Goal: Task Accomplishment & Management: Manage account settings

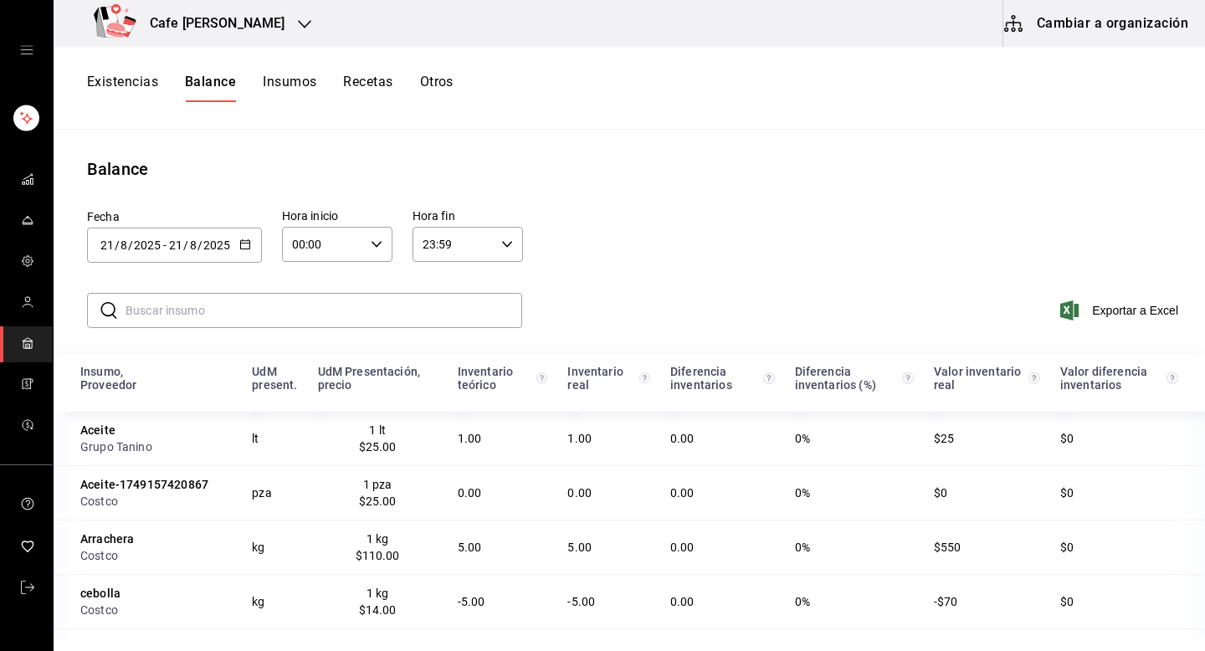
scroll to position [71, 0]
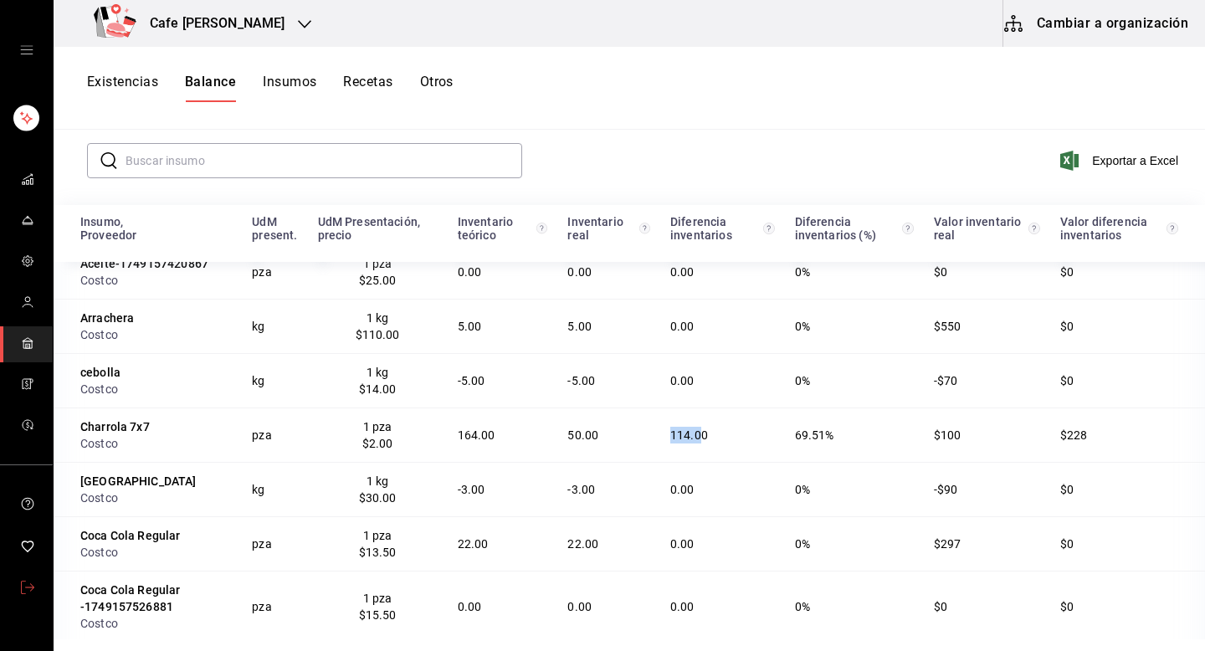
click at [17, 603] on link "mailbox folders" at bounding box center [26, 589] width 53 height 36
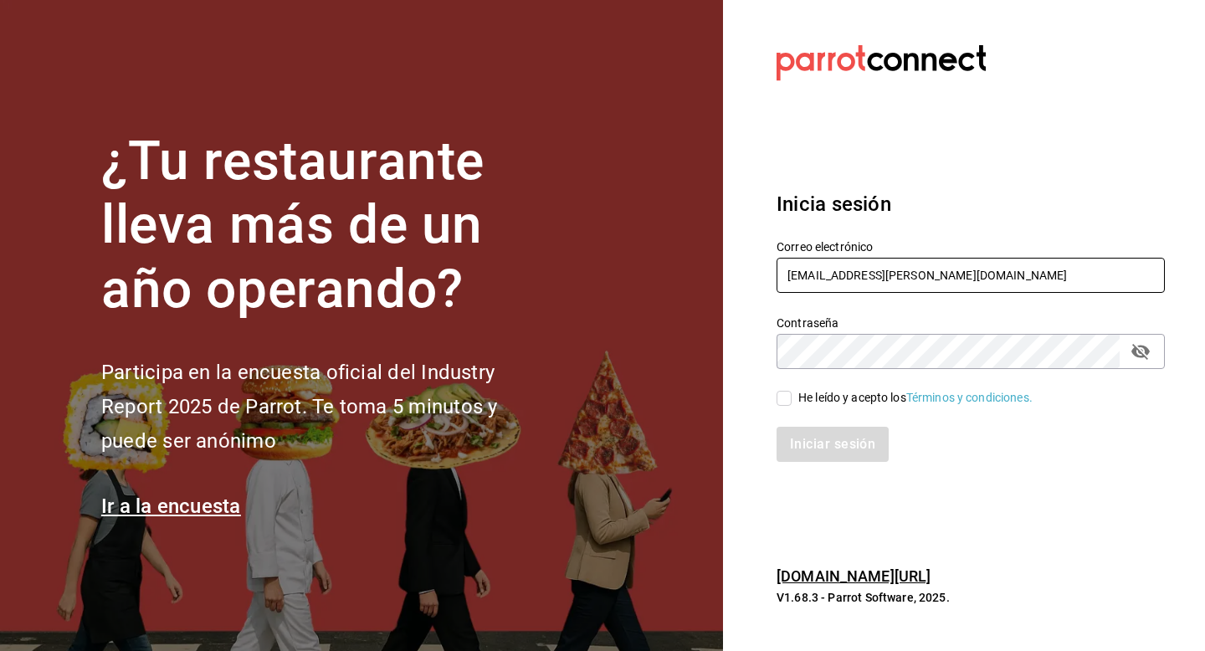
click at [924, 276] on input "multiuser@javi.com" at bounding box center [970, 275] width 388 height 35
type input "m"
paste input "ladona@comidamexicana.com"
type input "ladona@comidamexicana.com"
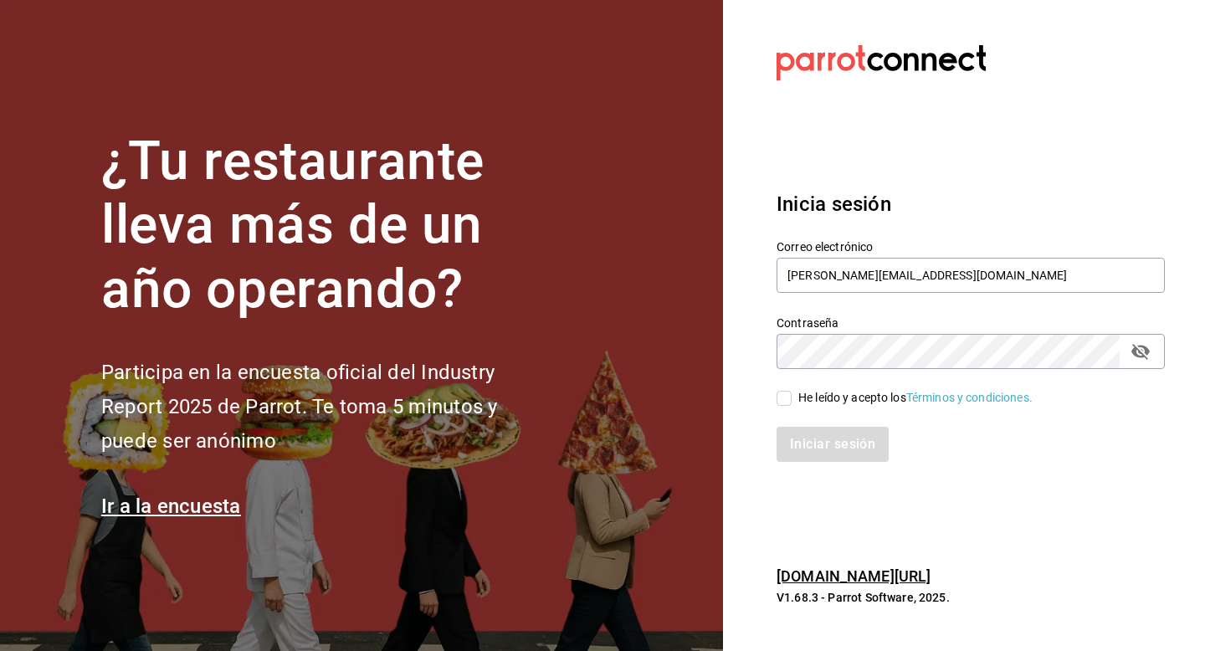
click at [822, 401] on div "He leído y acepto los Términos y condiciones." at bounding box center [915, 398] width 234 height 18
click at [791, 401] on input "He leído y acepto los Términos y condiciones." at bounding box center [783, 398] width 15 height 15
checkbox input "true"
click at [837, 427] on button "Iniciar sesión" at bounding box center [833, 444] width 114 height 35
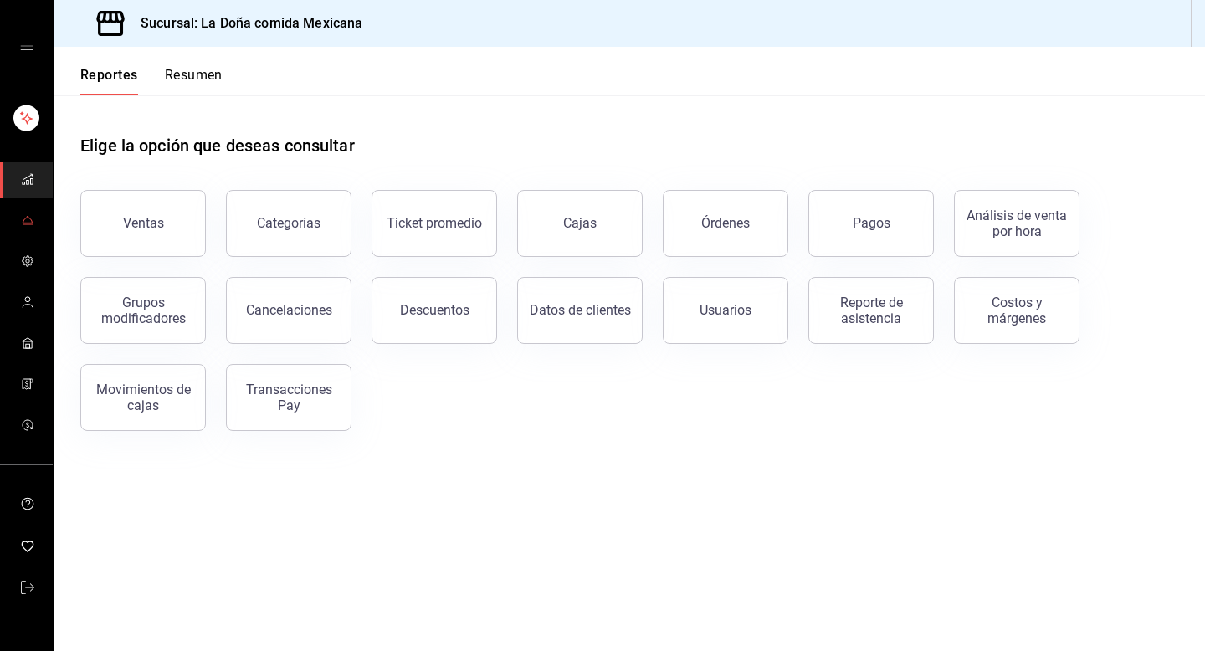
click at [36, 228] on link "mailbox folders" at bounding box center [26, 221] width 53 height 36
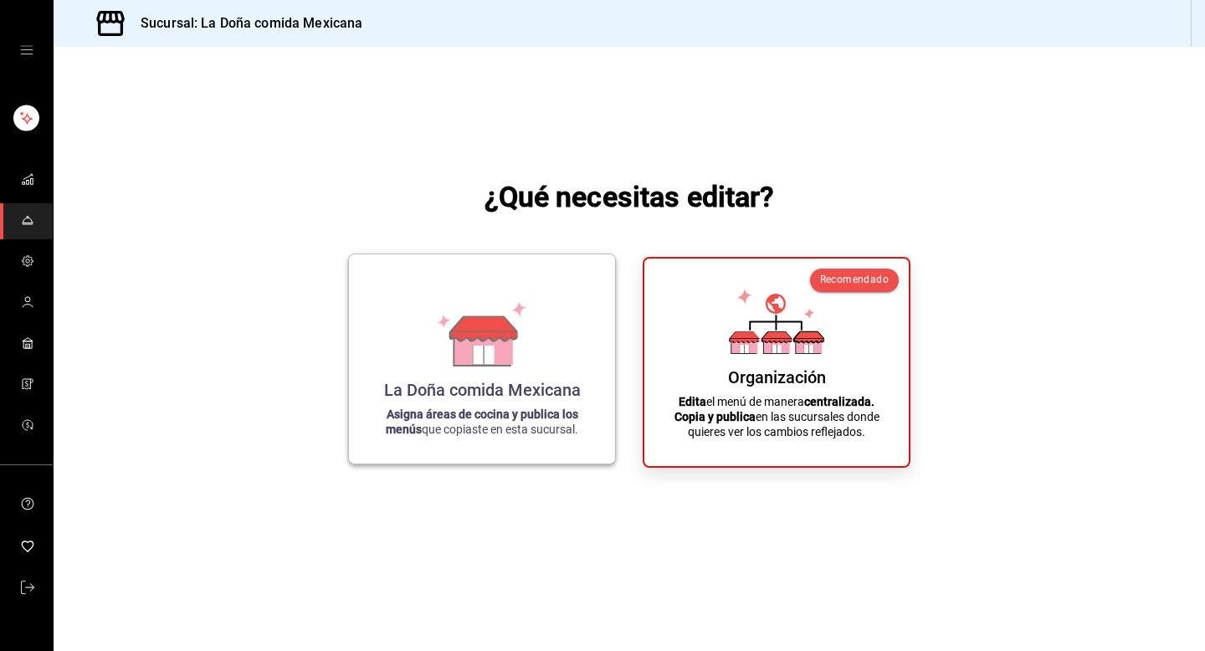
click at [523, 408] on strong "Asigna áreas de cocina y publica los menús" at bounding box center [482, 421] width 192 height 28
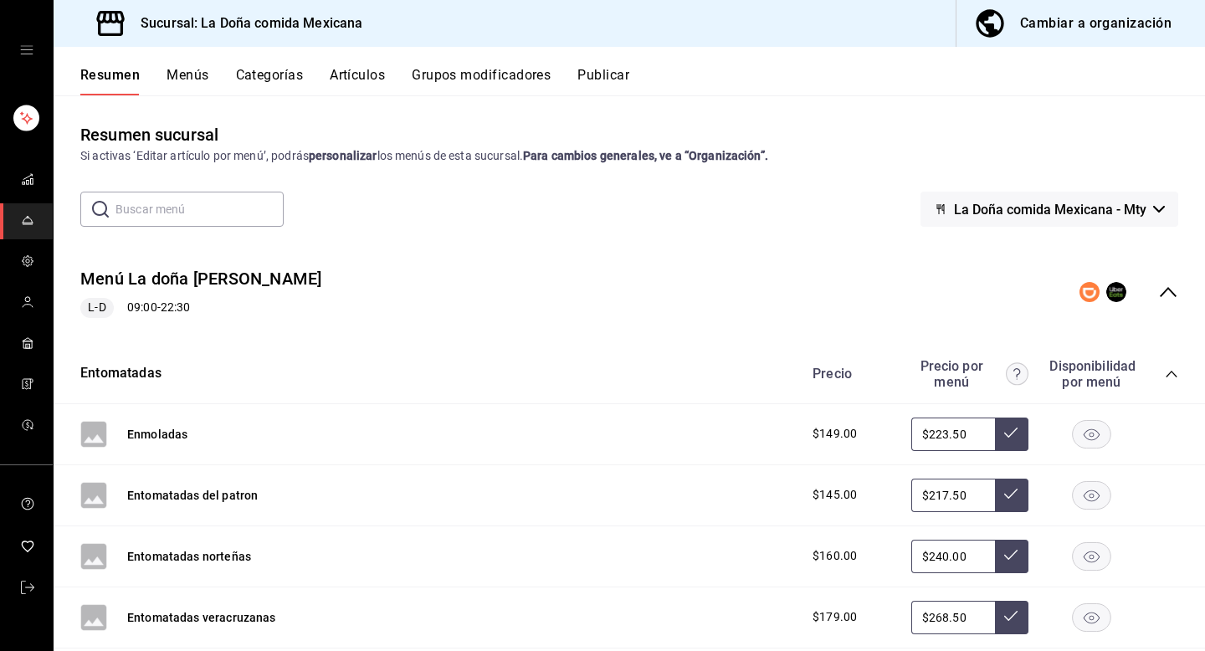
click at [503, 77] on button "Grupos modificadores" at bounding box center [481, 81] width 139 height 28
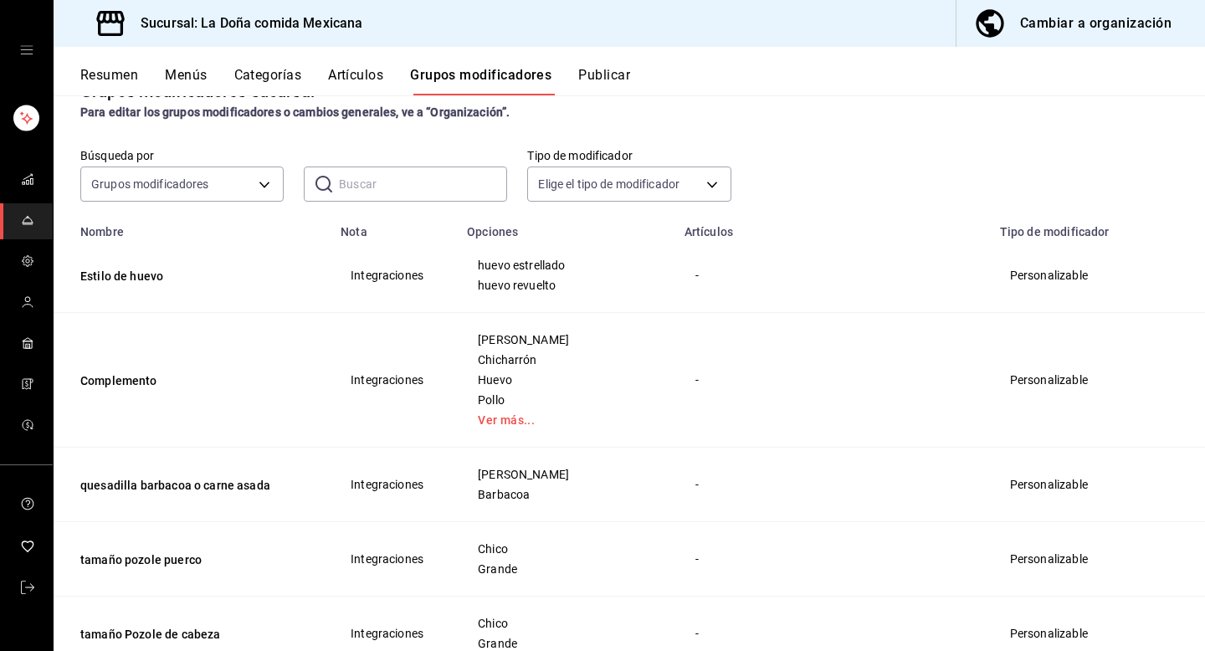
scroll to position [102, 0]
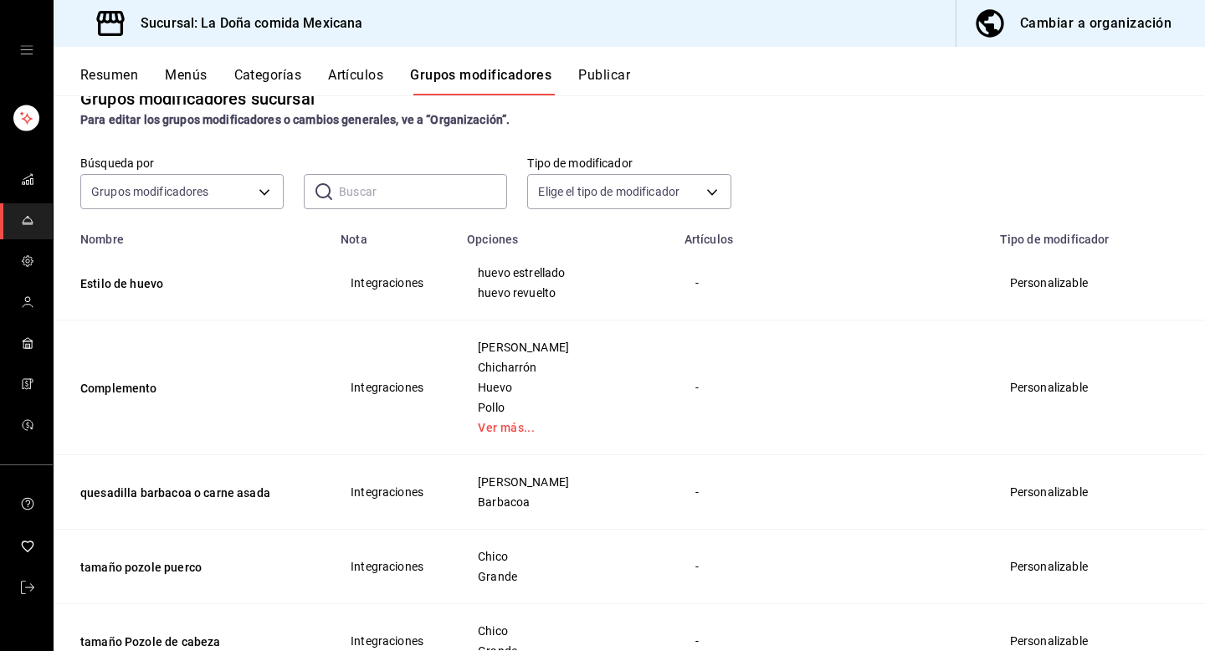
click at [406, 199] on input "text" at bounding box center [423, 191] width 168 height 33
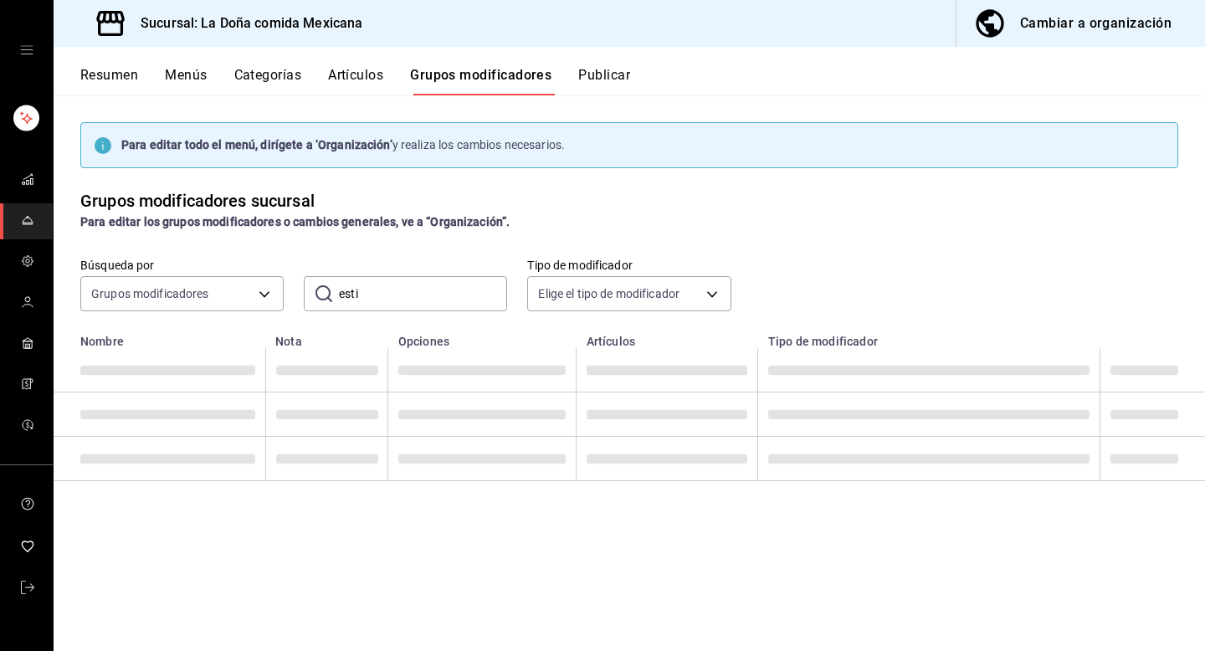
scroll to position [0, 0]
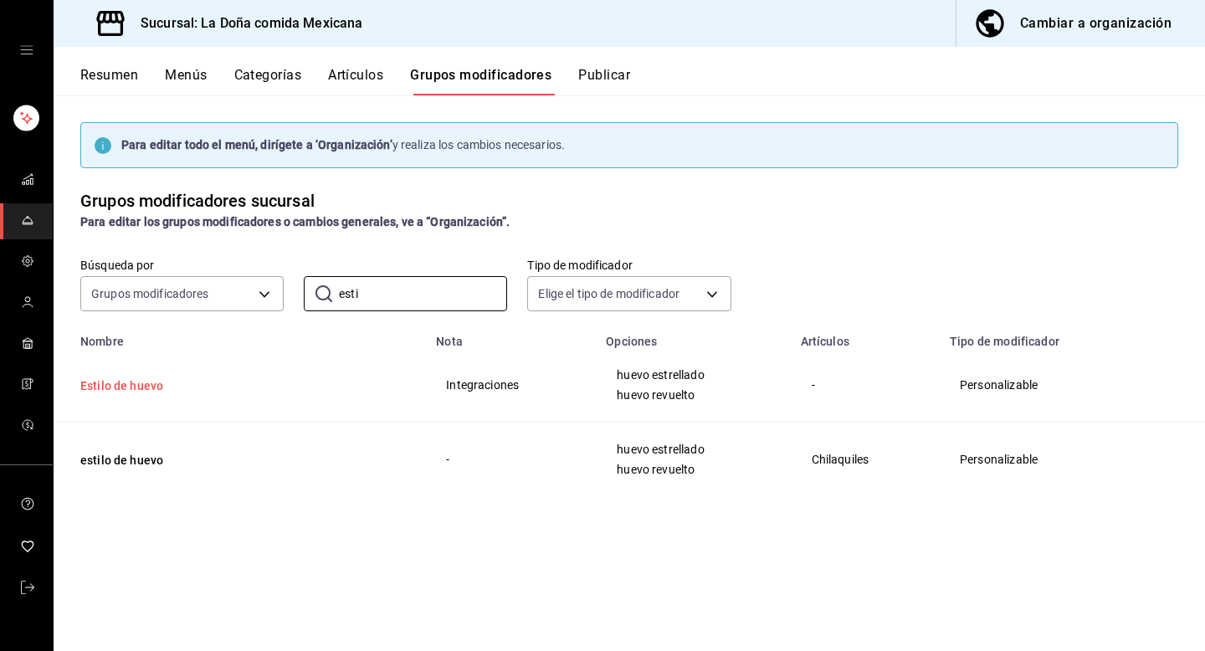
type input "esti"
click at [138, 392] on button "Estilo de huevo" at bounding box center [180, 385] width 201 height 17
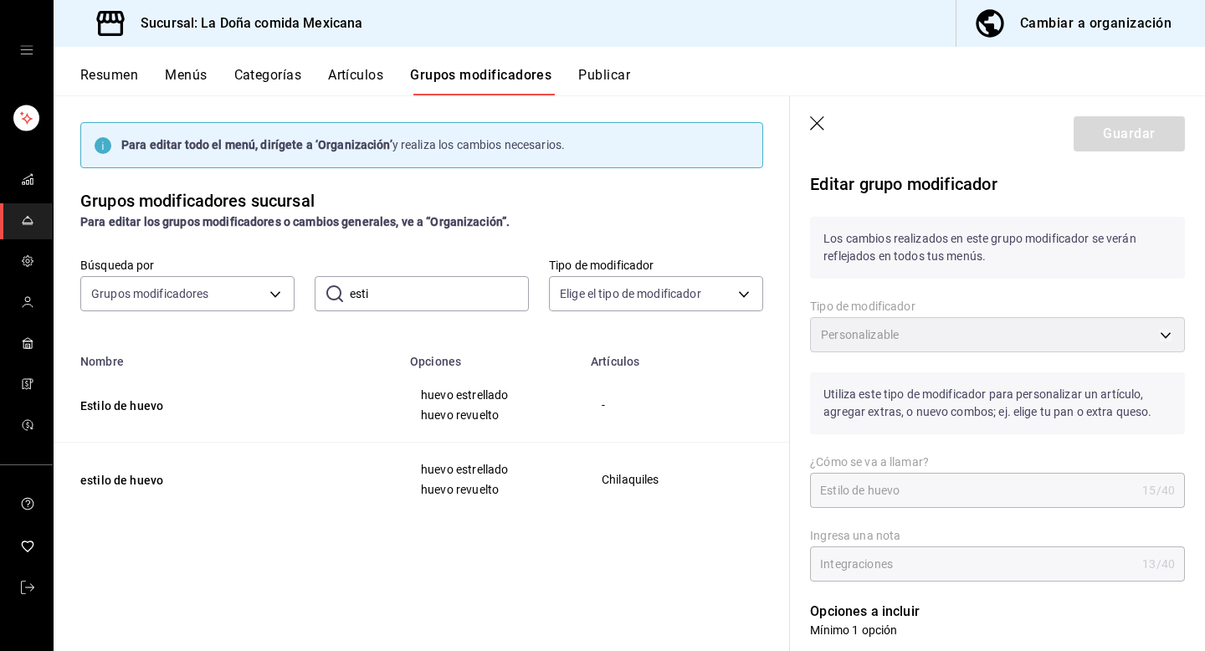
click at [969, 328] on div "Personalizable" at bounding box center [997, 334] width 375 height 35
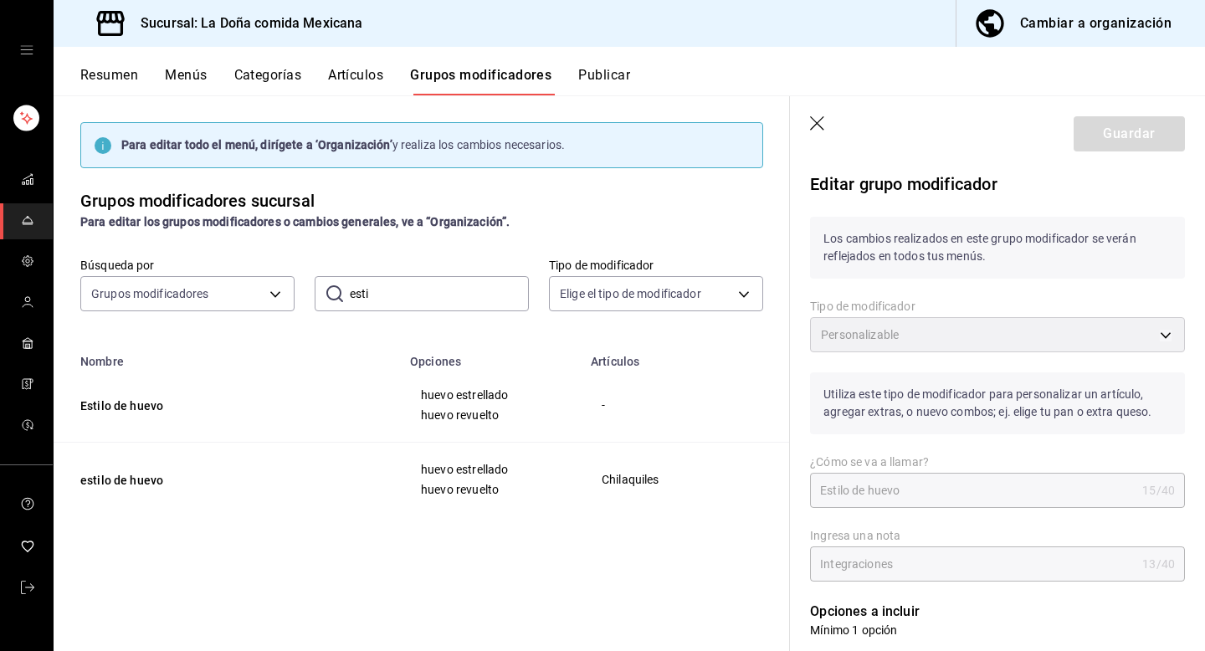
click at [969, 328] on div "Personalizable" at bounding box center [997, 334] width 375 height 35
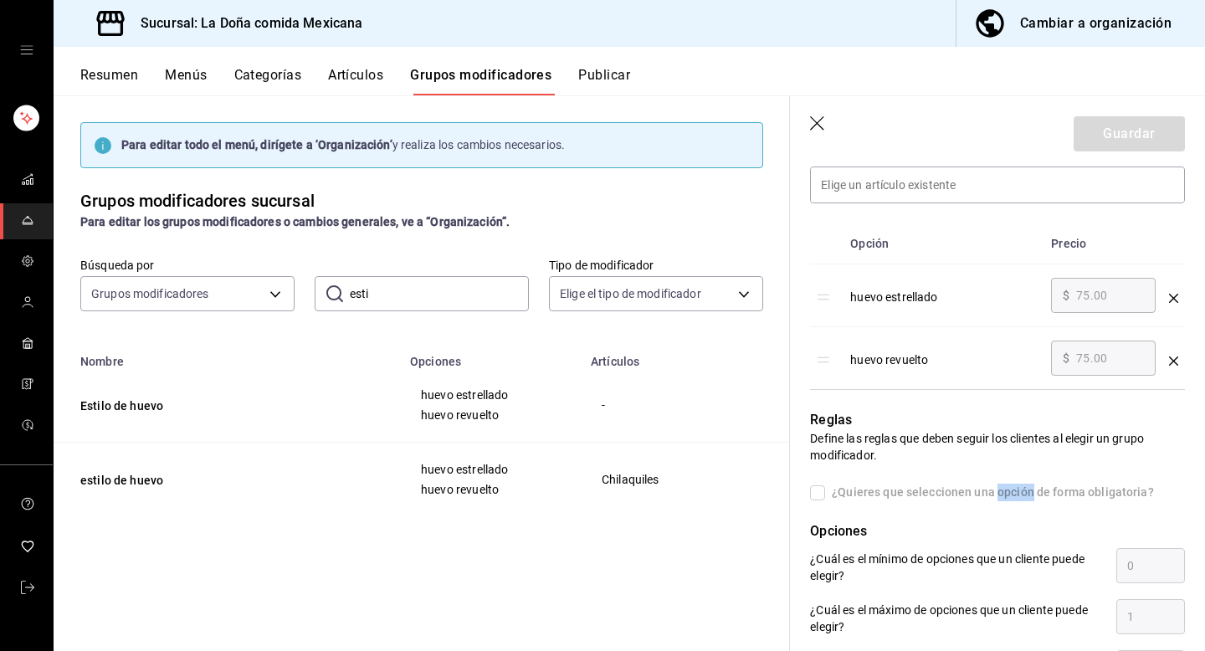
drag, startPoint x: 1002, startPoint y: 494, endPoint x: 998, endPoint y: 268, distance: 226.8
click at [1011, 245] on div "Editar grupo modificador Los cambios realizados en este grupo modificador se ve…" at bounding box center [987, 328] width 395 height 1339
click at [998, 268] on td "huevo estrellado" at bounding box center [943, 295] width 201 height 63
click at [970, 346] on div "huevo revuelto" at bounding box center [943, 355] width 187 height 28
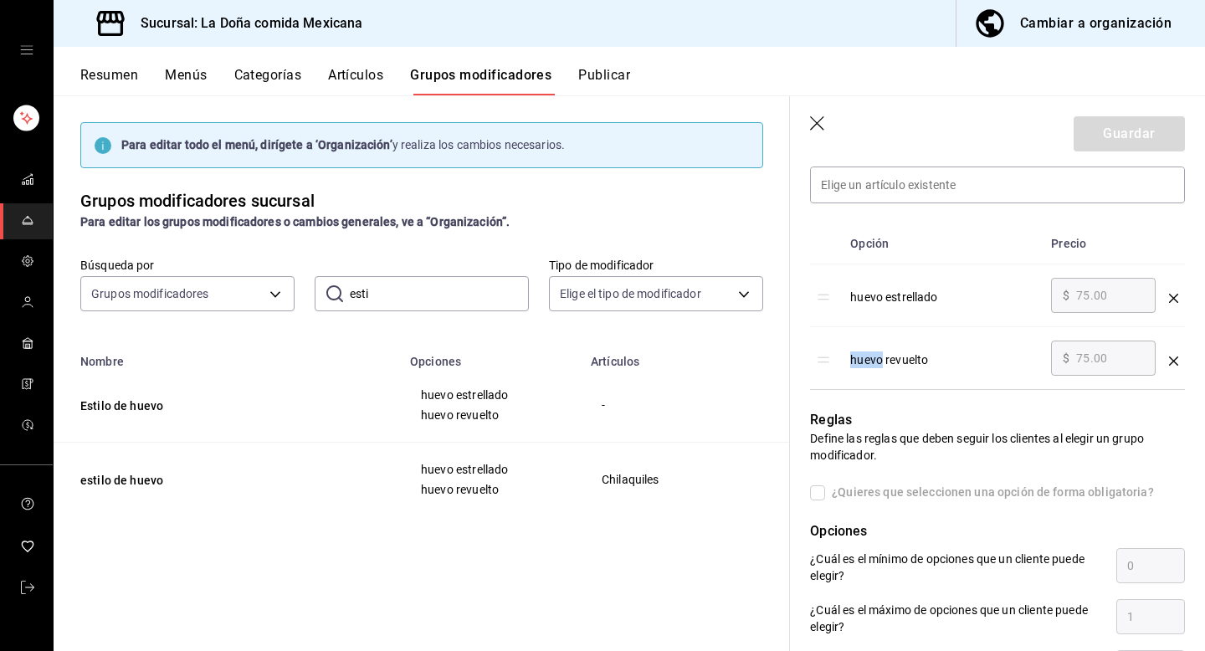
click at [970, 346] on div "huevo revuelto" at bounding box center [943, 355] width 187 height 28
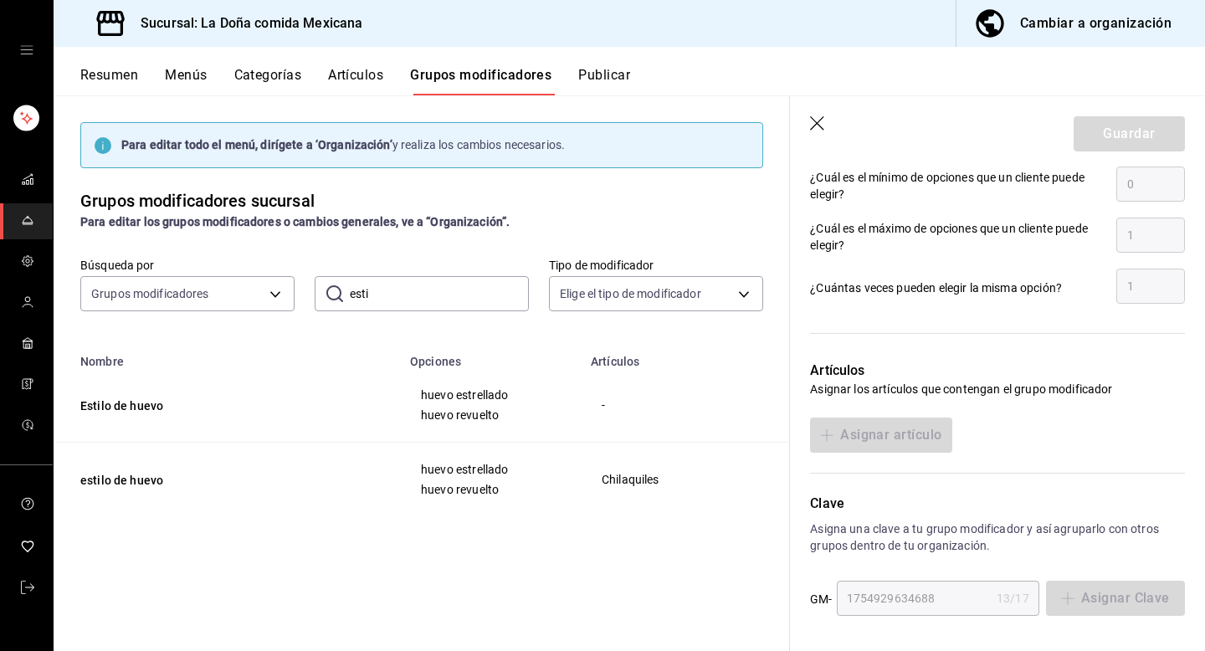
click at [813, 122] on icon "button" at bounding box center [818, 124] width 17 height 17
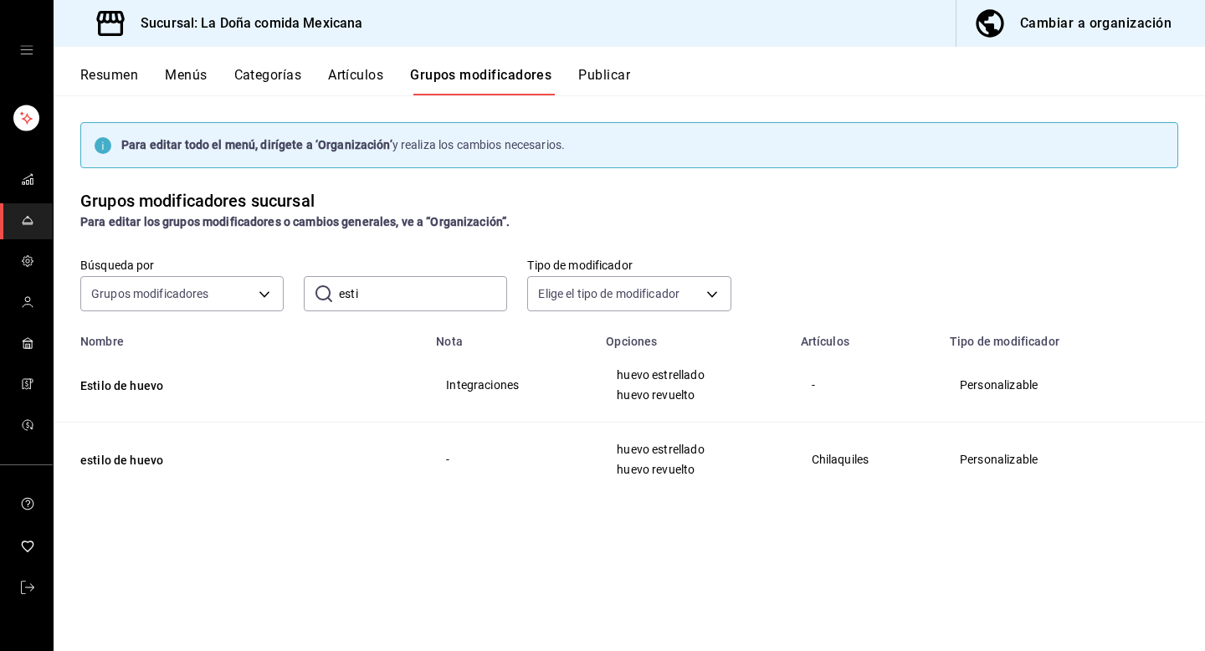
click at [1096, 18] on div "Cambiar a organización" at bounding box center [1095, 23] width 151 height 23
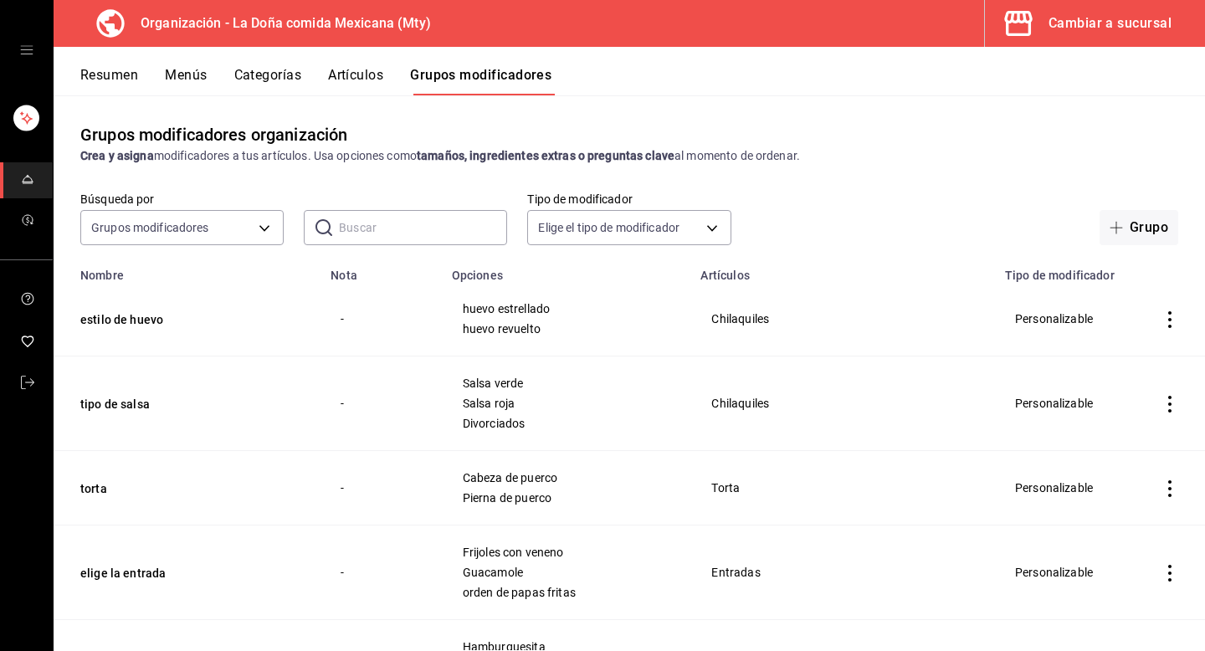
click at [381, 221] on input "text" at bounding box center [423, 227] width 168 height 33
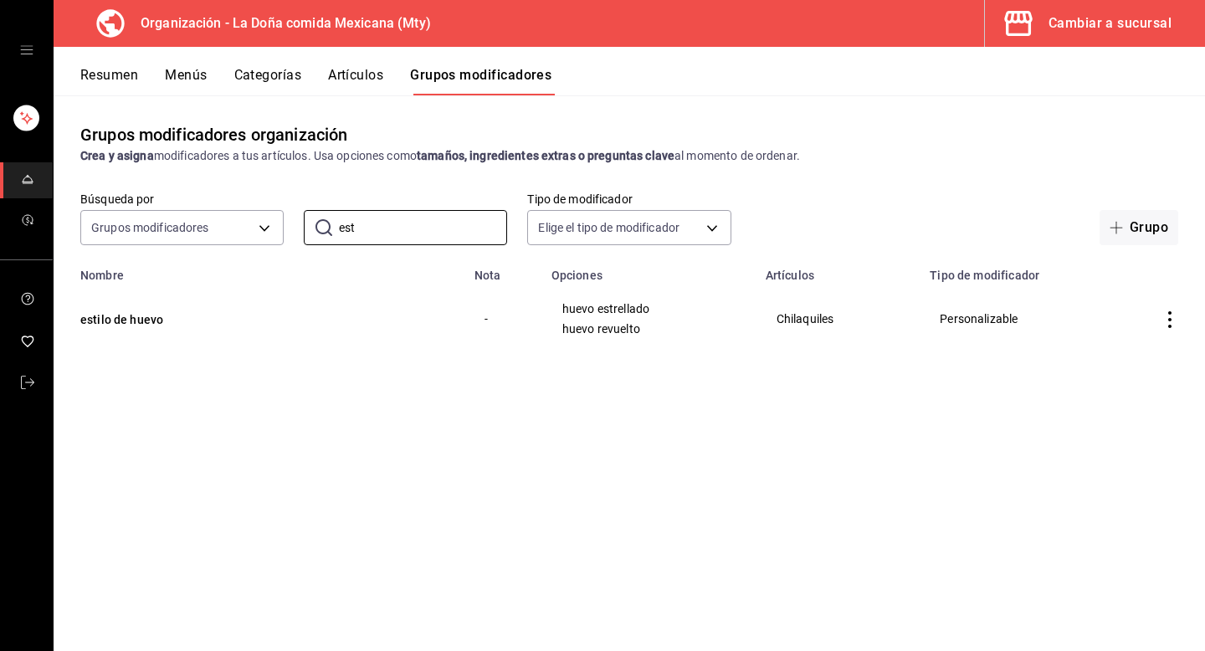
type input "est"
click at [539, 393] on div "Grupos modificadores organización Crea y asigna modificadores a tus artículos. …" at bounding box center [629, 372] width 1151 height 555
click at [137, 325] on button "estilo de huevo" at bounding box center [180, 319] width 201 height 17
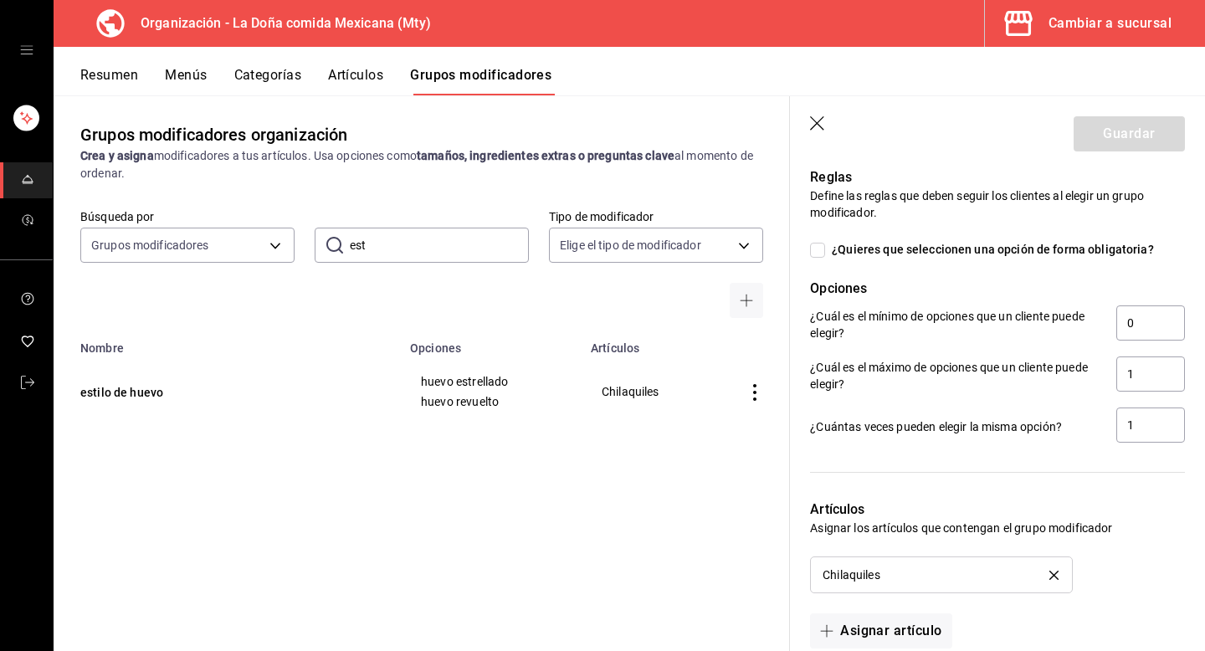
scroll to position [986, 0]
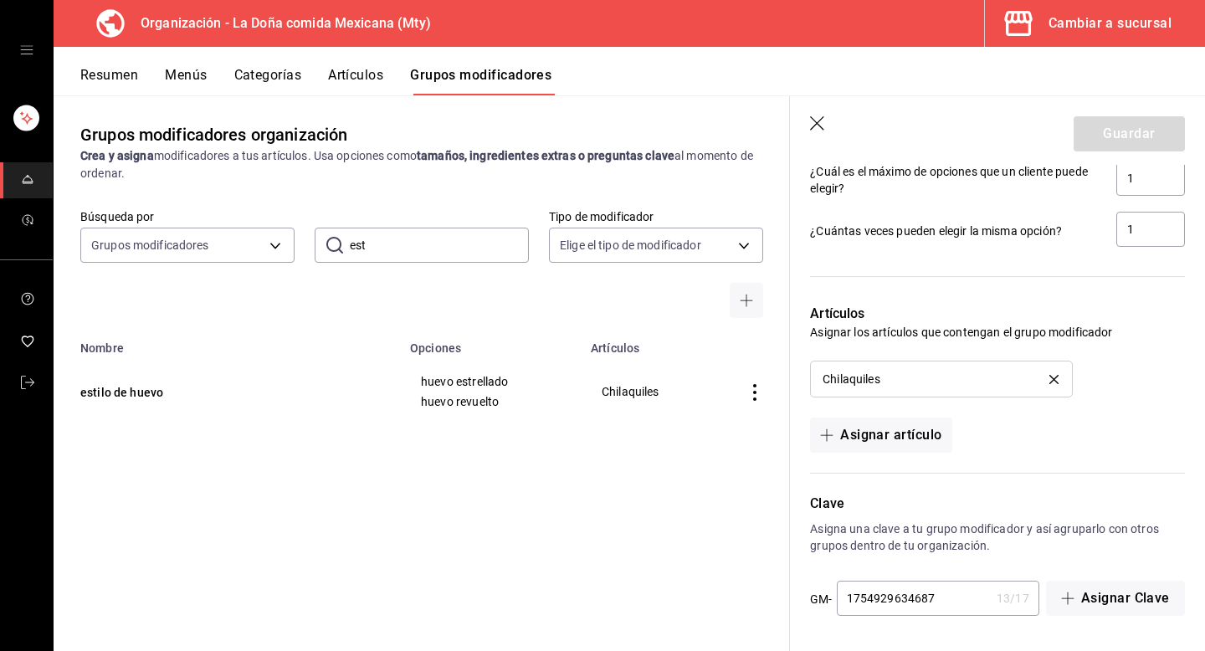
click at [950, 600] on input "1754929634687" at bounding box center [913, 597] width 153 height 33
click at [884, 596] on input "1754929634687" at bounding box center [913, 597] width 153 height 33
click at [948, 600] on input "1754929634687" at bounding box center [913, 597] width 153 height 33
click at [905, 598] on input "1754929634687" at bounding box center [913, 597] width 153 height 33
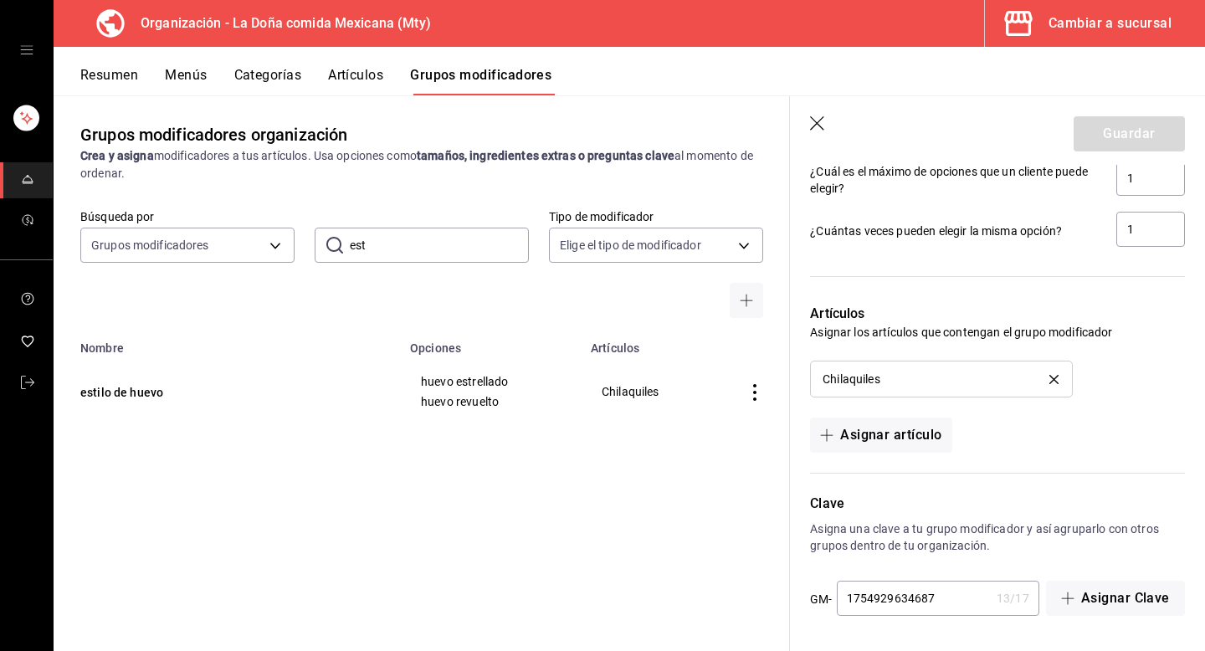
click at [905, 598] on input "1754929634687" at bounding box center [913, 597] width 153 height 33
drag, startPoint x: 947, startPoint y: 597, endPoint x: 772, endPoint y: 577, distance: 175.9
click at [772, 577] on main "Grupos modificadores organización Crea y asigna modificadores a tus artículos. …" at bounding box center [629, 373] width 1151 height 556
click at [1114, 27] on div "Cambiar a sucursal" at bounding box center [1109, 23] width 123 height 23
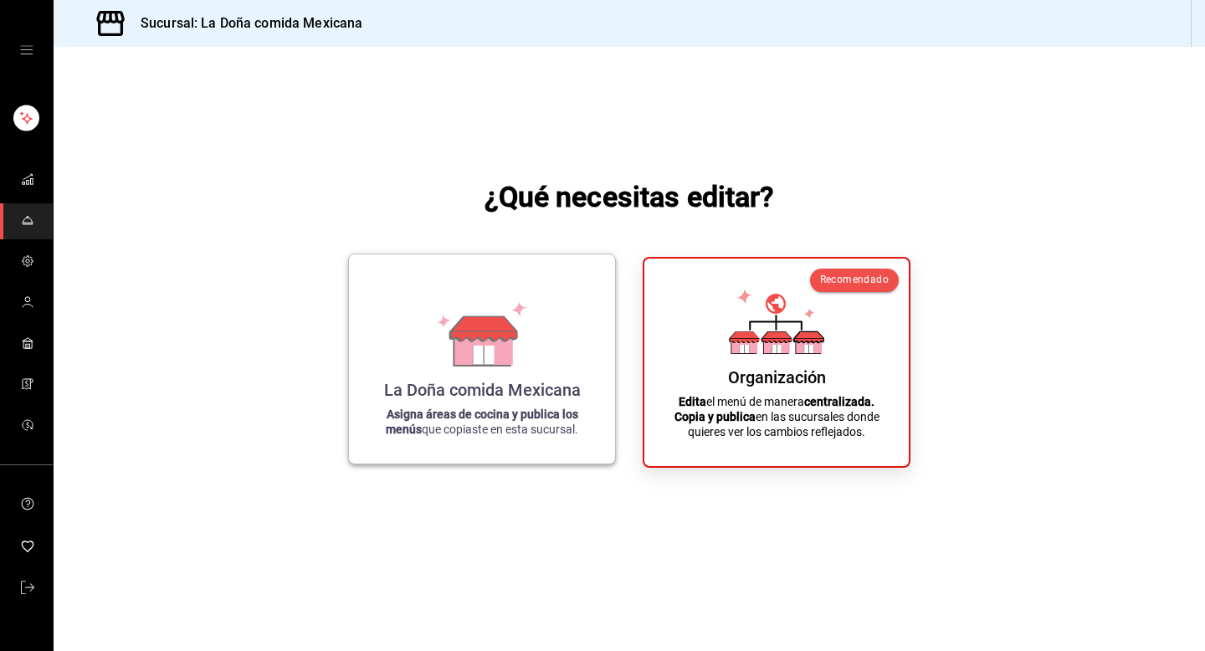
click at [541, 311] on div "La Doña comida Mexicana Asigna áreas de cocina y publica los menús que copiaste…" at bounding box center [482, 359] width 226 height 182
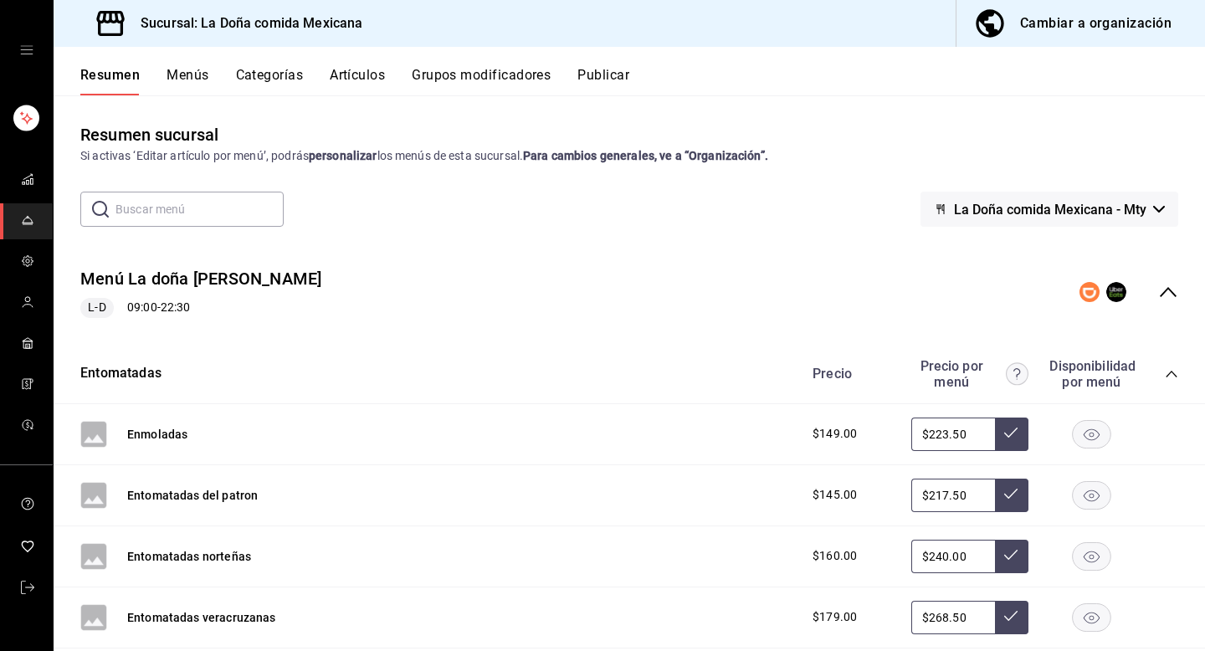
click at [485, 83] on button "Grupos modificadores" at bounding box center [481, 81] width 139 height 28
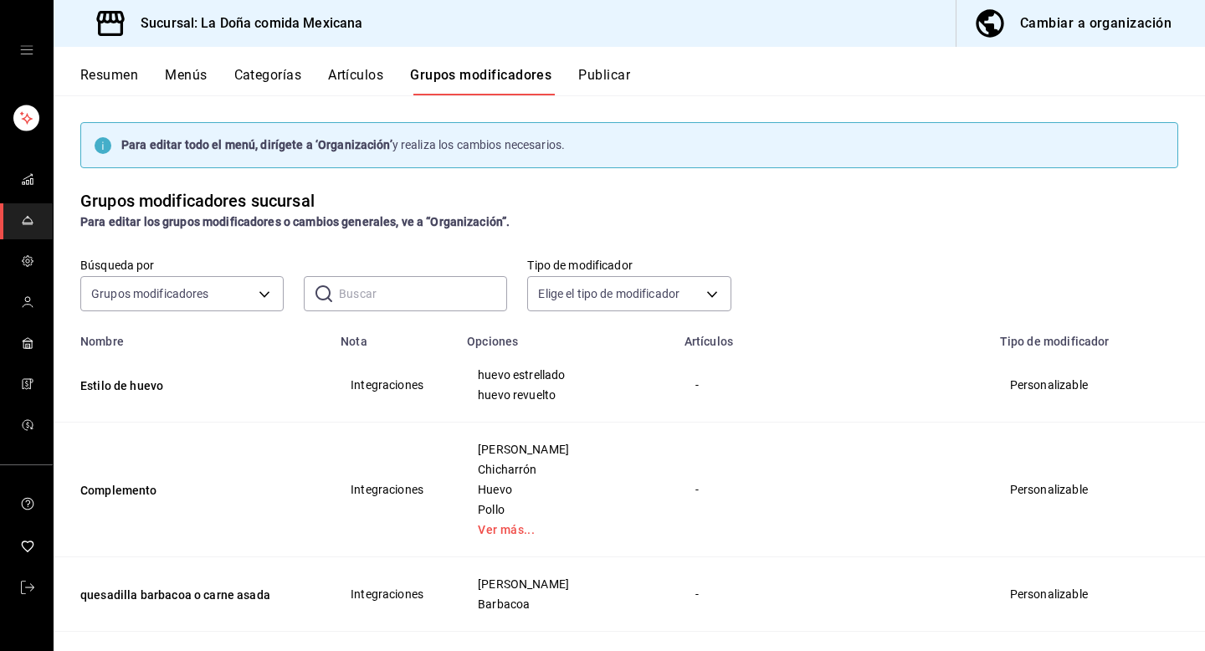
click at [380, 300] on input "text" at bounding box center [423, 293] width 168 height 33
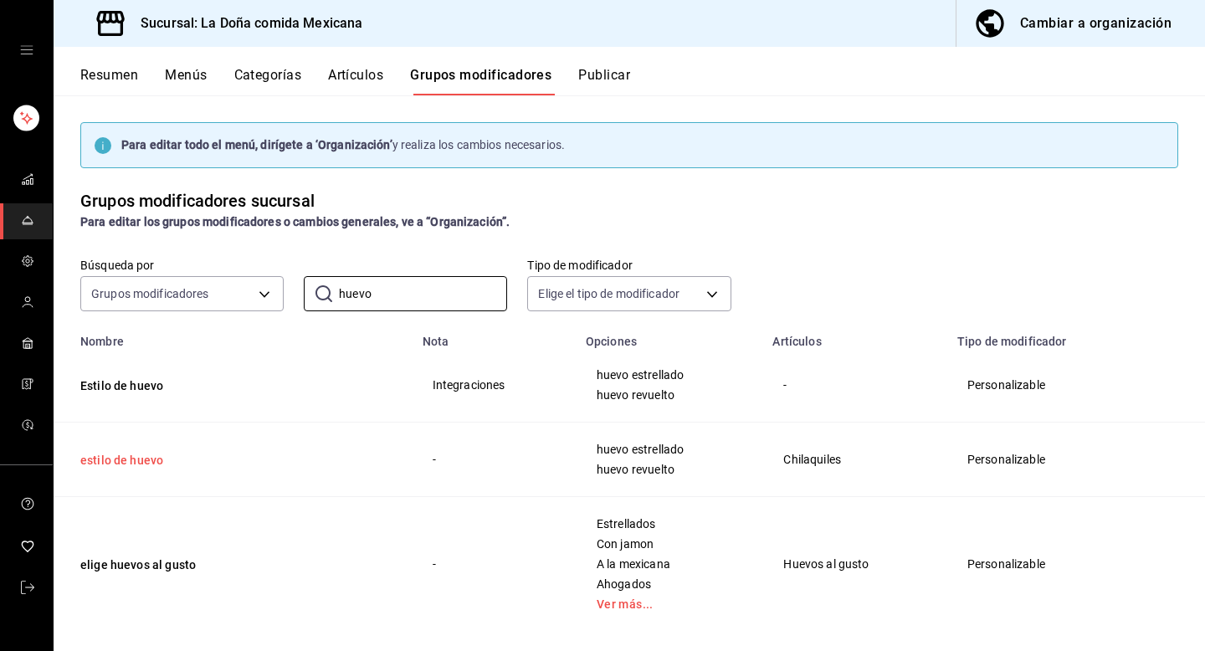
scroll to position [21, 0]
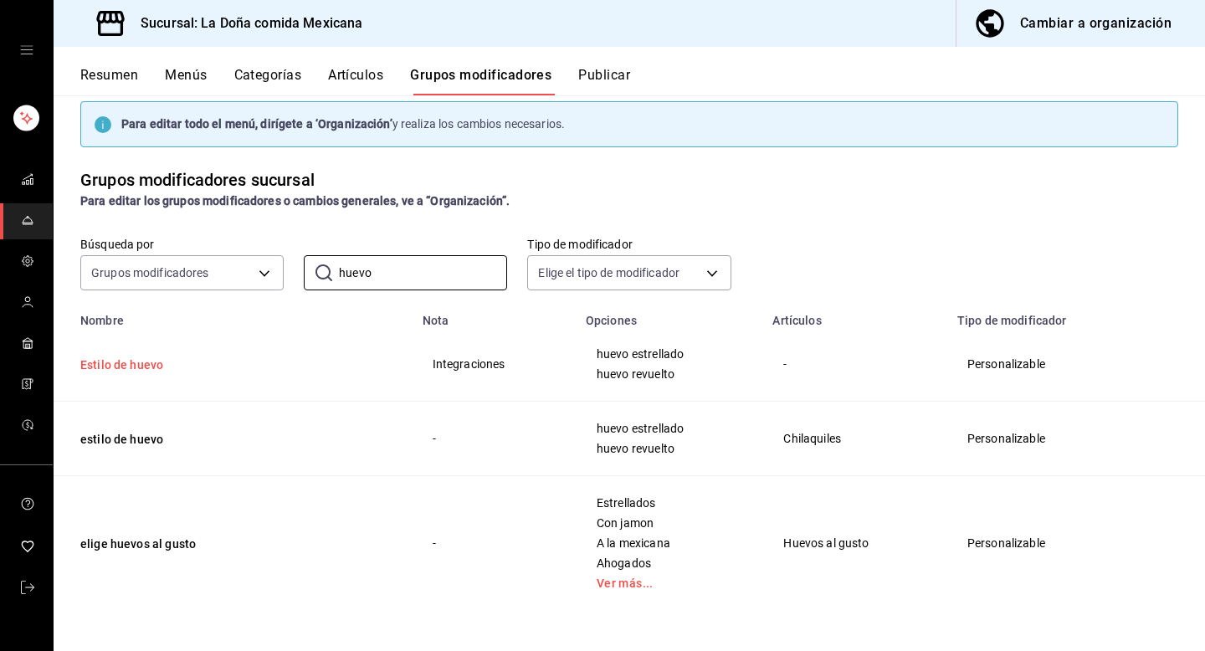
type input "huevo"
click at [140, 365] on button "Estilo de huevo" at bounding box center [180, 364] width 201 height 17
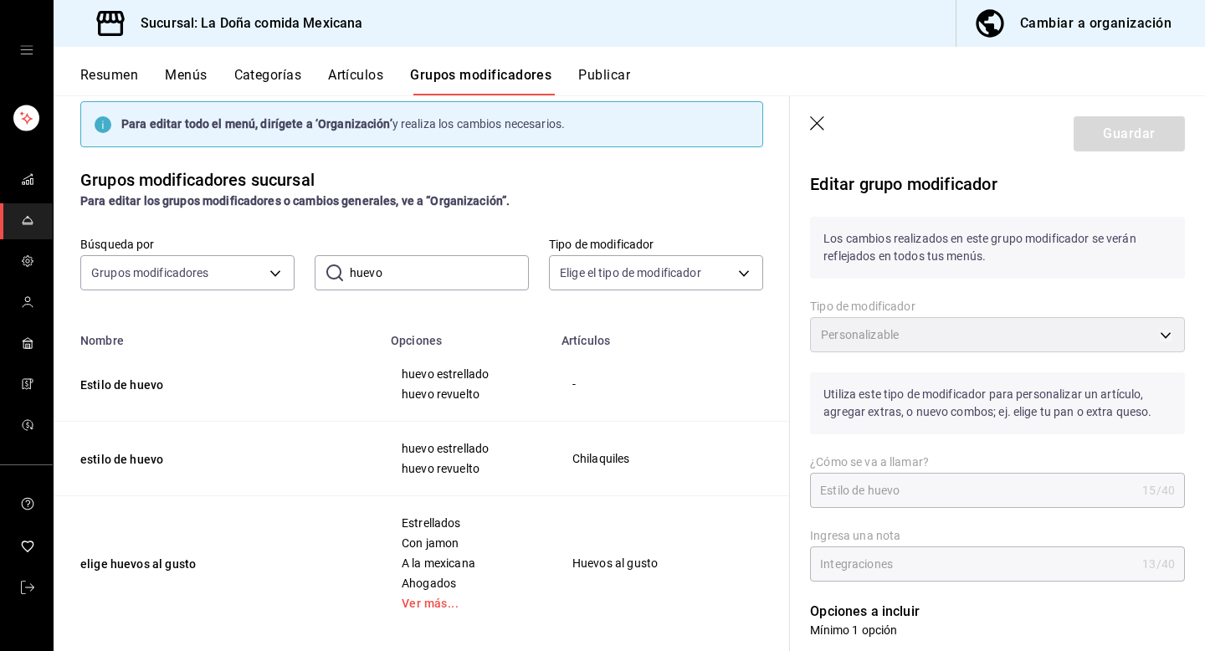
scroll to position [873, 0]
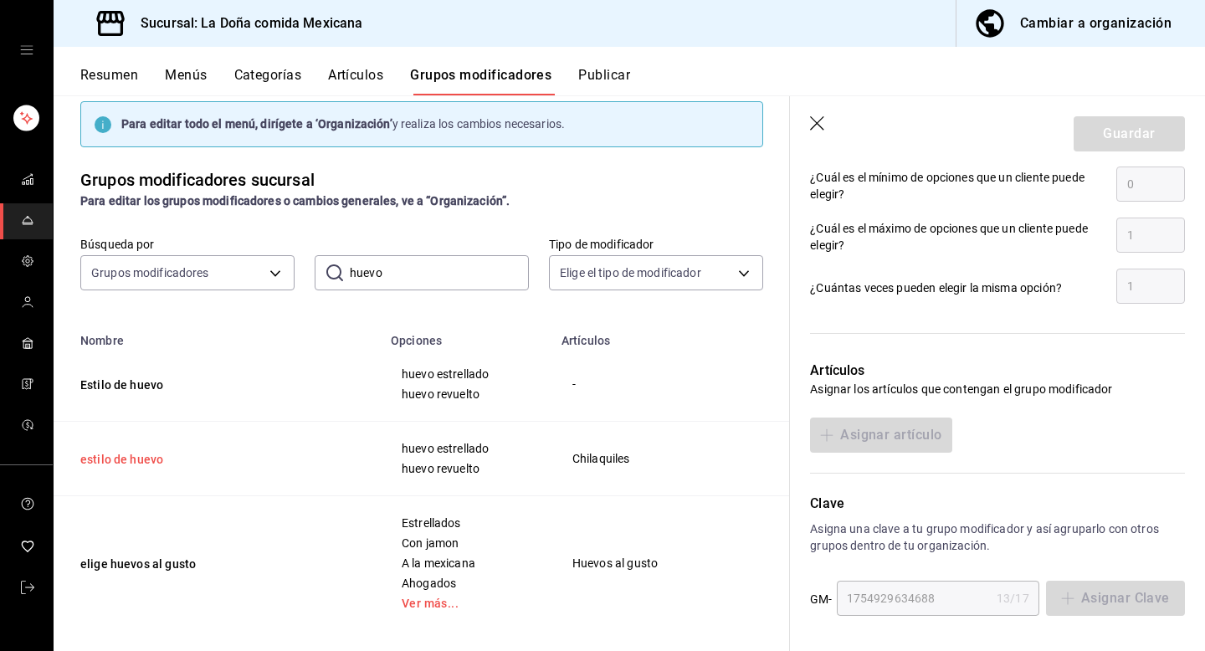
click at [102, 451] on button "estilo de huevo" at bounding box center [180, 459] width 201 height 17
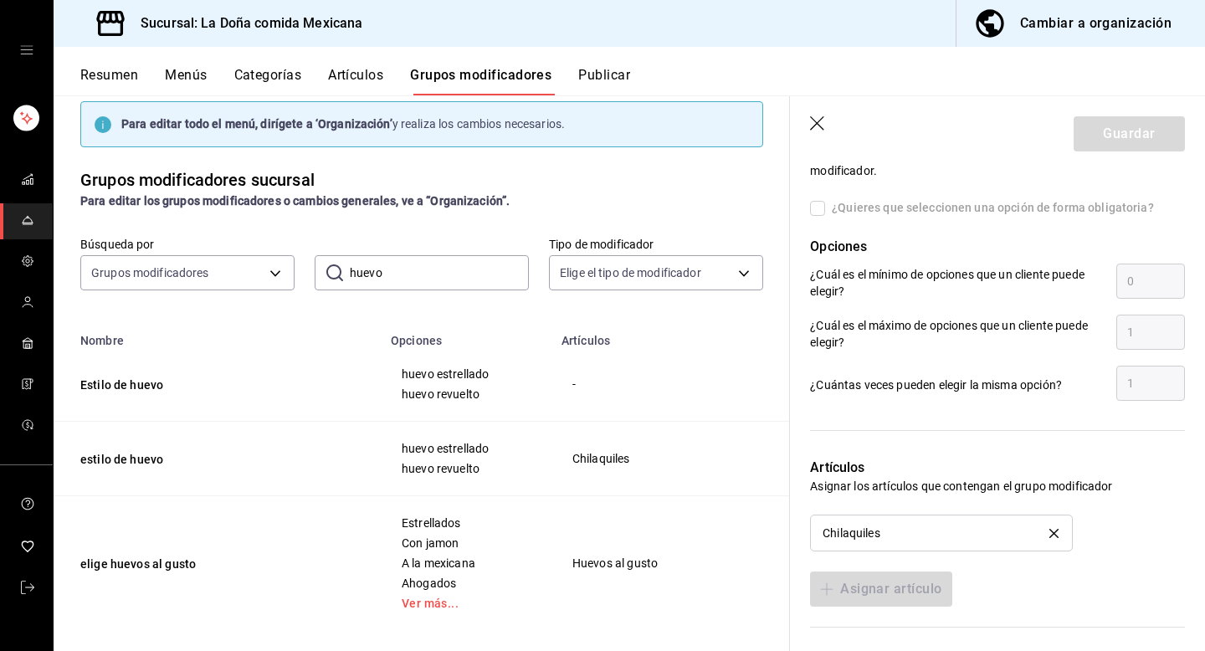
scroll to position [930, 0]
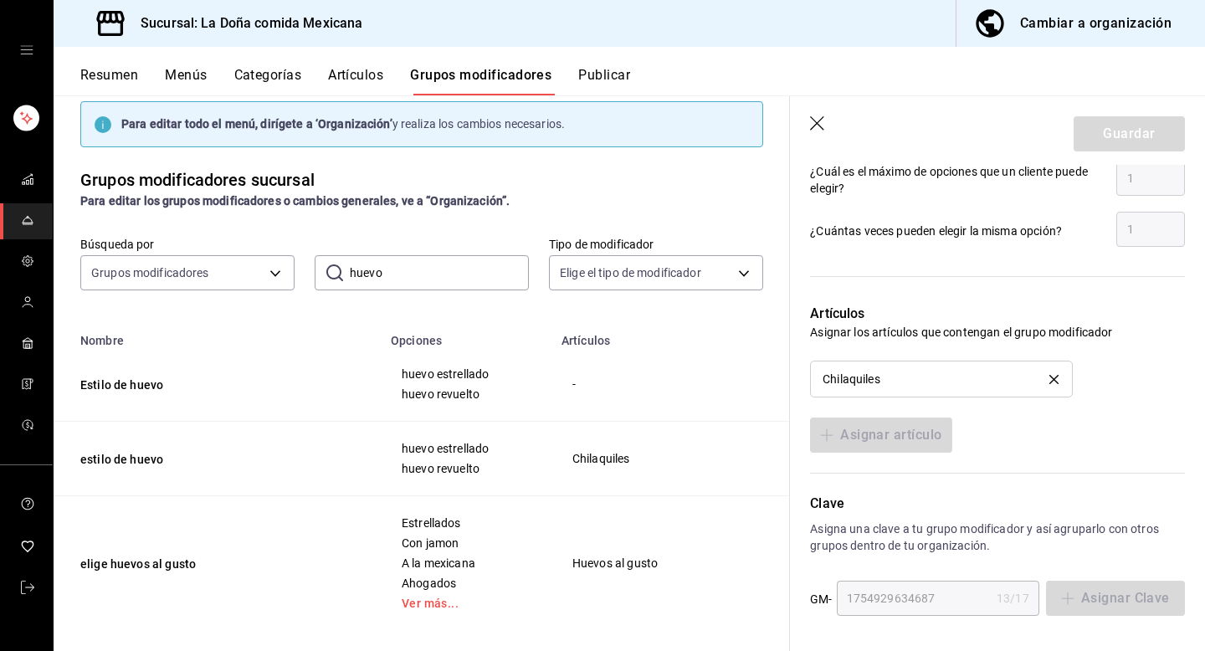
click at [114, 571] on td "elige huevos al gusto" at bounding box center [217, 563] width 327 height 135
click at [154, 568] on button "elige huevos al gusto" at bounding box center [180, 564] width 201 height 17
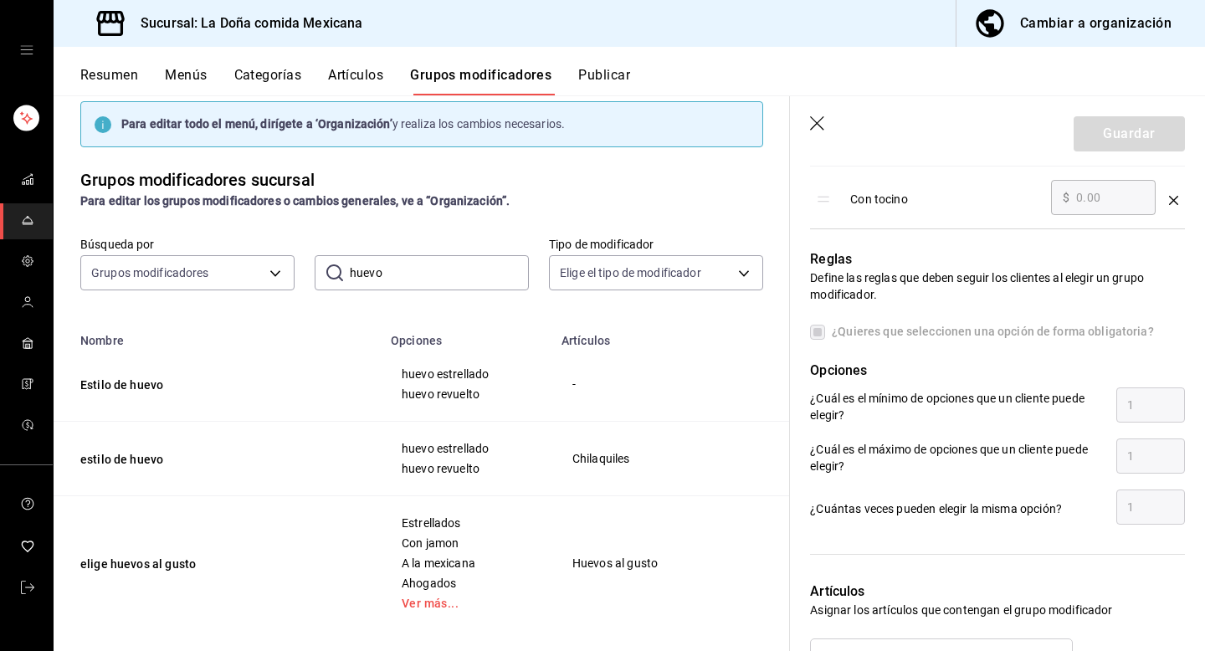
scroll to position [1181, 0]
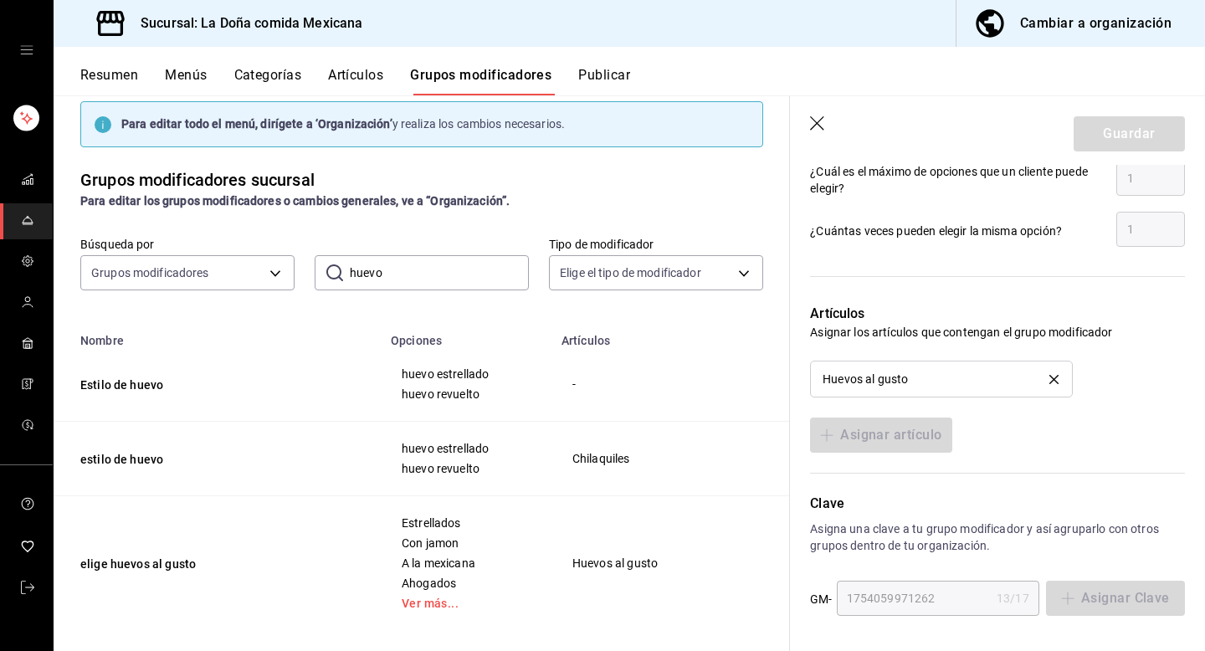
click at [819, 117] on icon "button" at bounding box center [818, 124] width 17 height 17
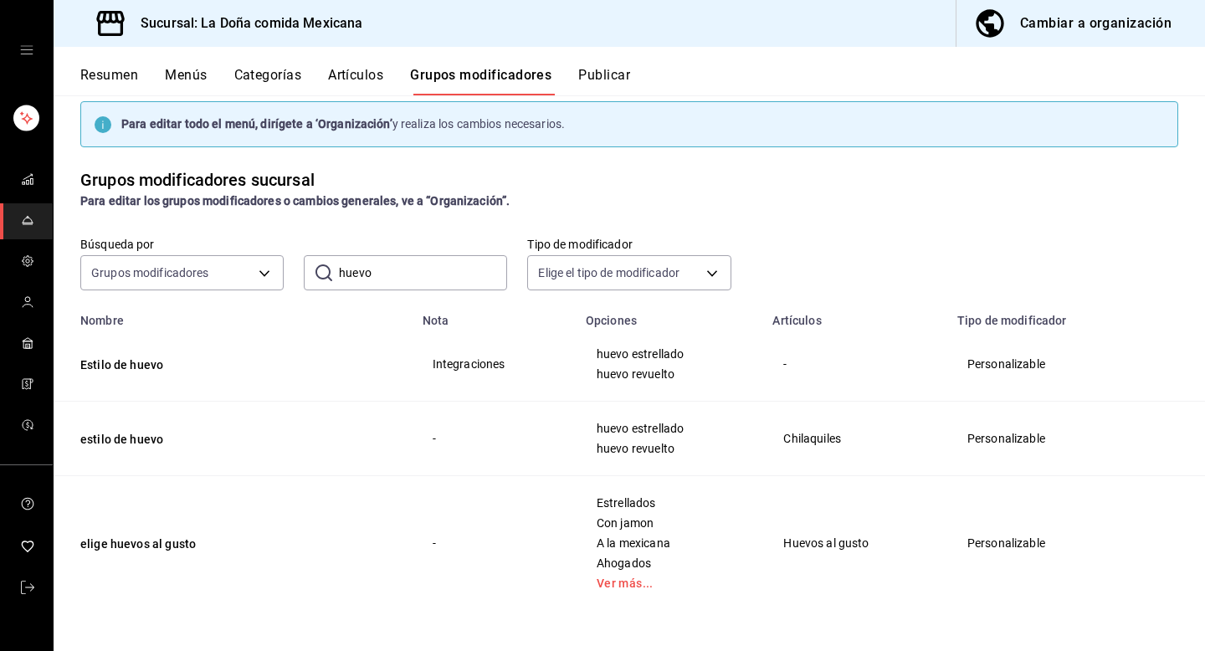
click at [348, 83] on button "Artículos" at bounding box center [355, 81] width 55 height 28
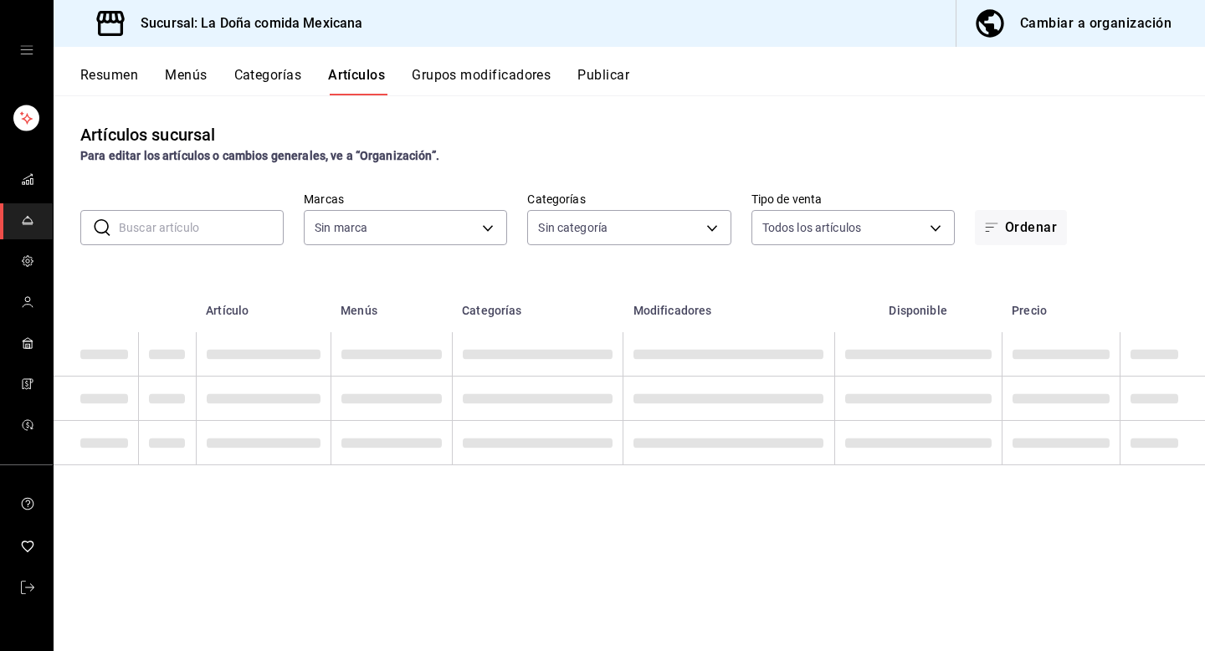
type input "e53f178e-f565-49bf-8aa1-199855f6bcb3,dba9cd53-48a2-4d44-8bea-60e37a8bb589,c8083…"
type input "31a5496a-1413-40c7-bfa9-a6291bd9bffe,2237f7a2-862e-4498-9588-4691ed35077b,c5aec…"
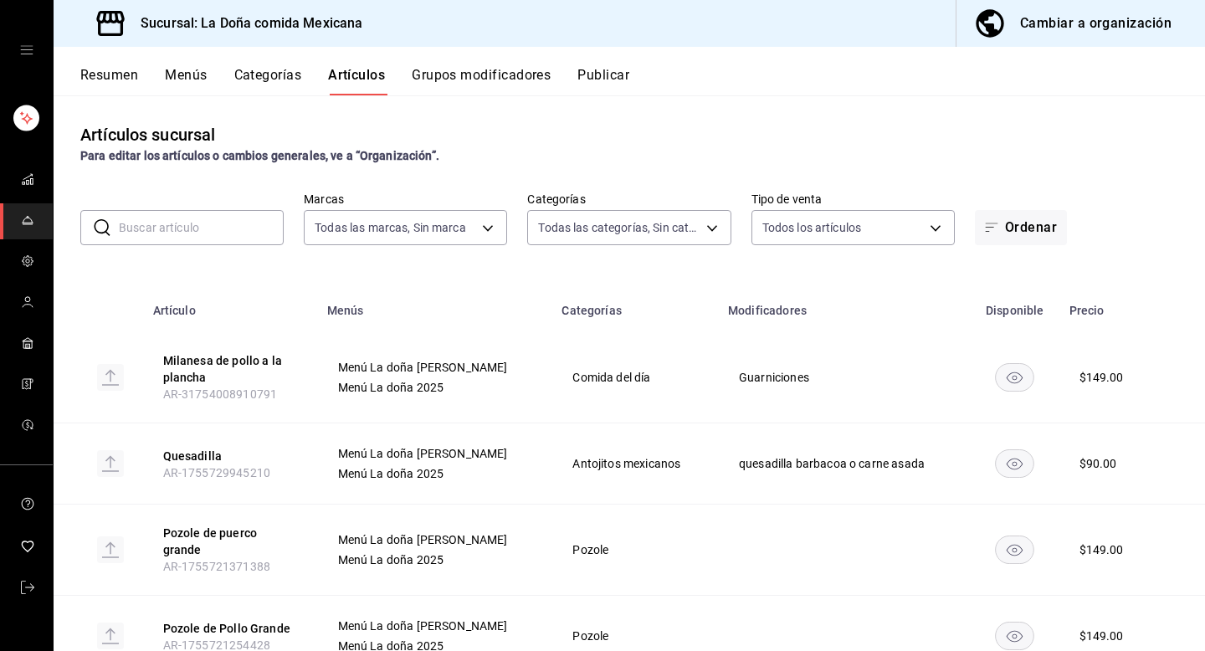
click at [189, 208] on div "​ ​ Marcas Todas las marcas, Sin marca e53f178e-f565-49bf-8aa1-199855f6bcb3,dba…" at bounding box center [629, 219] width 1151 height 54
click at [183, 224] on input "text" at bounding box center [201, 227] width 165 height 33
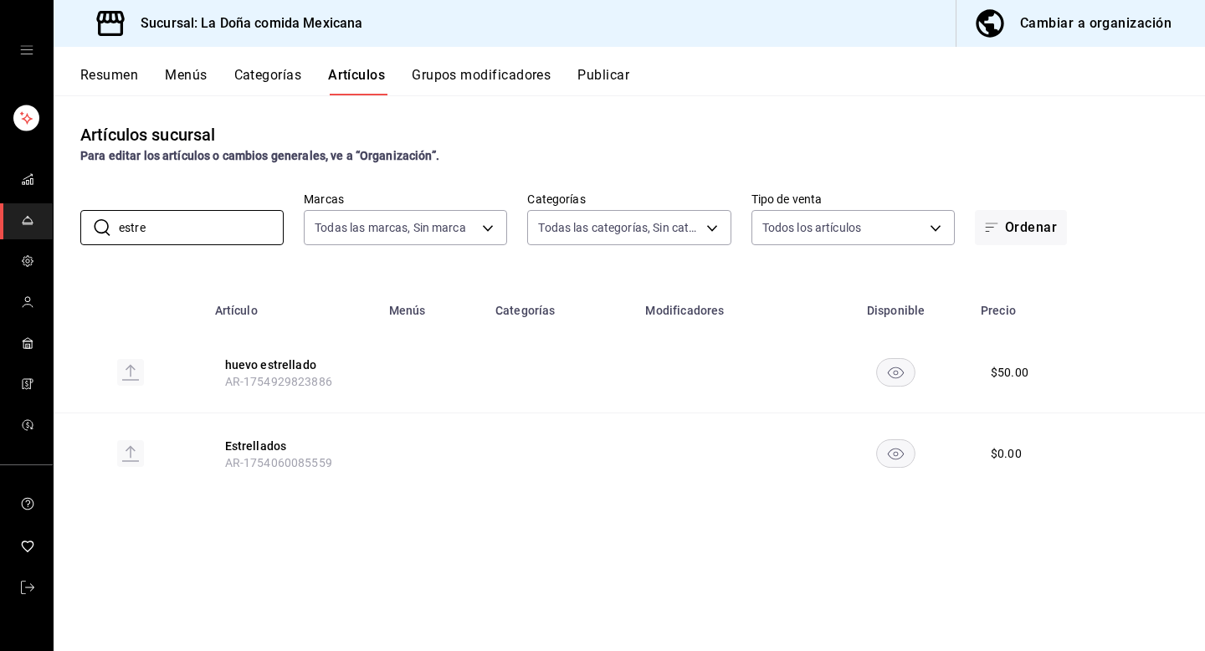
type input "estre"
click at [28, 228] on span "mailbox folders" at bounding box center [27, 221] width 13 height 23
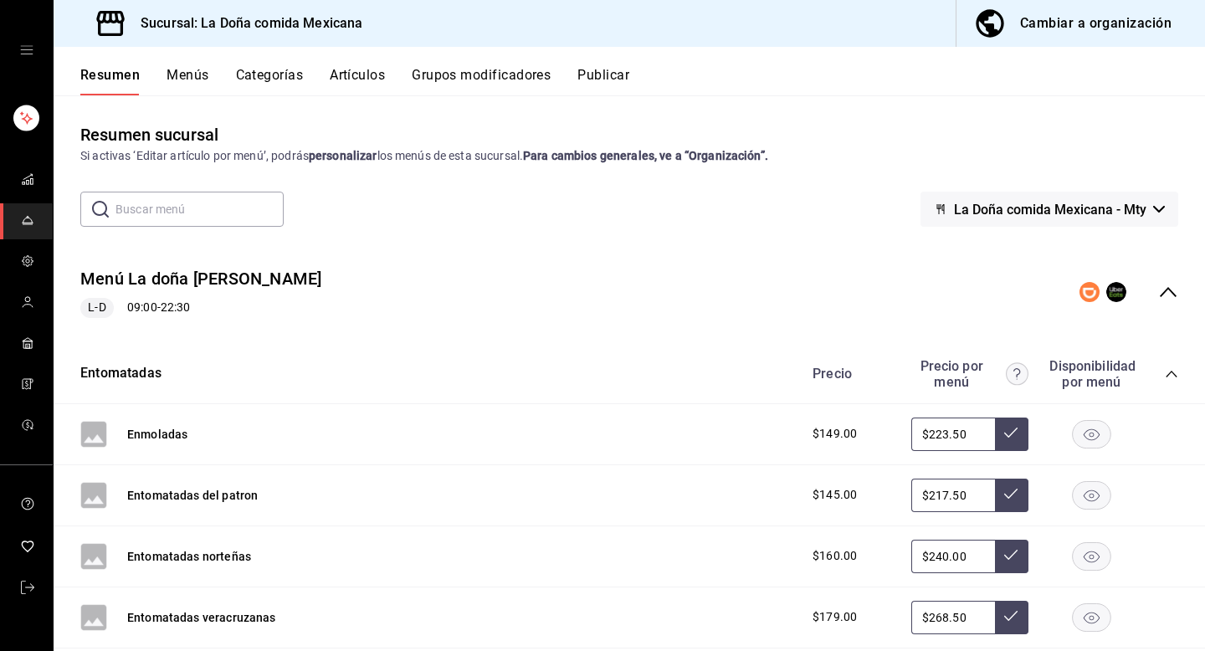
click at [371, 83] on button "Artículos" at bounding box center [357, 81] width 55 height 28
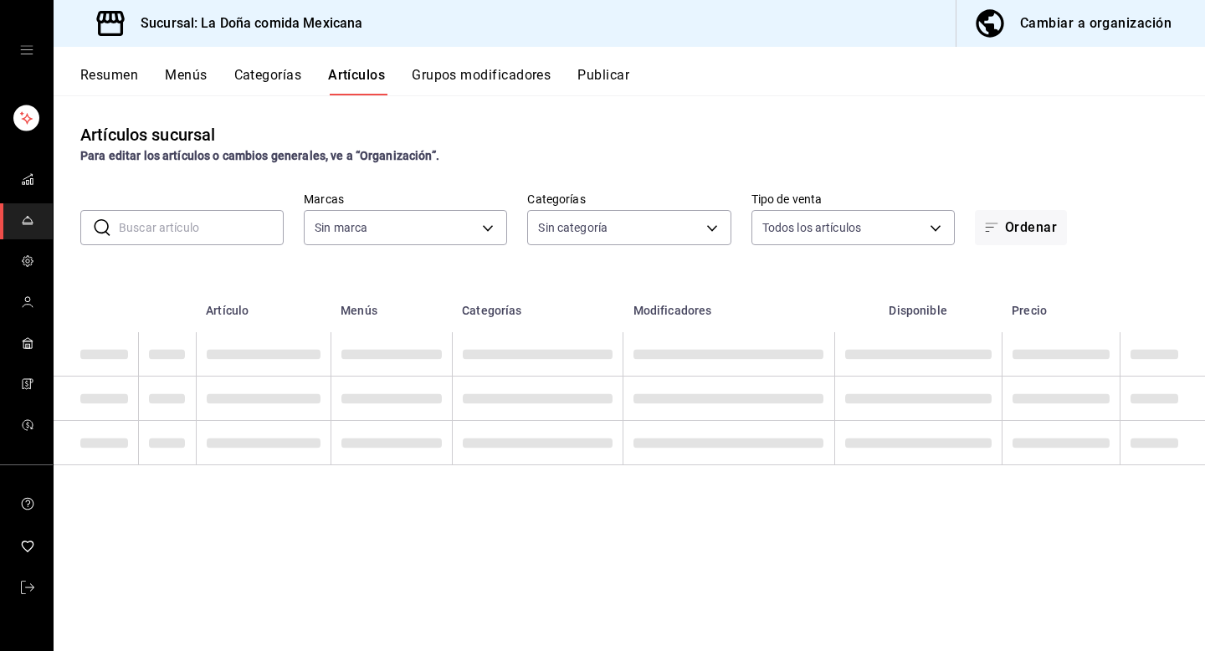
type input "e53f178e-f565-49bf-8aa1-199855f6bcb3,dba9cd53-48a2-4d44-8bea-60e37a8bb589,c8083…"
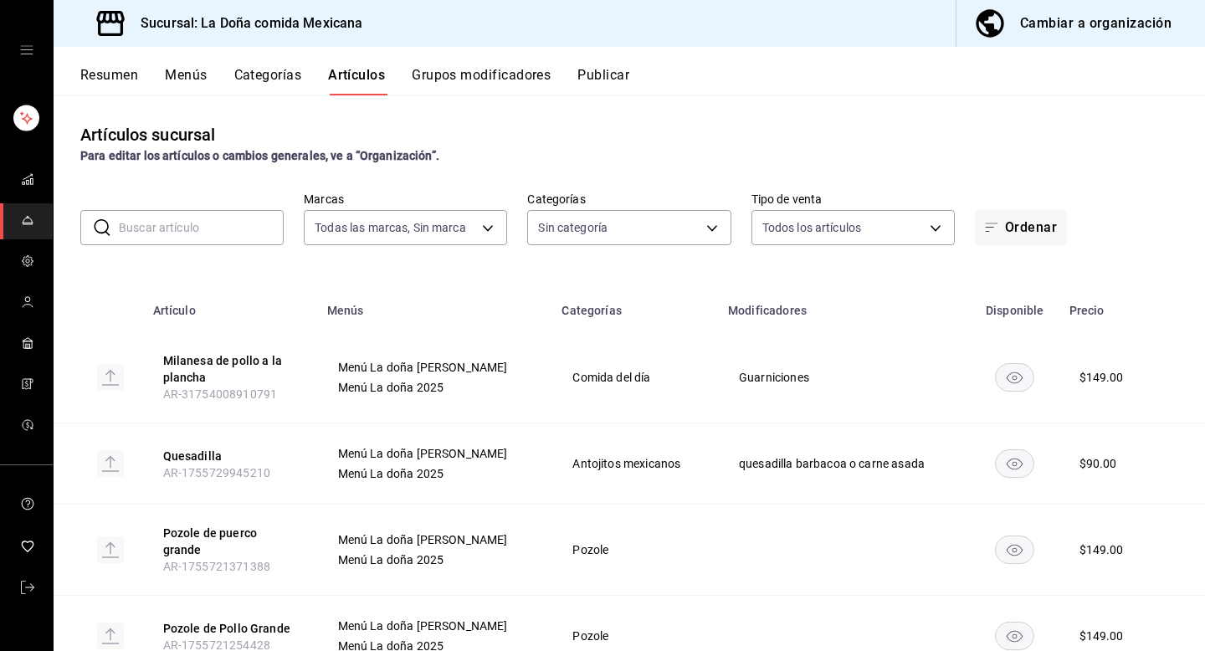
type input "31a5496a-1413-40c7-bfa9-a6291bd9bffe,2237f7a2-862e-4498-9588-4691ed35077b,c5aec…"
click at [251, 221] on input "text" at bounding box center [201, 227] width 165 height 33
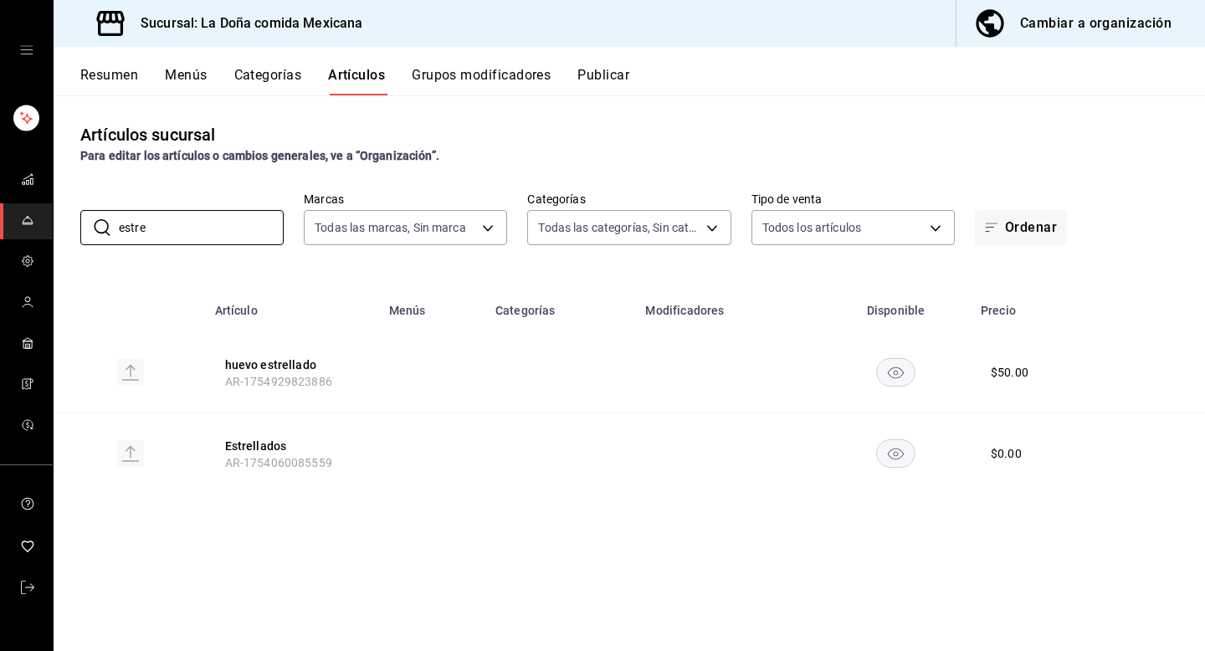
type input "estre"
drag, startPoint x: 211, startPoint y: 382, endPoint x: 344, endPoint y: 385, distance: 133.0
click at [344, 385] on th "huevo estrellado AR-1754929823886" at bounding box center [292, 372] width 174 height 81
click at [21, 594] on span "mailbox folders" at bounding box center [27, 588] width 13 height 23
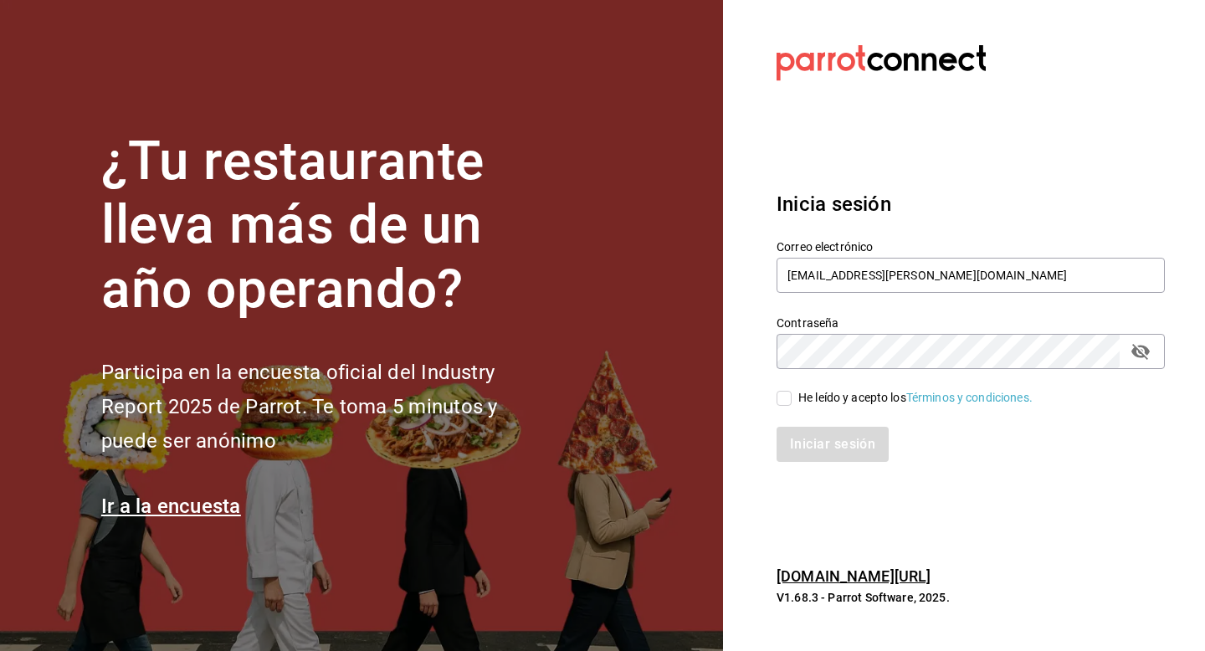
click at [812, 400] on div "He leído y acepto los Términos y condiciones." at bounding box center [915, 398] width 234 height 18
click at [791, 400] on input "He leído y acepto los Términos y condiciones." at bounding box center [783, 398] width 15 height 15
checkbox input "true"
click at [817, 448] on button "Iniciar sesión" at bounding box center [833, 444] width 114 height 35
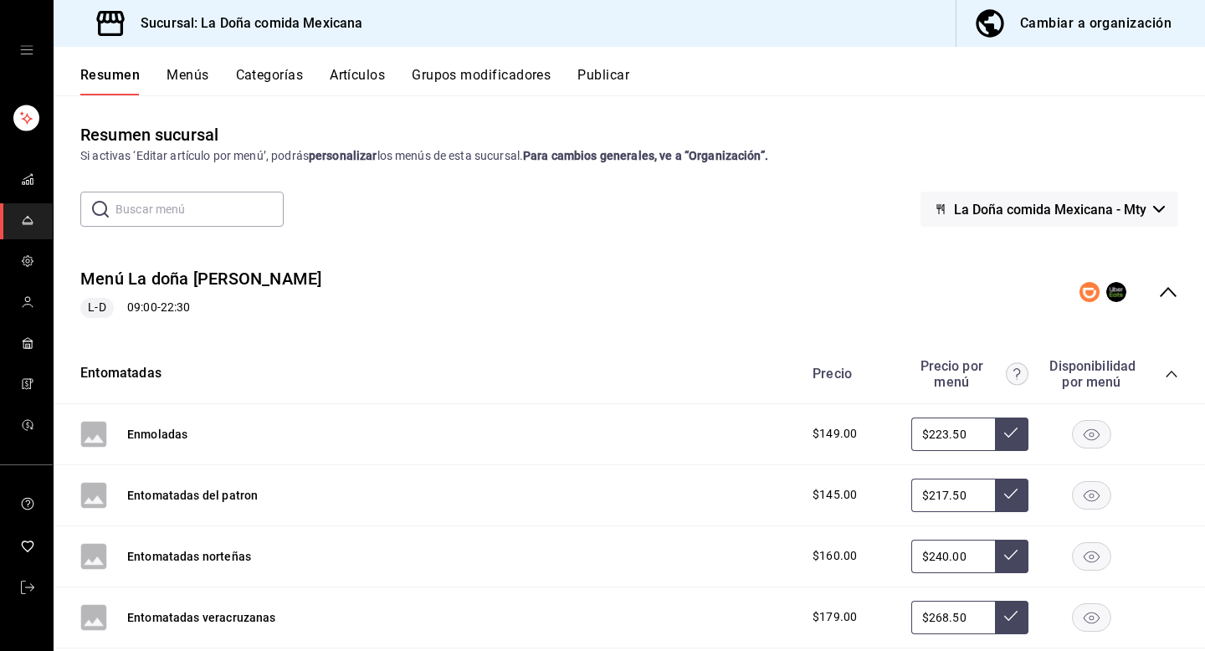
click at [522, 88] on button "Grupos modificadores" at bounding box center [481, 81] width 139 height 28
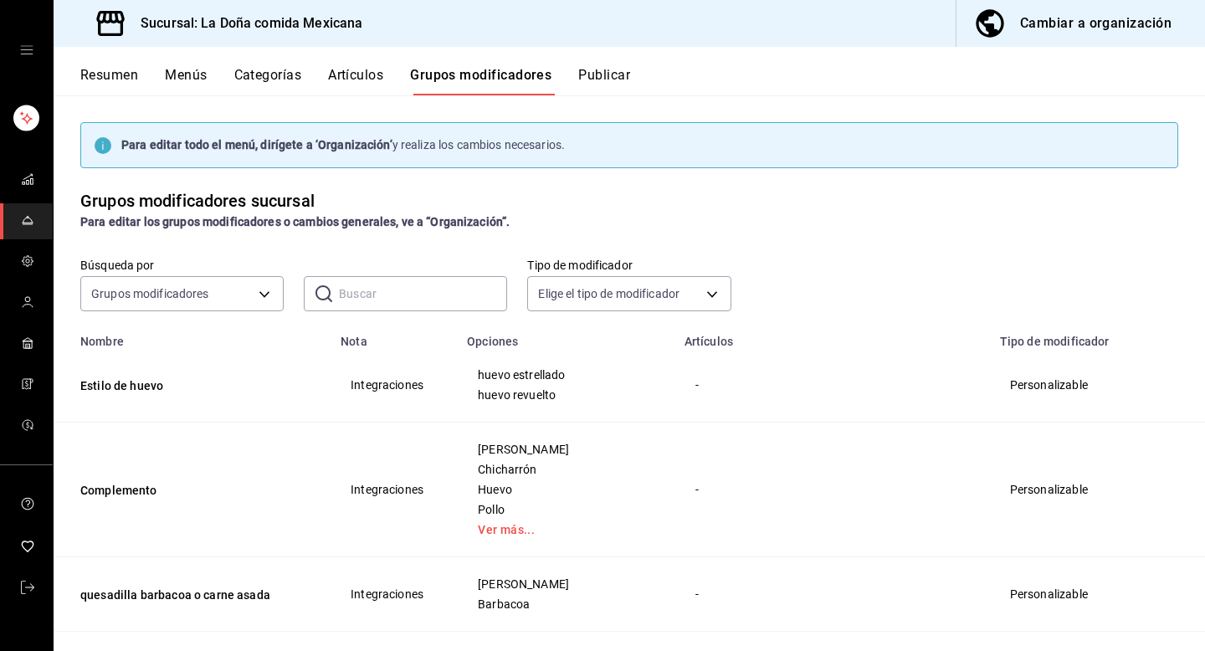
click at [381, 304] on input "text" at bounding box center [423, 293] width 168 height 33
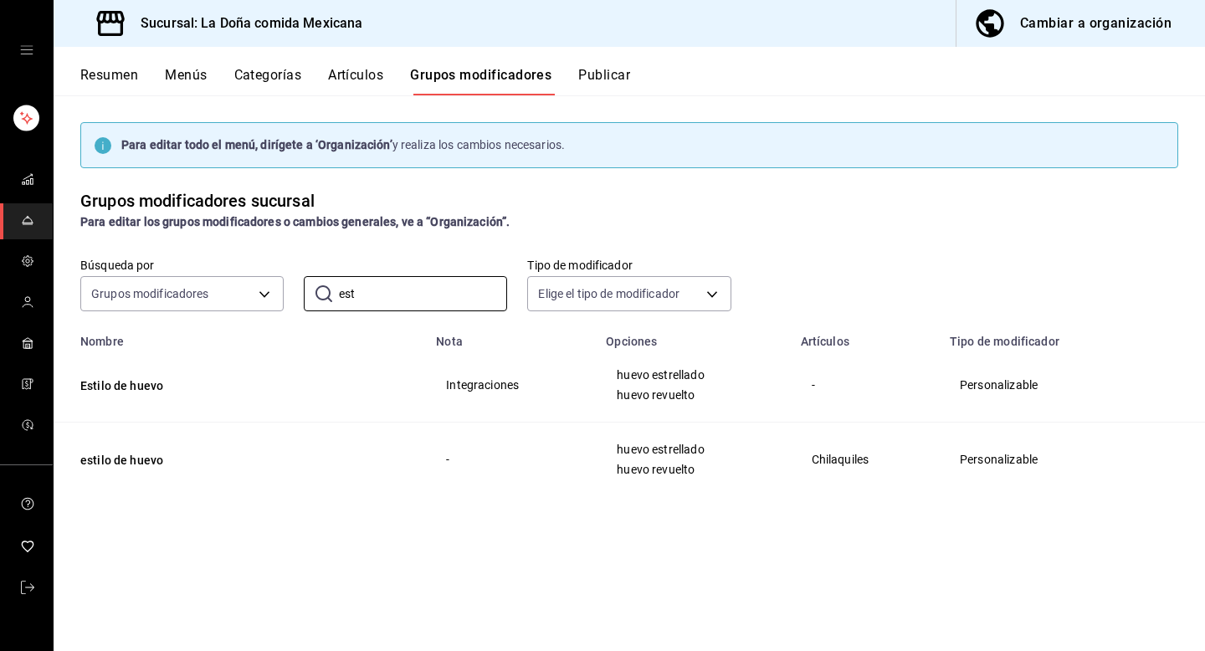
type input "est"
click at [340, 555] on div "Para editar todo el menú, dirígete a ‘Organización’ y realiza los cambios neces…" at bounding box center [629, 372] width 1151 height 555
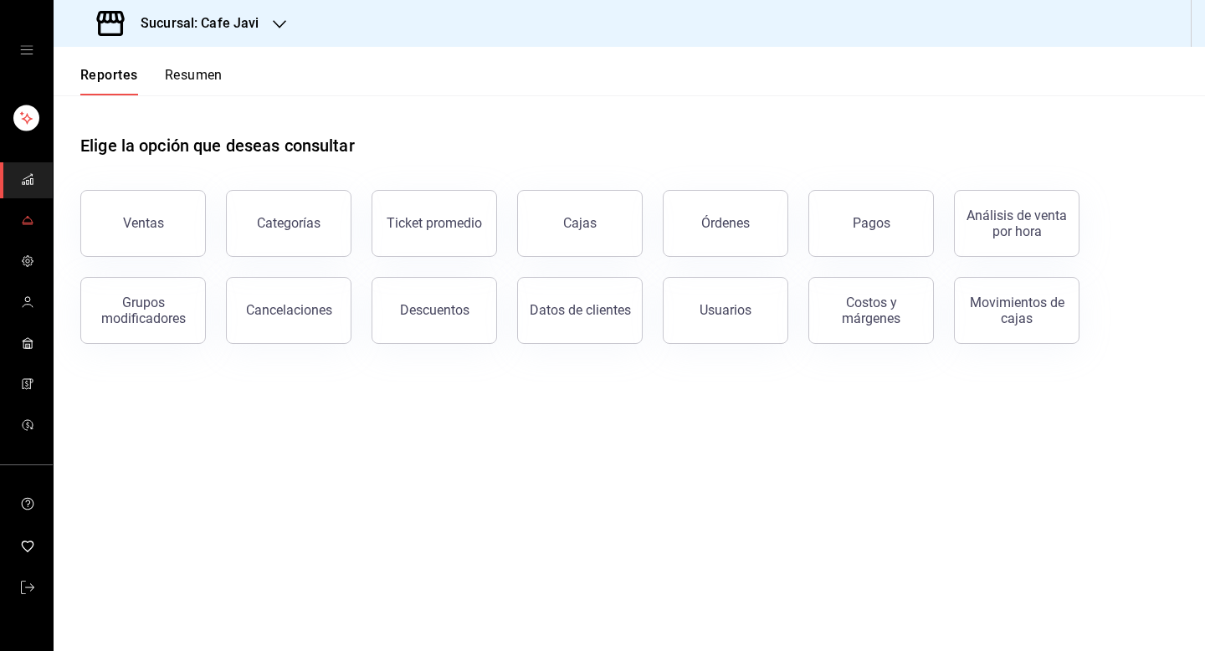
click at [28, 221] on icon "mailbox folders" at bounding box center [27, 219] width 13 height 13
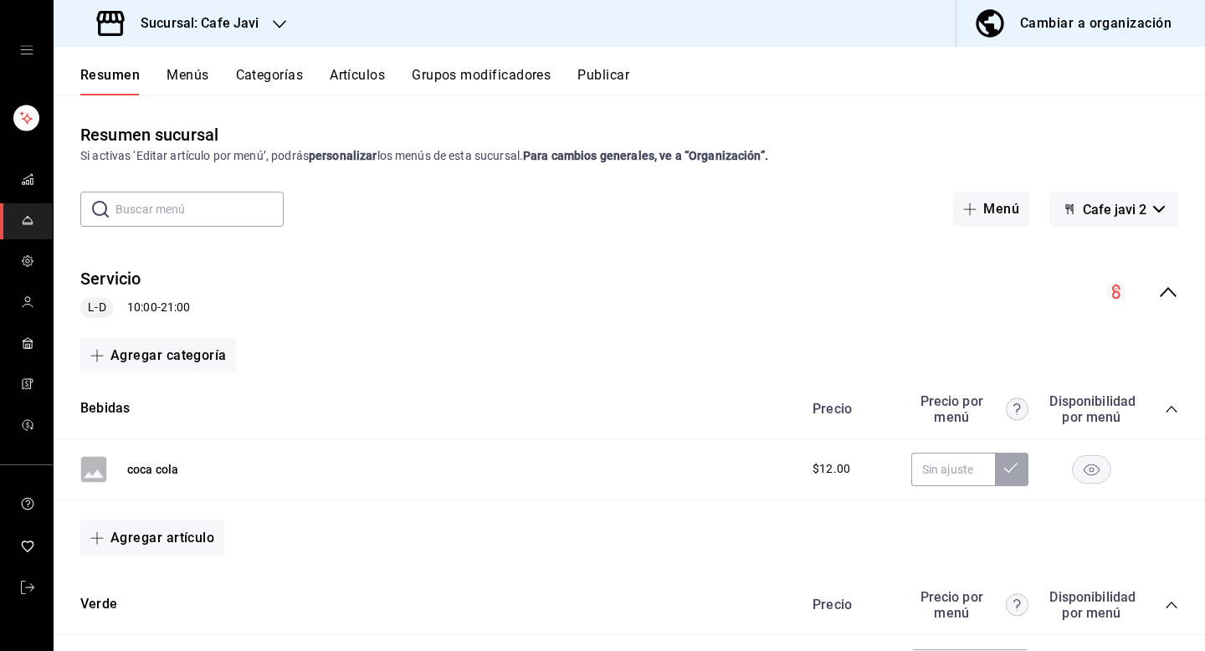
click at [192, 83] on button "Menús" at bounding box center [187, 81] width 42 height 28
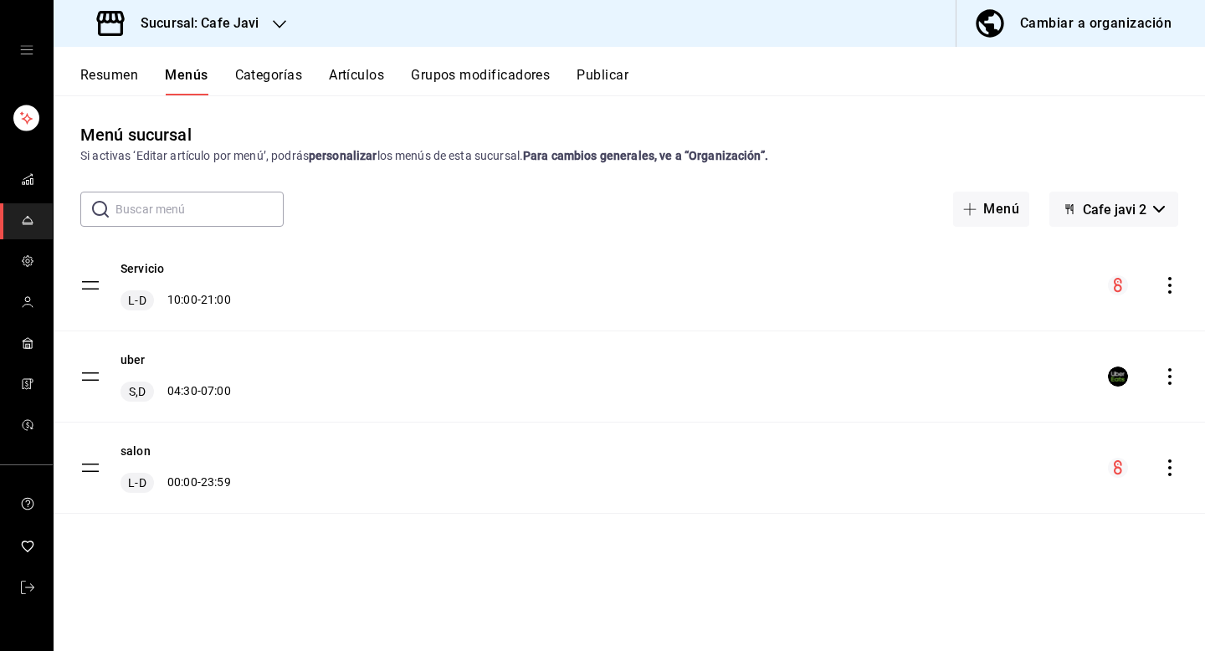
click at [169, 270] on div "Servicio L-D 10:00 - 21:00" at bounding box center [175, 285] width 110 height 50
click at [142, 269] on button "Servicio" at bounding box center [142, 268] width 44 height 17
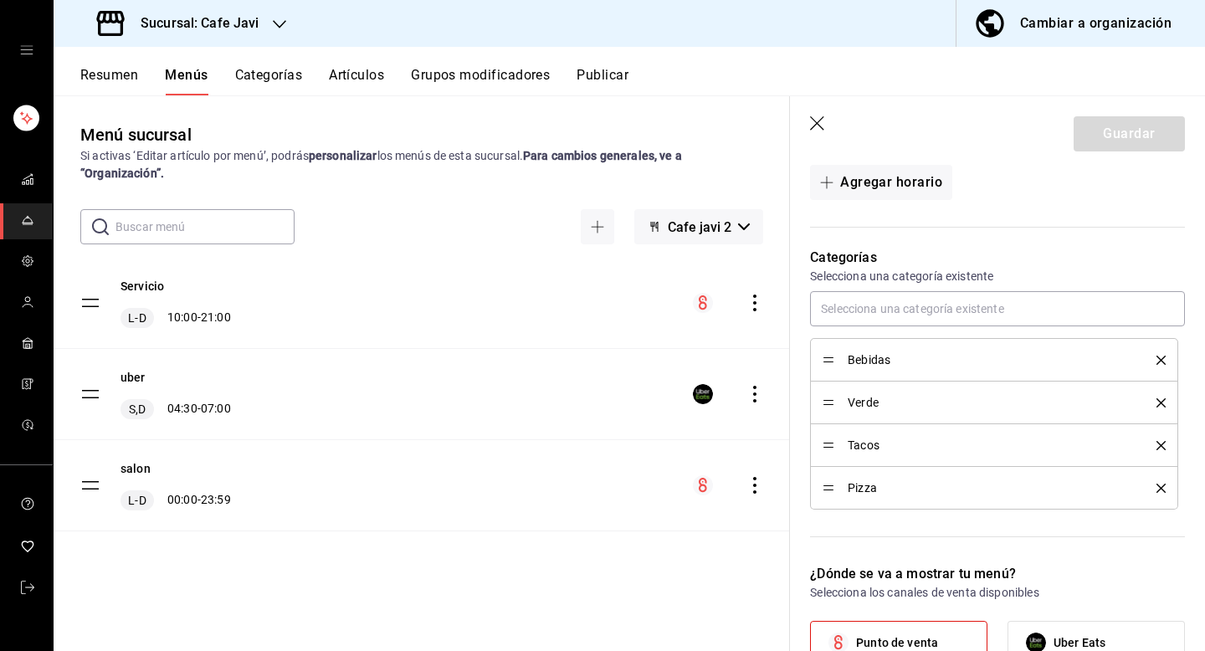
scroll to position [391, 0]
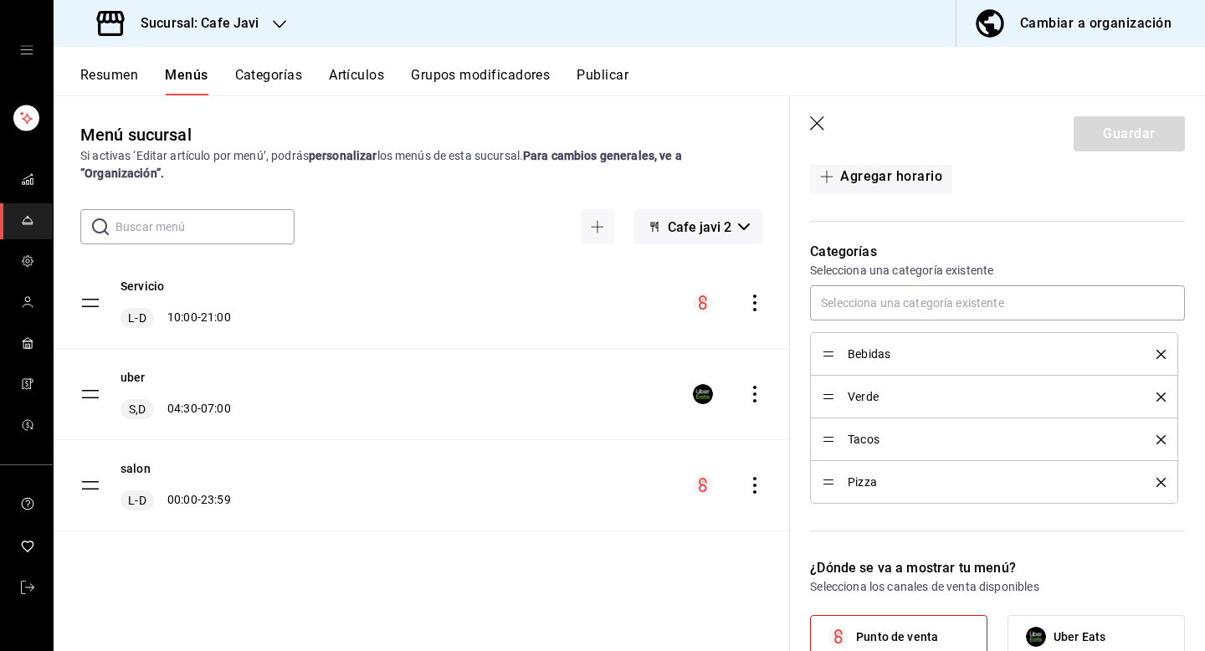
click at [811, 129] on icon "button" at bounding box center [817, 123] width 14 height 14
checkbox input "false"
type input "1755803218218"
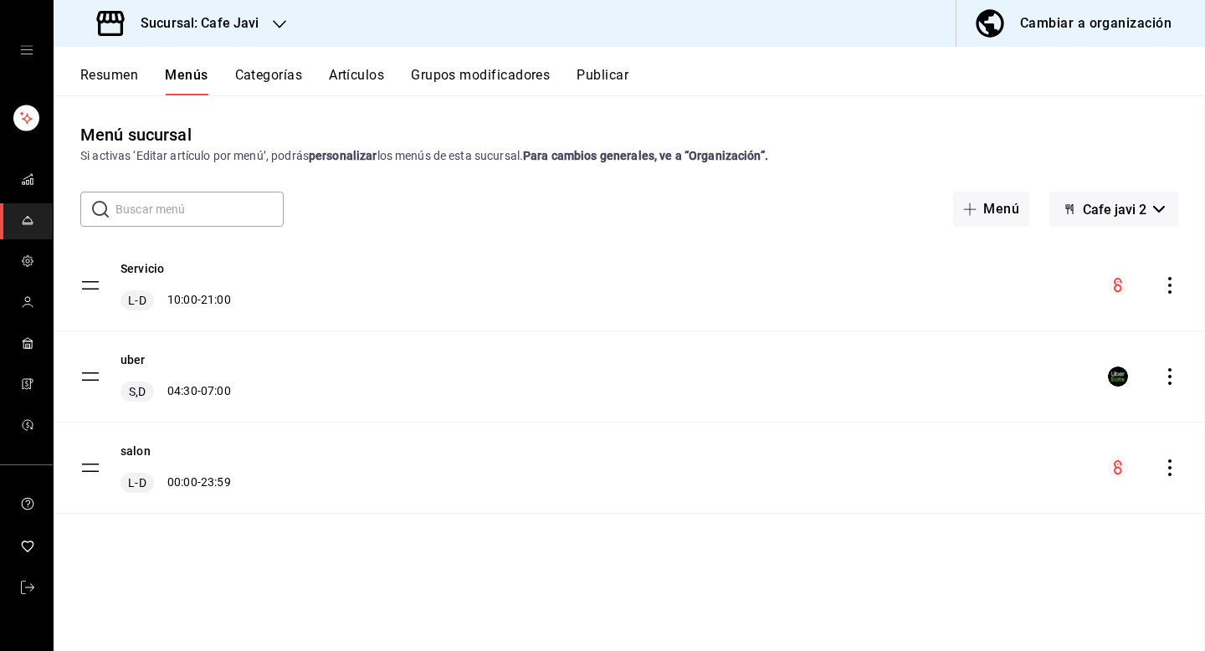
checkbox input "false"
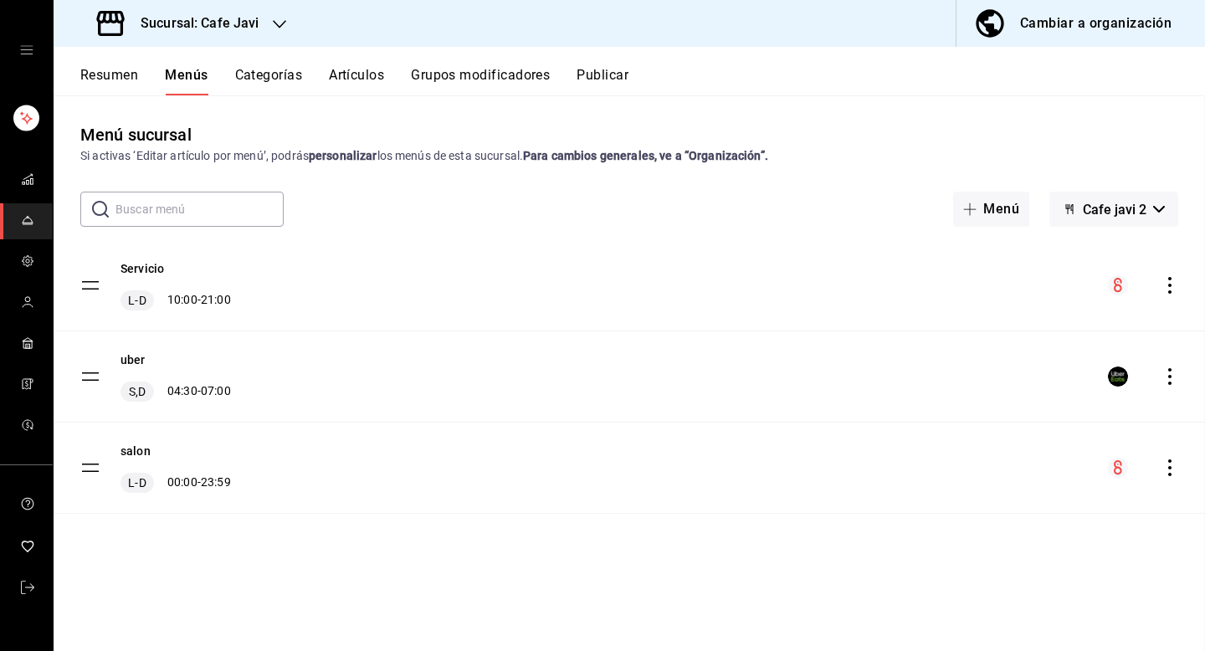
checkbox input "false"
click at [140, 455] on button "salon" at bounding box center [135, 451] width 30 height 17
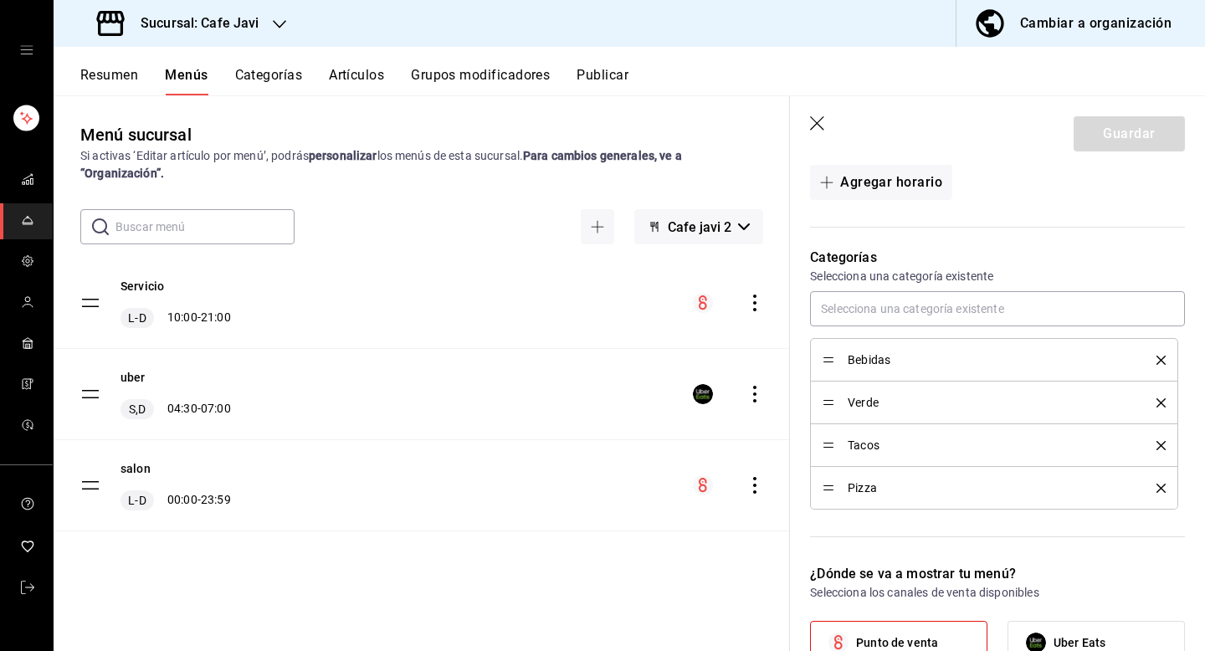
scroll to position [279, 0]
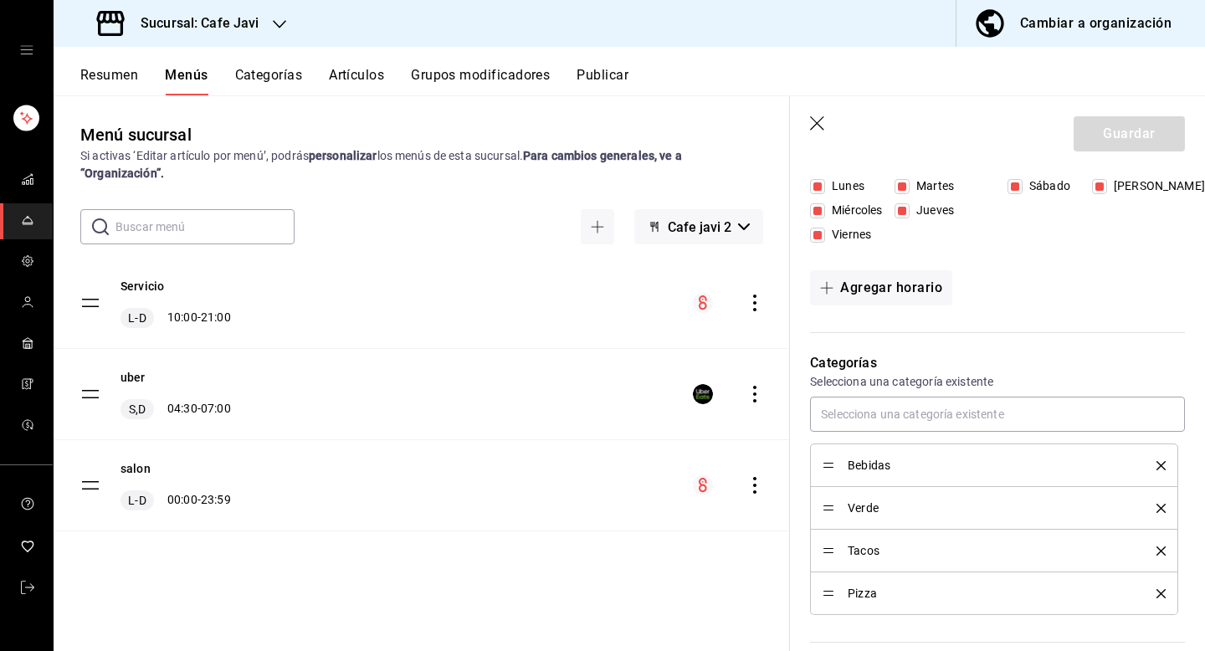
click at [812, 125] on icon "button" at bounding box center [818, 124] width 17 height 17
checkbox input "false"
type input "1755803223473"
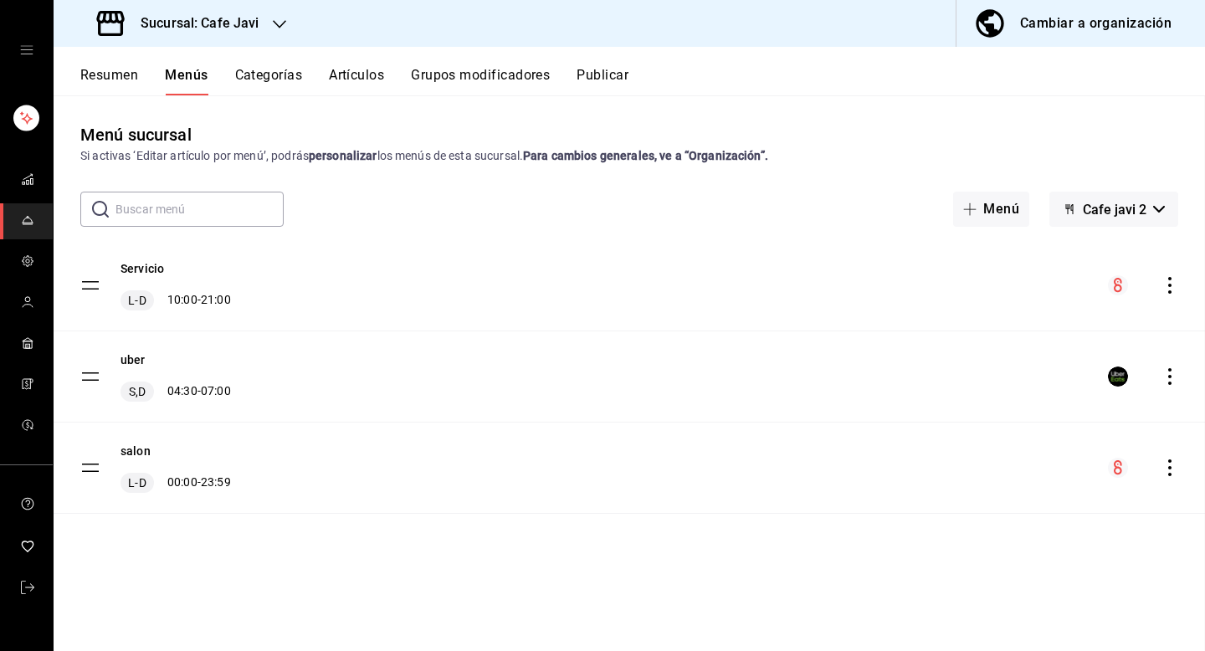
checkbox input "false"
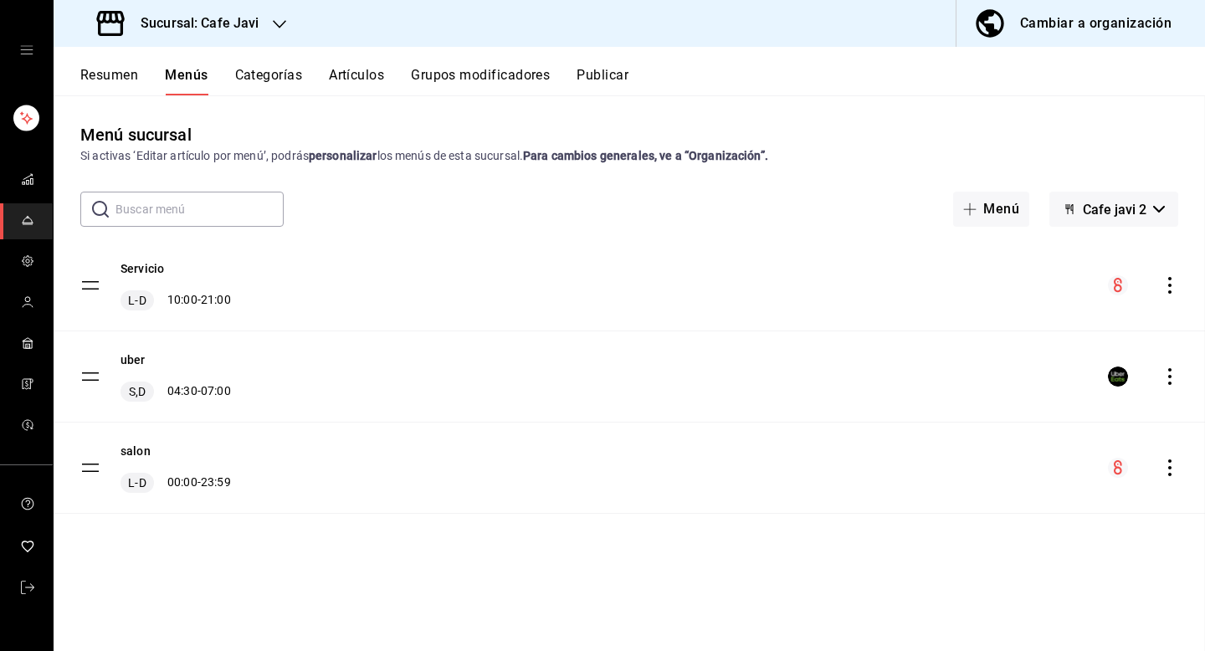
checkbox input "false"
click at [1173, 464] on icon "actions" at bounding box center [1169, 467] width 17 height 17
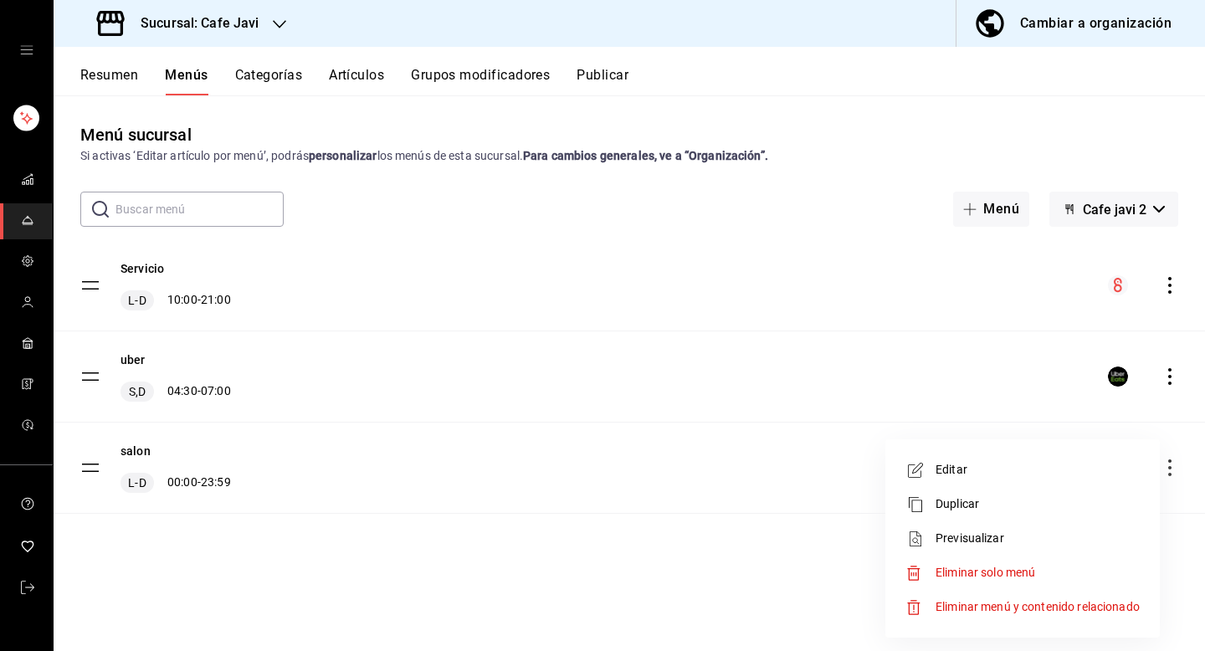
click at [972, 568] on span "Eliminar solo menú" at bounding box center [985, 572] width 100 height 13
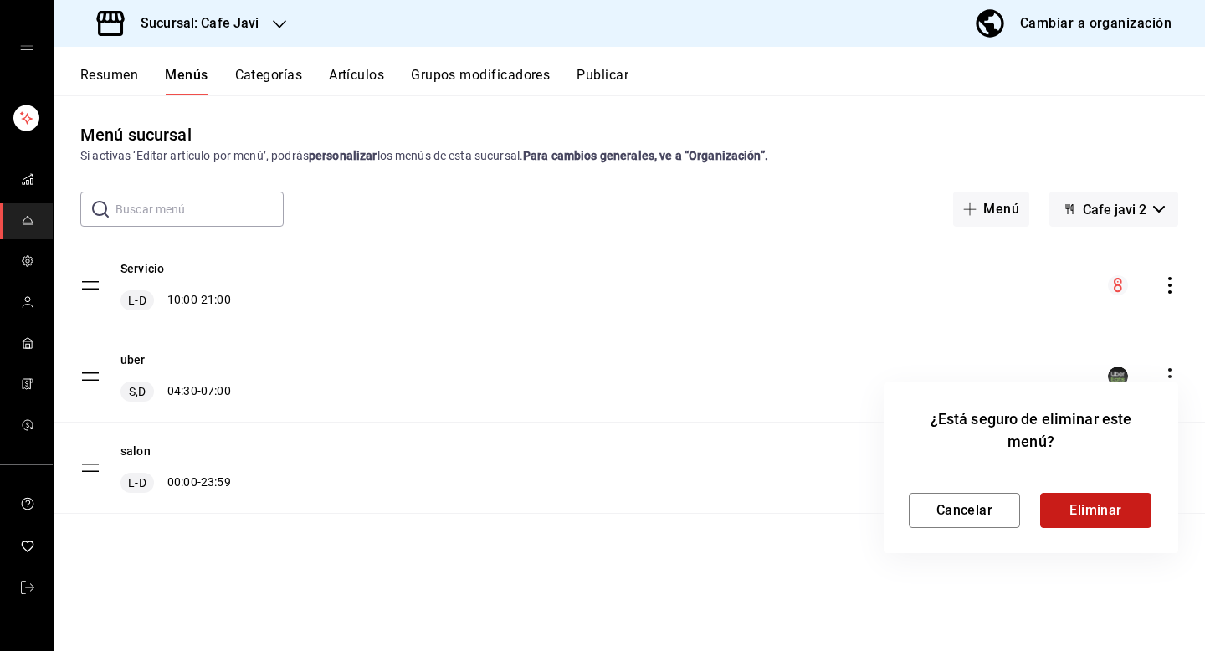
click at [1091, 523] on button "Eliminar" at bounding box center [1095, 510] width 111 height 35
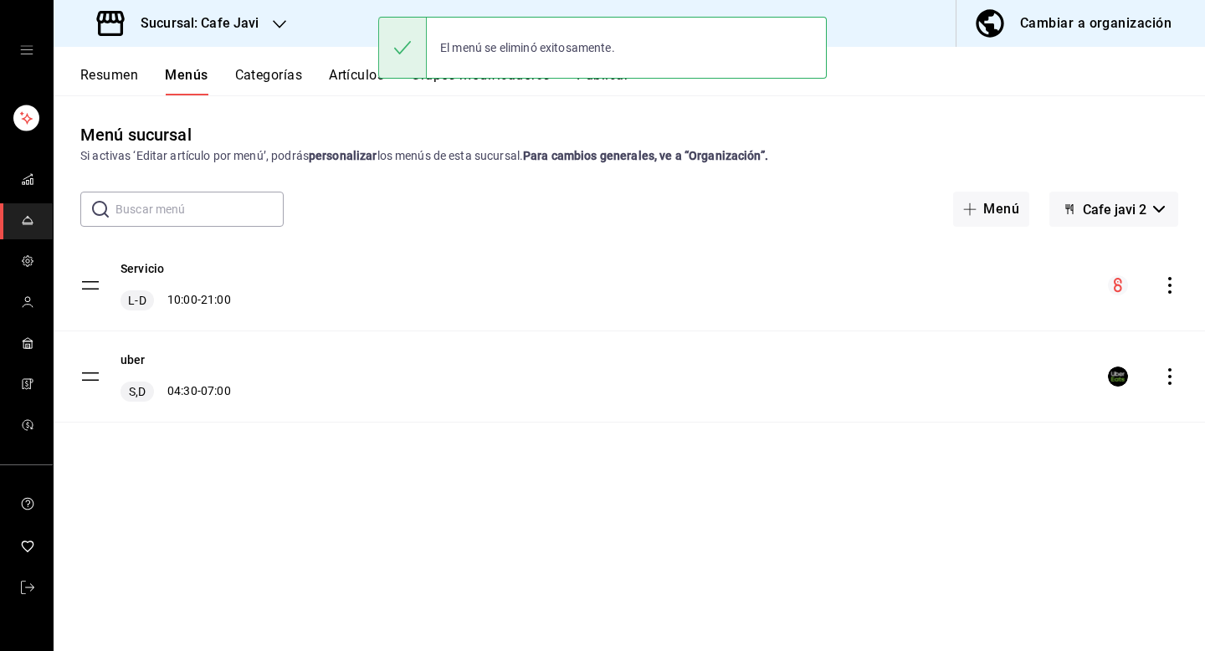
click at [1167, 369] on icon "actions" at bounding box center [1169, 376] width 17 height 17
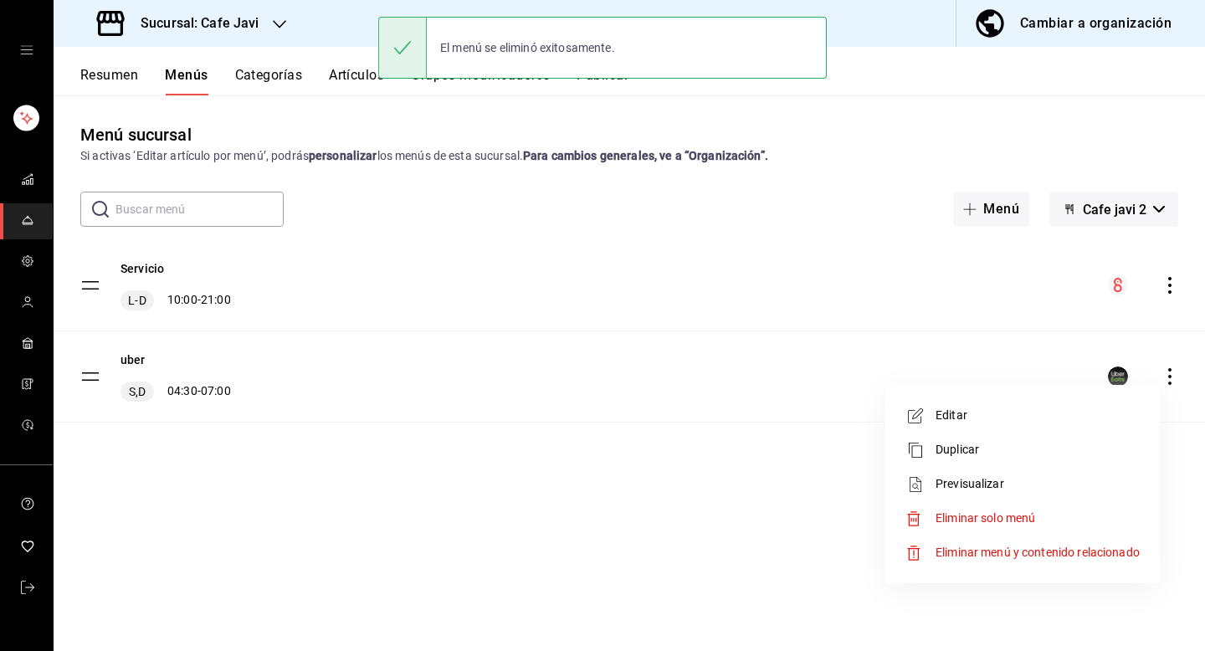
click at [1027, 474] on li "Previsualizar" at bounding box center [1022, 484] width 261 height 34
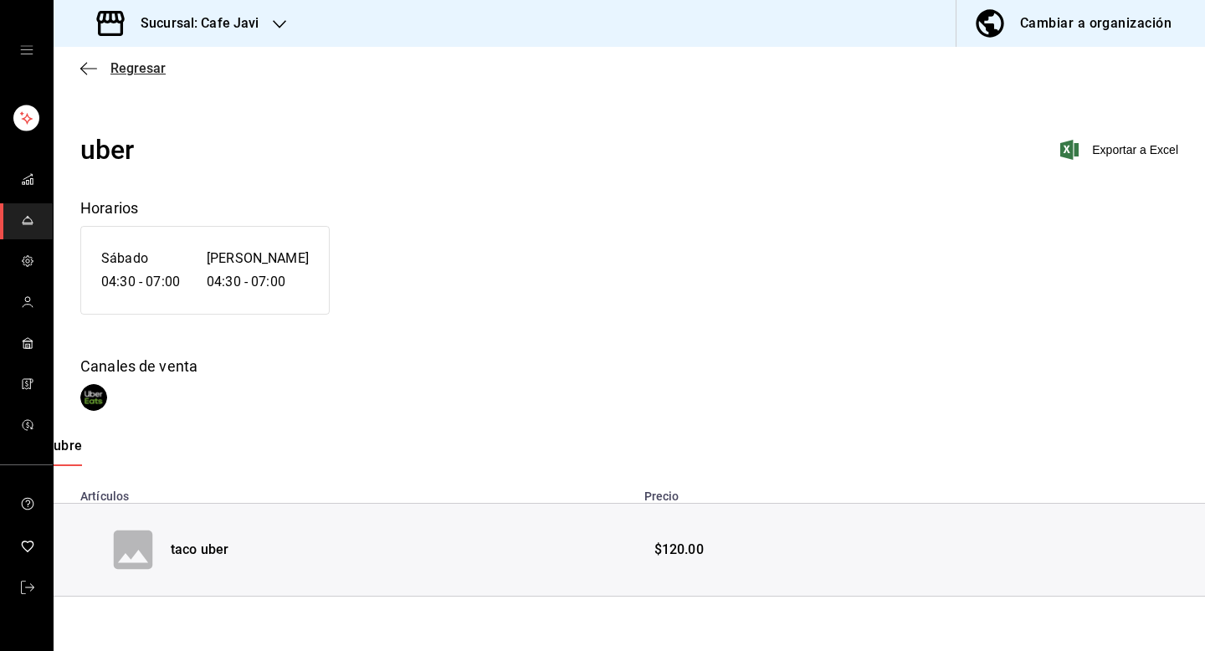
click at [160, 70] on span "Regresar" at bounding box center [137, 68] width 55 height 16
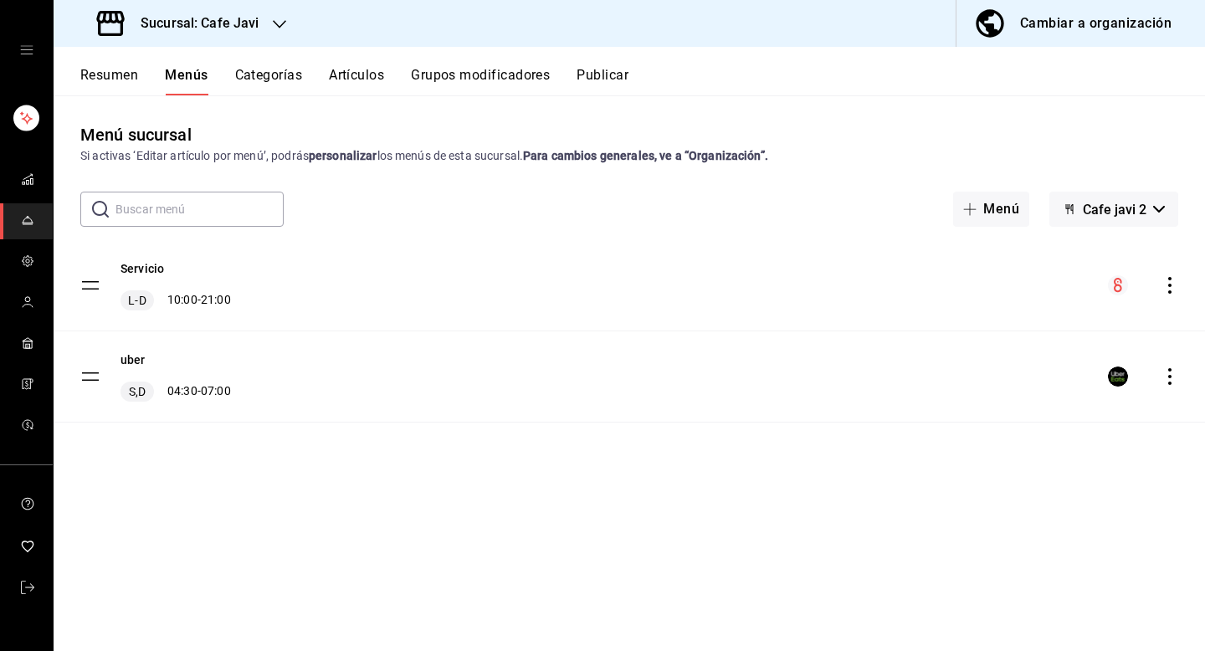
click at [1165, 377] on icon "actions" at bounding box center [1169, 376] width 17 height 17
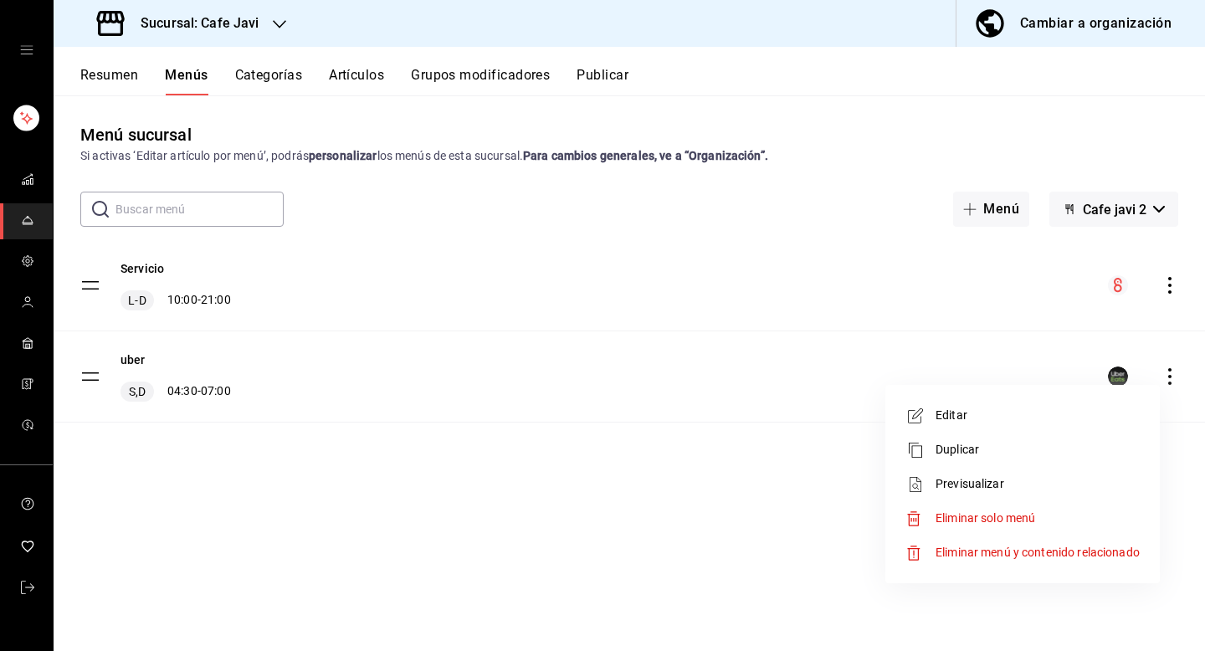
click at [1045, 513] on span "Eliminar solo menú" at bounding box center [1037, 519] width 204 height 18
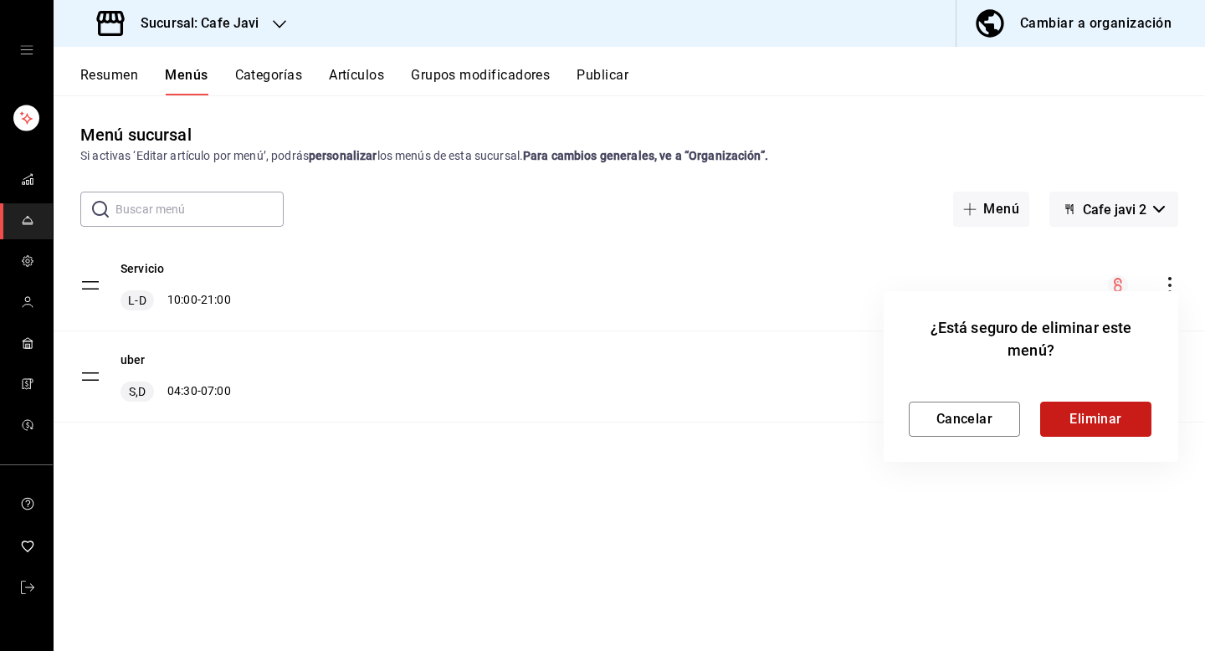
click at [1134, 412] on button "Eliminar" at bounding box center [1095, 419] width 111 height 35
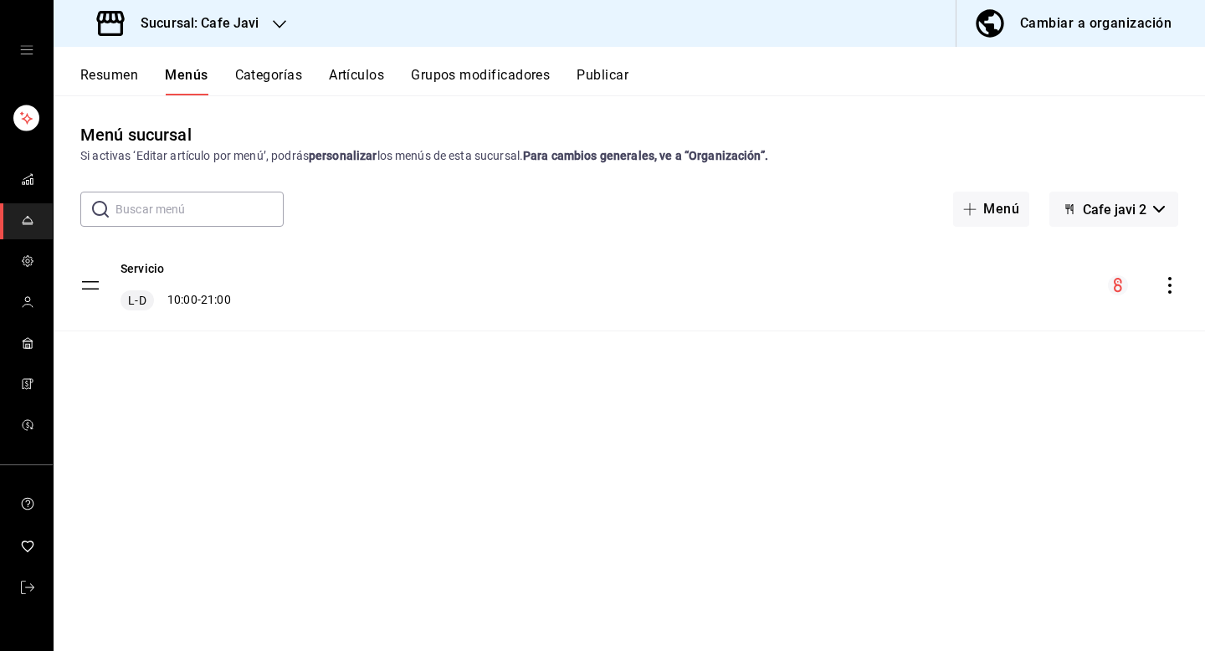
click at [1165, 283] on icon "actions" at bounding box center [1169, 285] width 17 height 17
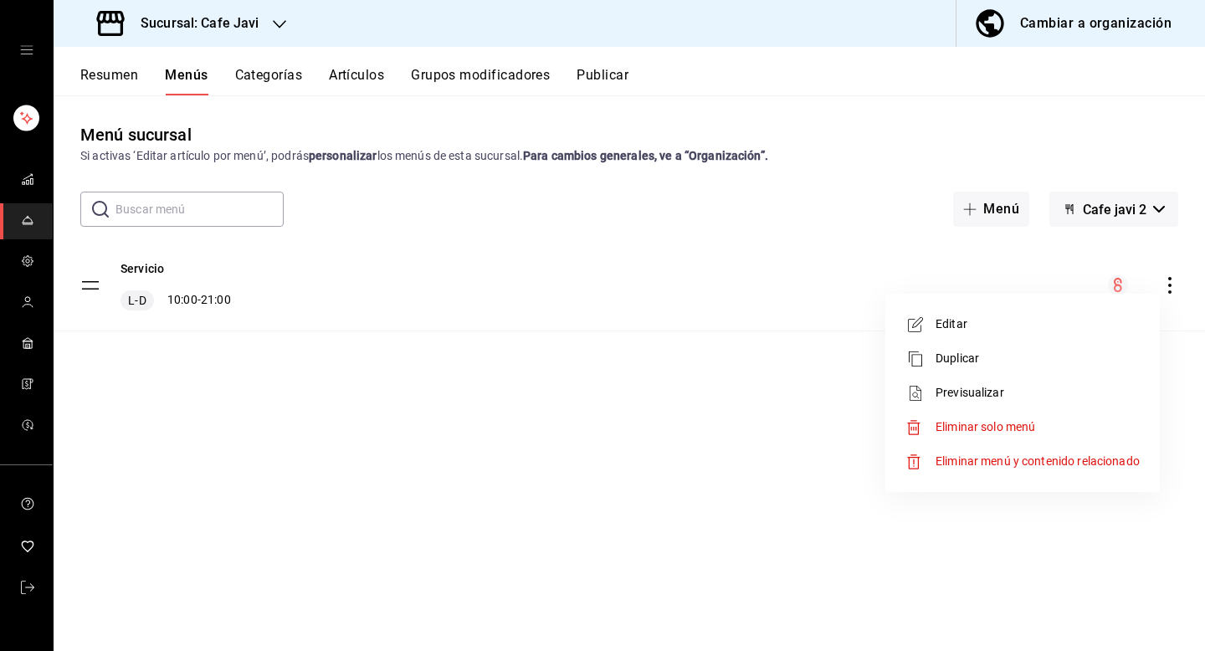
click at [970, 389] on span "Previsualizar" at bounding box center [1037, 393] width 204 height 18
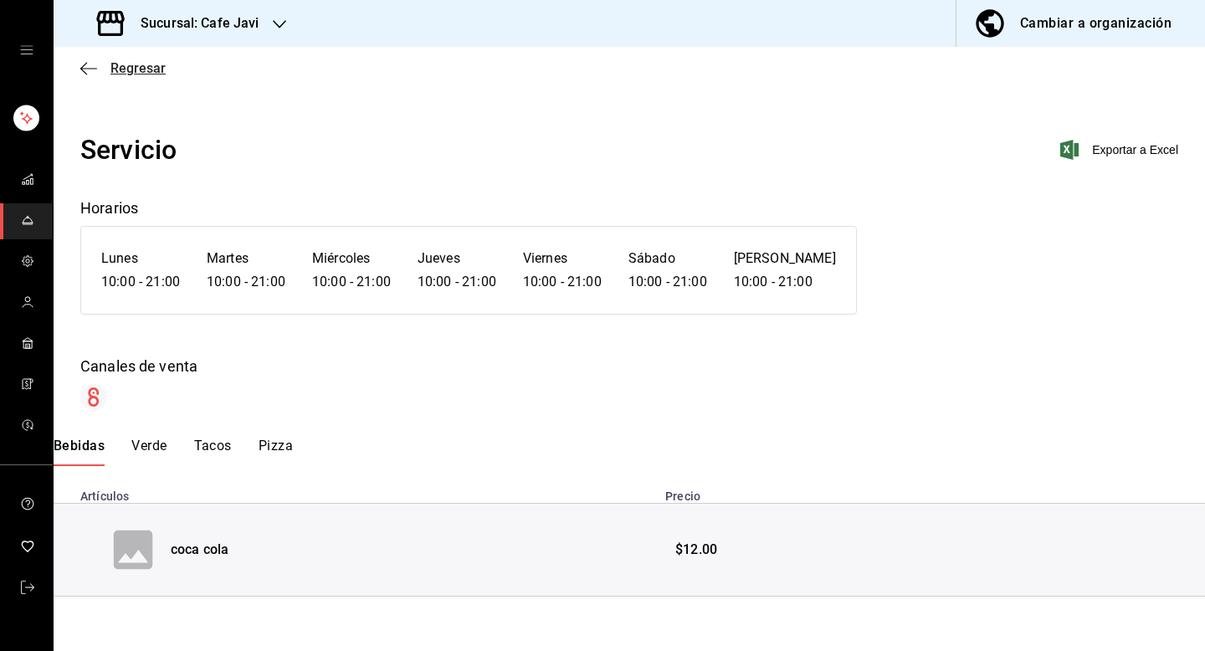
click at [142, 71] on span "Regresar" at bounding box center [137, 68] width 55 height 16
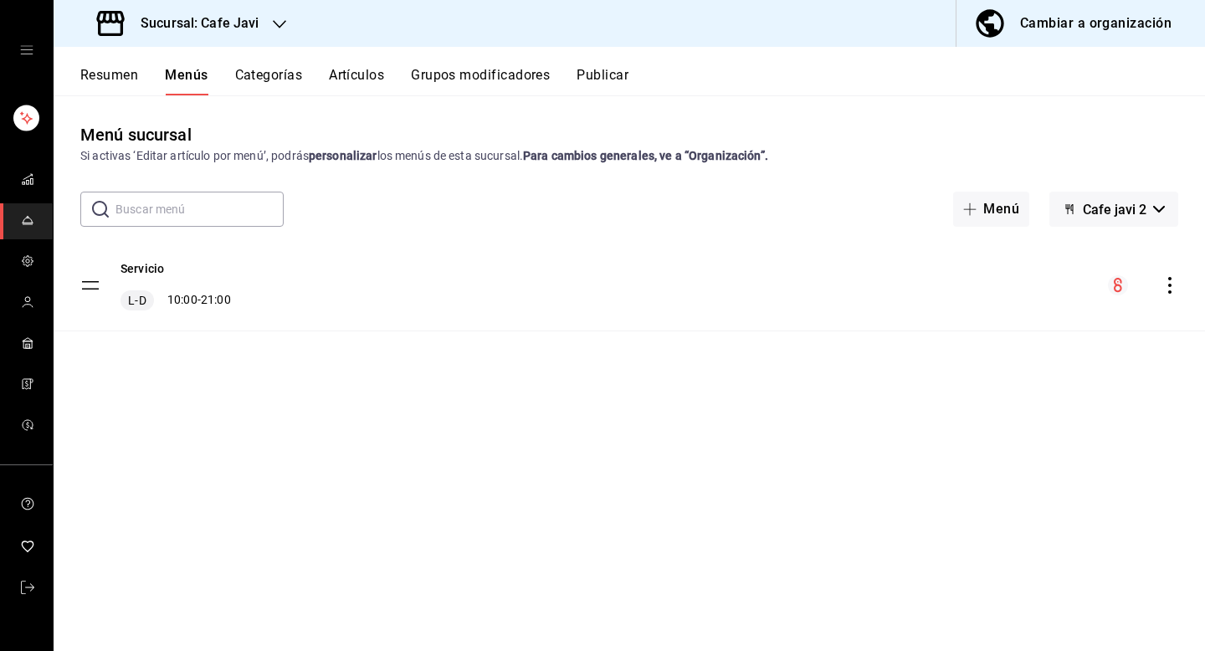
click at [1177, 290] on icon "actions" at bounding box center [1169, 285] width 17 height 17
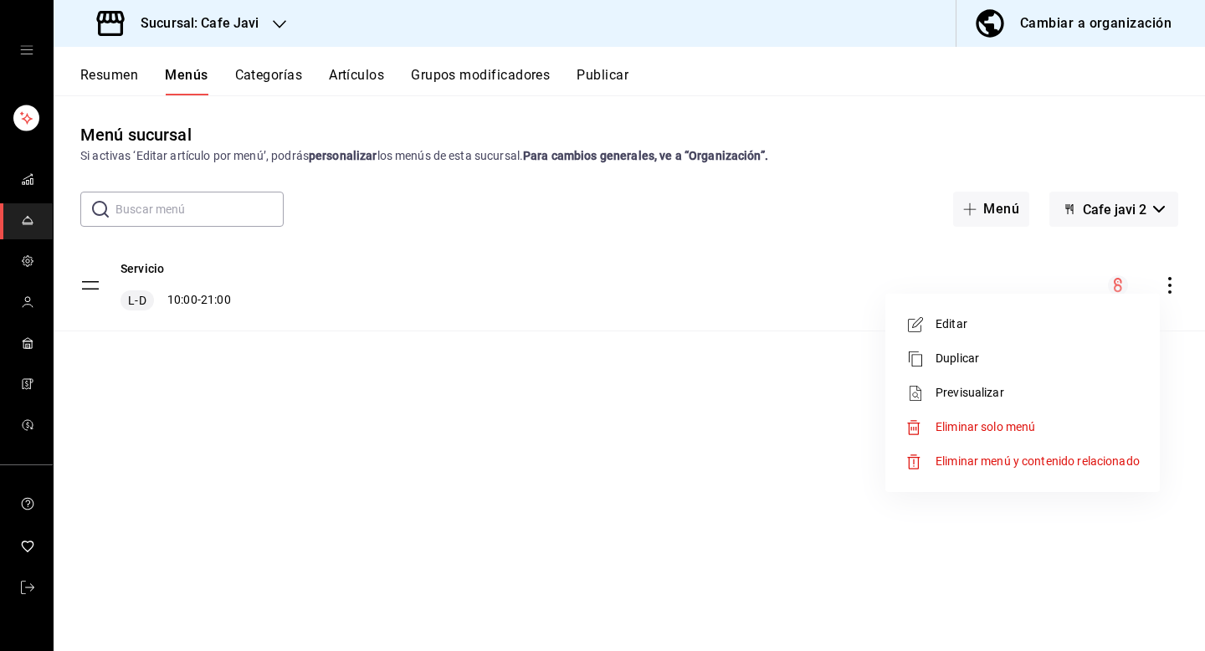
click at [975, 358] on span "Duplicar" at bounding box center [1037, 359] width 204 height 18
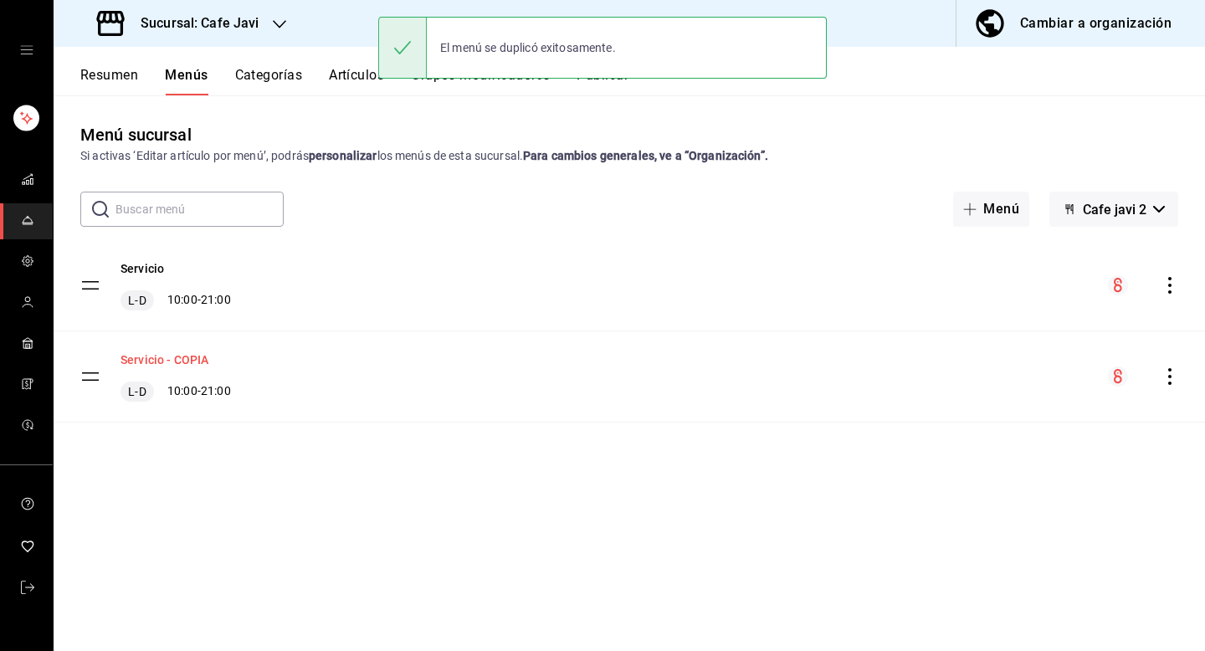
click at [192, 356] on button "Servicio - COPIA" at bounding box center [164, 359] width 88 height 17
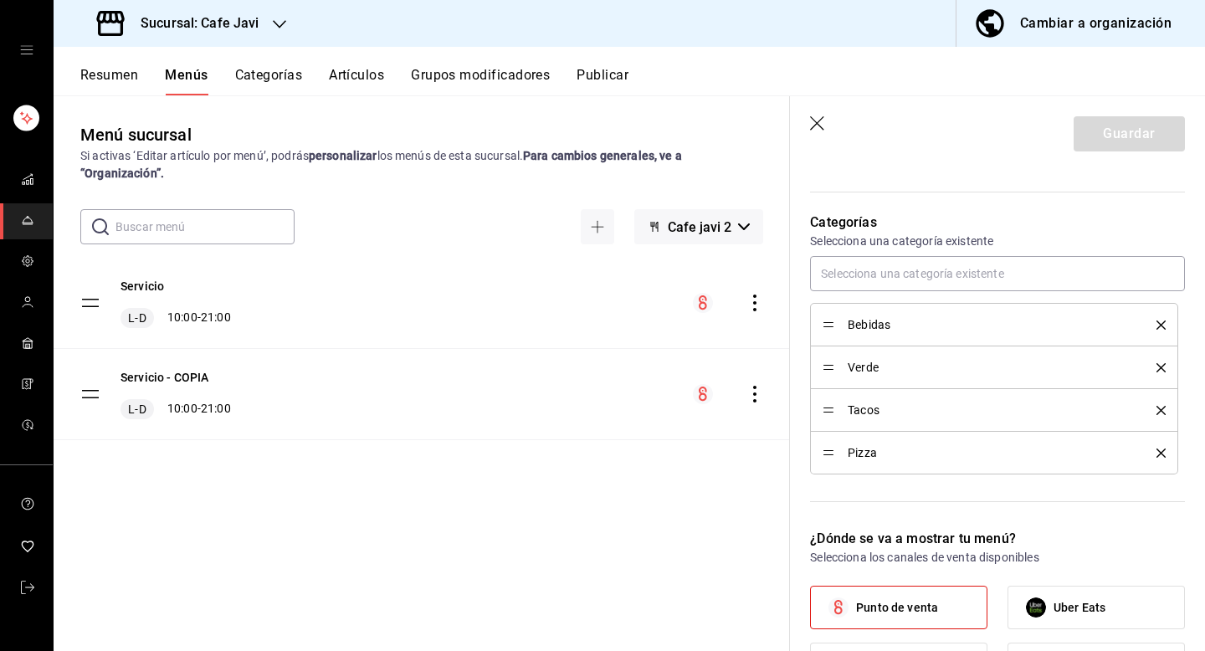
scroll to position [527, 0]
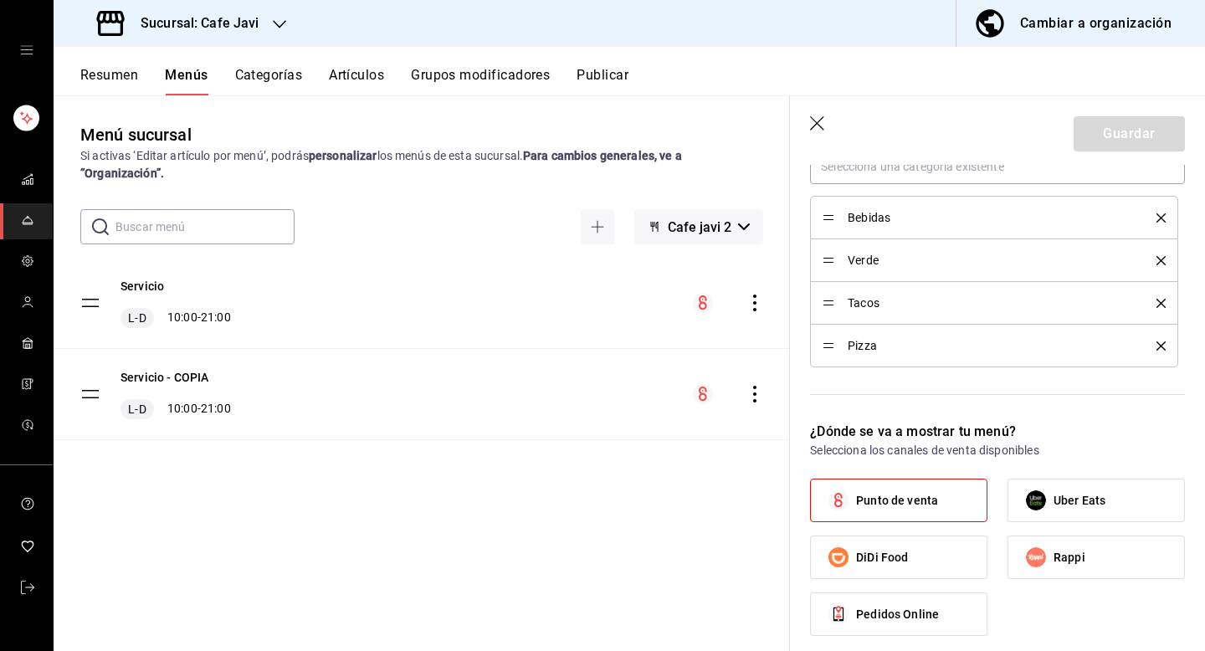
click at [927, 502] on span "Punto de venta" at bounding box center [897, 501] width 82 height 18
click at [856, 502] on input "Punto de venta" at bounding box center [838, 500] width 35 height 35
checkbox input "false"
click at [1061, 501] on span "Uber Eats" at bounding box center [1079, 501] width 52 height 18
click at [1053, 501] on input "Uber Eats" at bounding box center [1035, 500] width 35 height 35
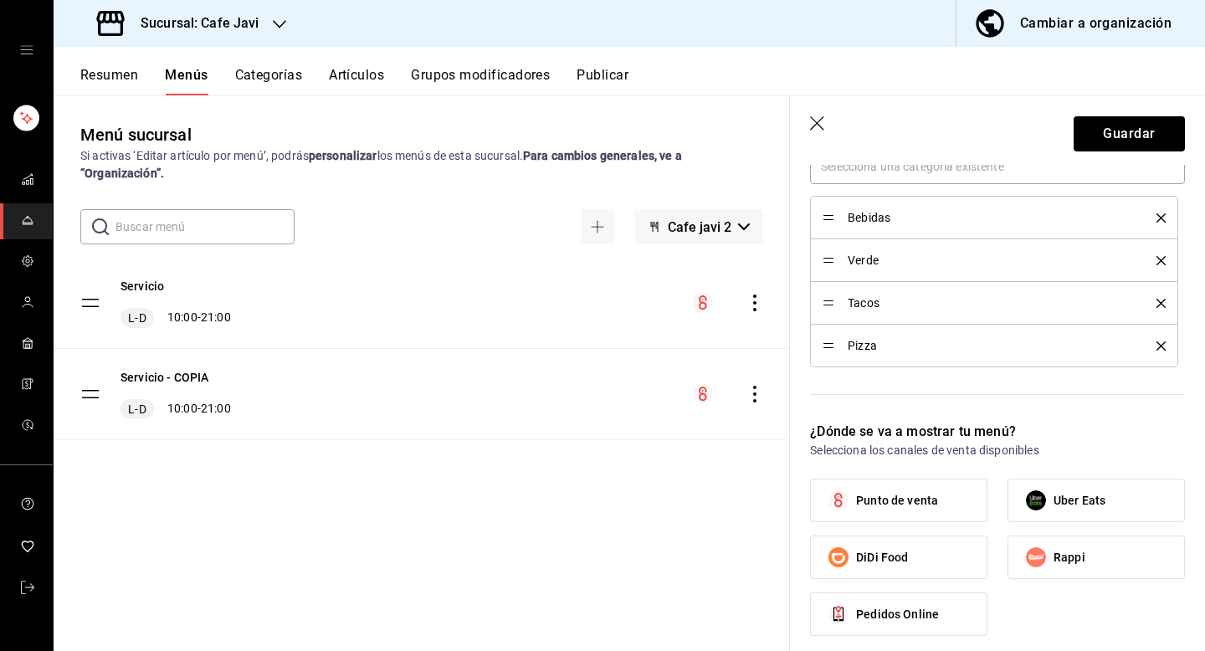
checkbox input "true"
click at [1109, 146] on button "Guardar" at bounding box center [1128, 133] width 111 height 35
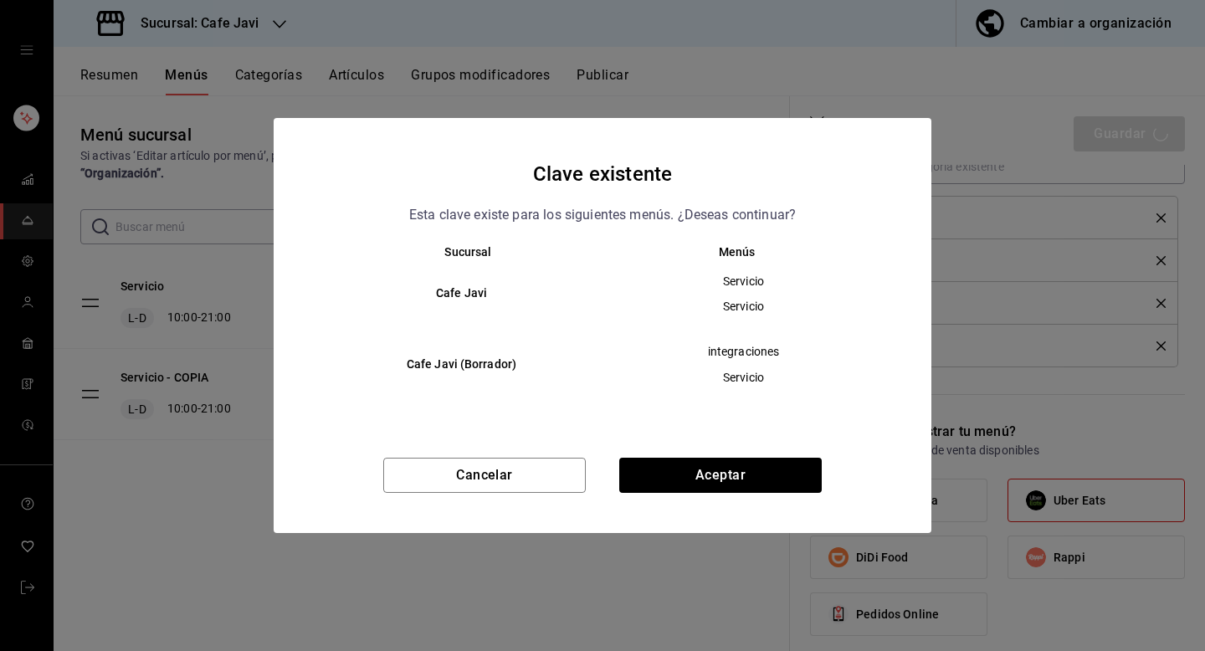
click at [737, 456] on div "Clave existente Esta clave existe para los siguientes menús. ¿Deseas continuar?…" at bounding box center [603, 325] width 658 height 414
click at [732, 484] on button "Aceptar" at bounding box center [720, 475] width 202 height 35
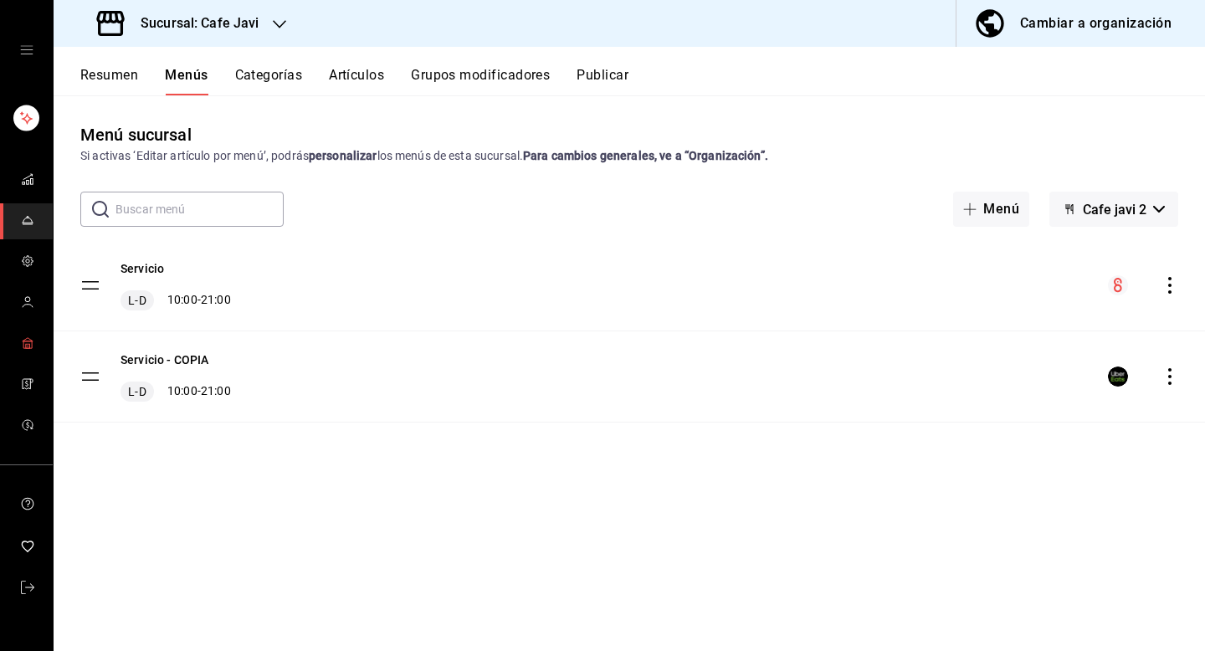
click at [31, 333] on span "mailbox folders" at bounding box center [27, 344] width 13 height 23
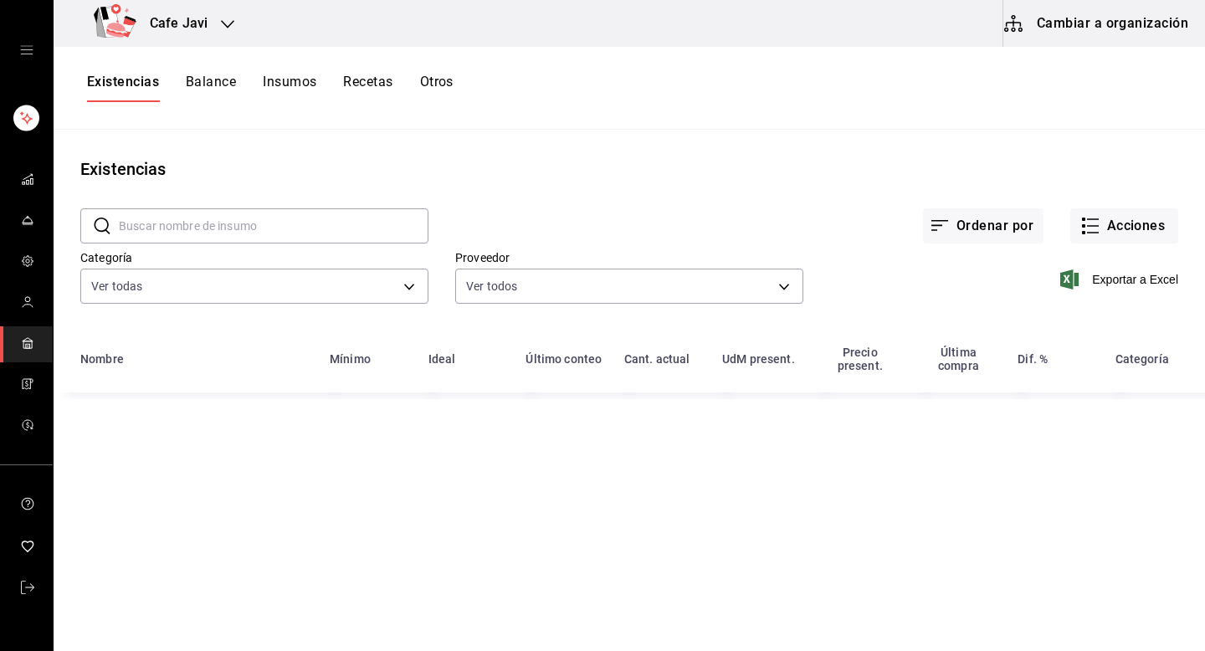
click at [1098, 38] on button "Cambiar a organización" at bounding box center [1097, 23] width 188 height 47
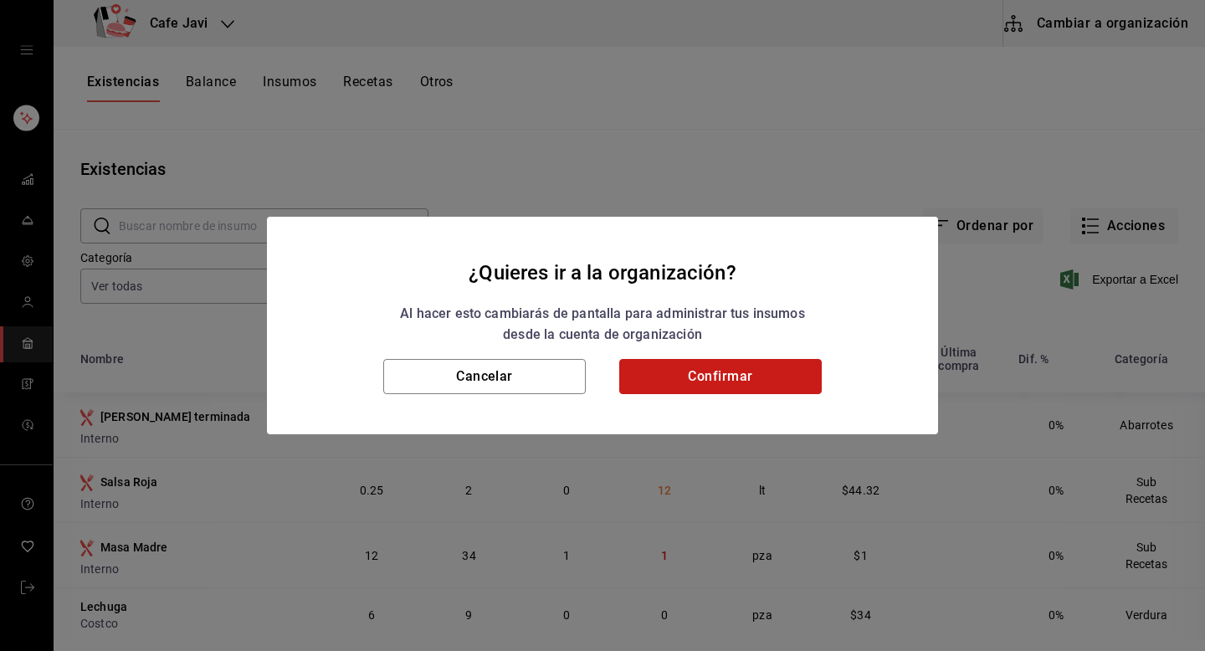
click at [709, 376] on button "Confirmar" at bounding box center [720, 376] width 202 height 35
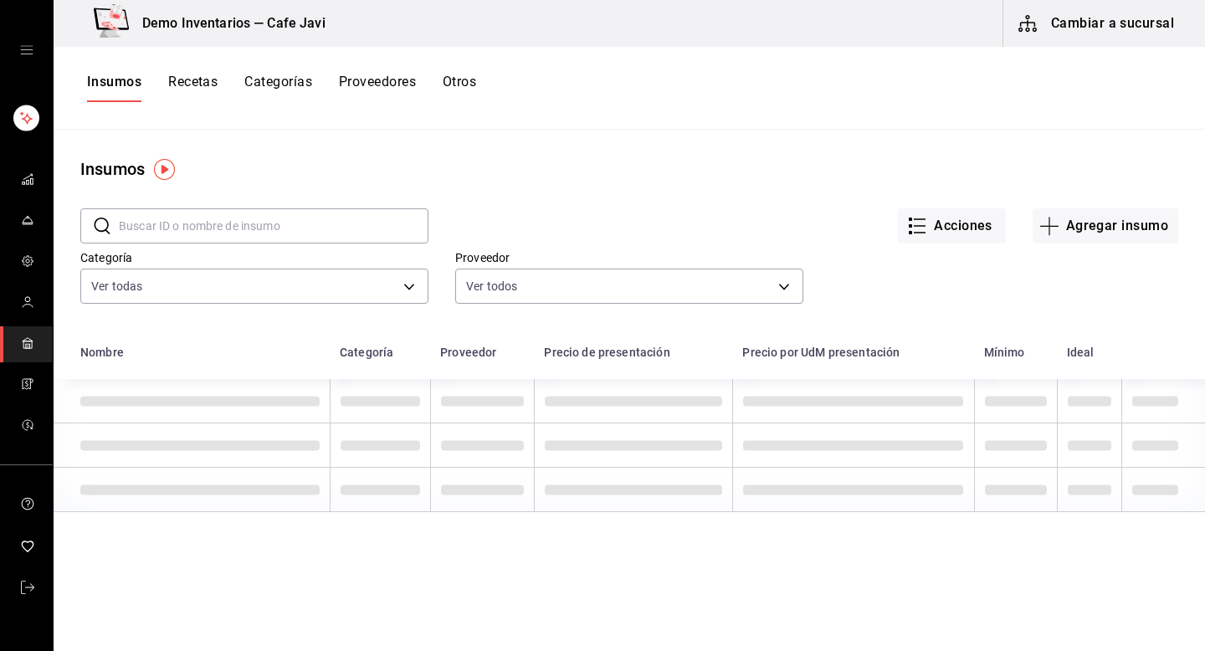
click at [205, 92] on button "Recetas" at bounding box center [192, 88] width 49 height 28
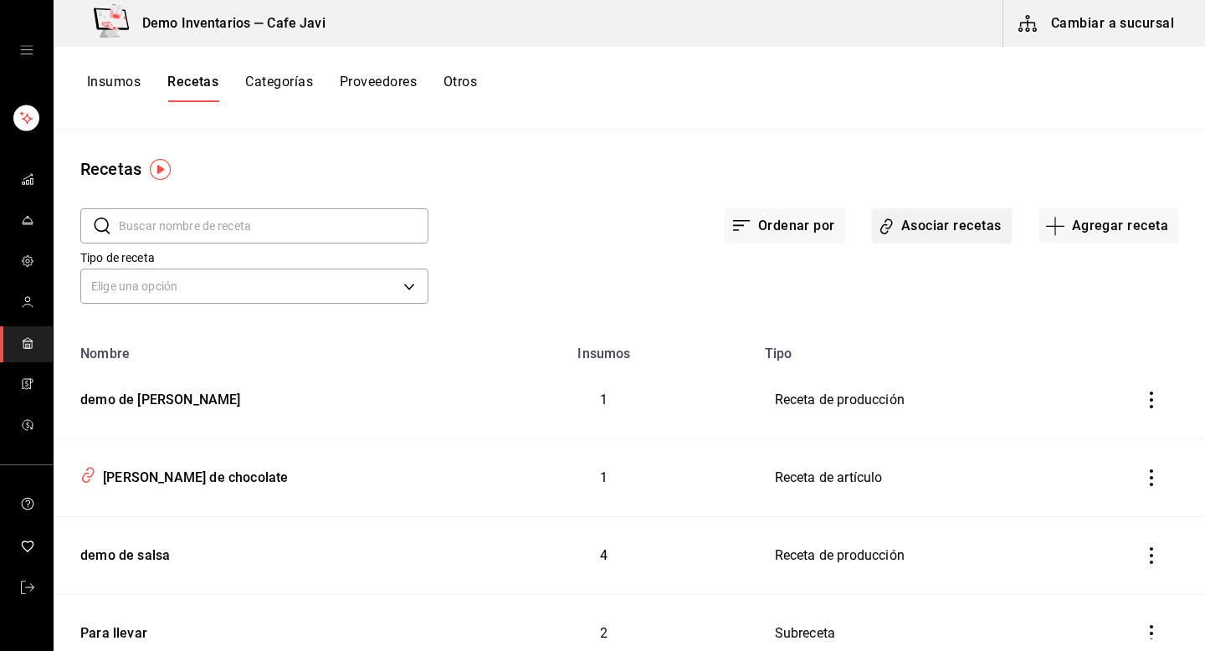
click at [963, 223] on button "Asociar recetas" at bounding box center [942, 225] width 140 height 35
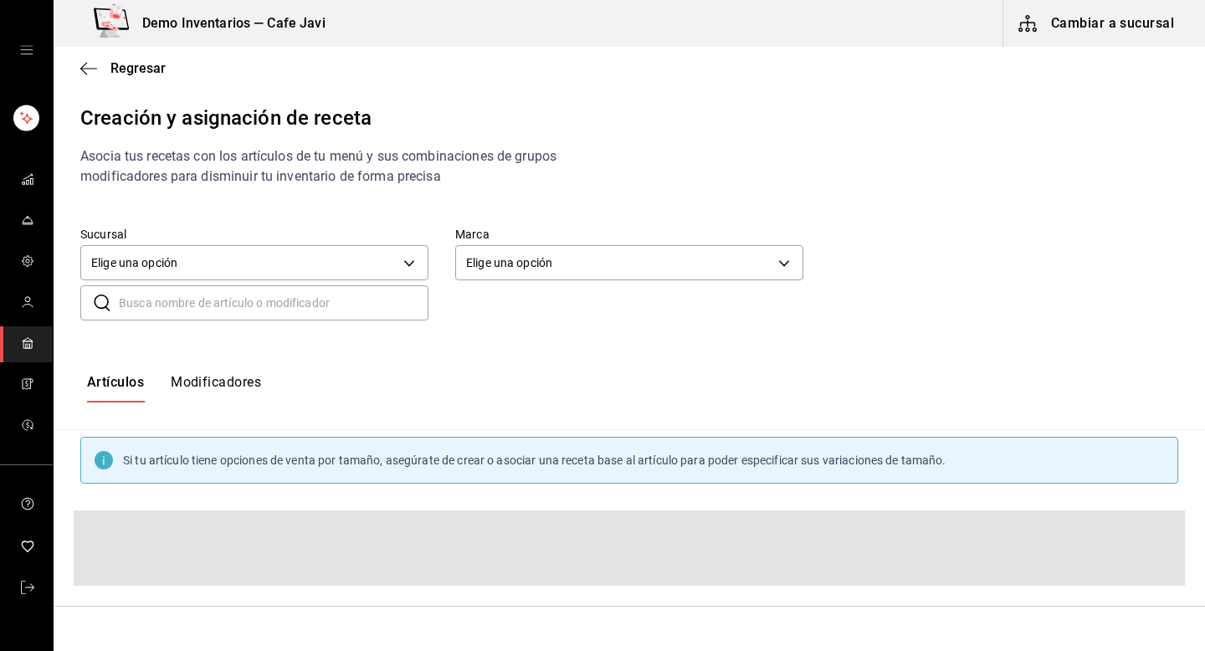
click at [310, 295] on input "text" at bounding box center [274, 302] width 310 height 33
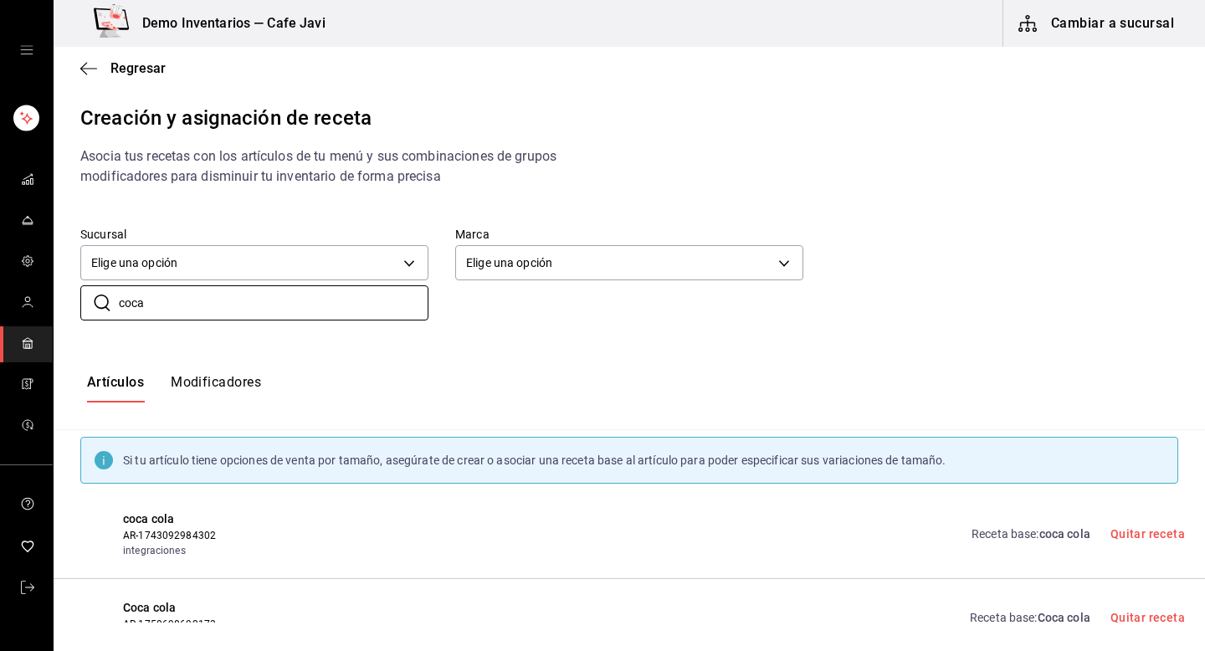
scroll to position [34, 0]
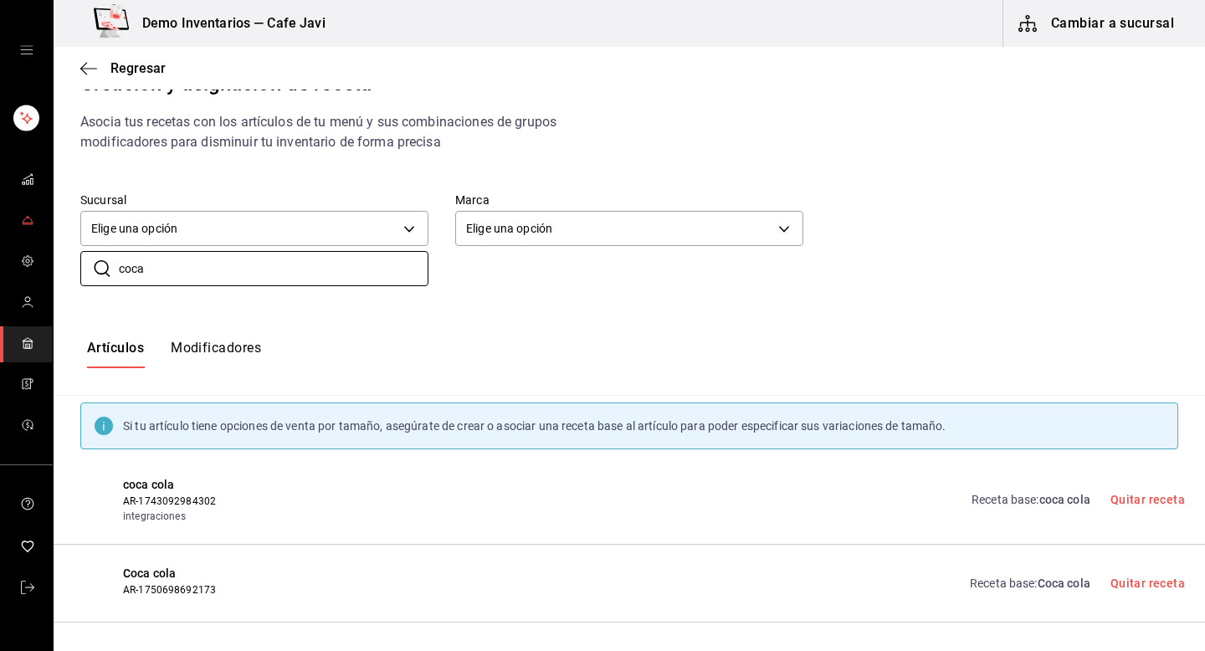
type input "coca"
click at [13, 228] on link "mailbox folders" at bounding box center [26, 221] width 53 height 36
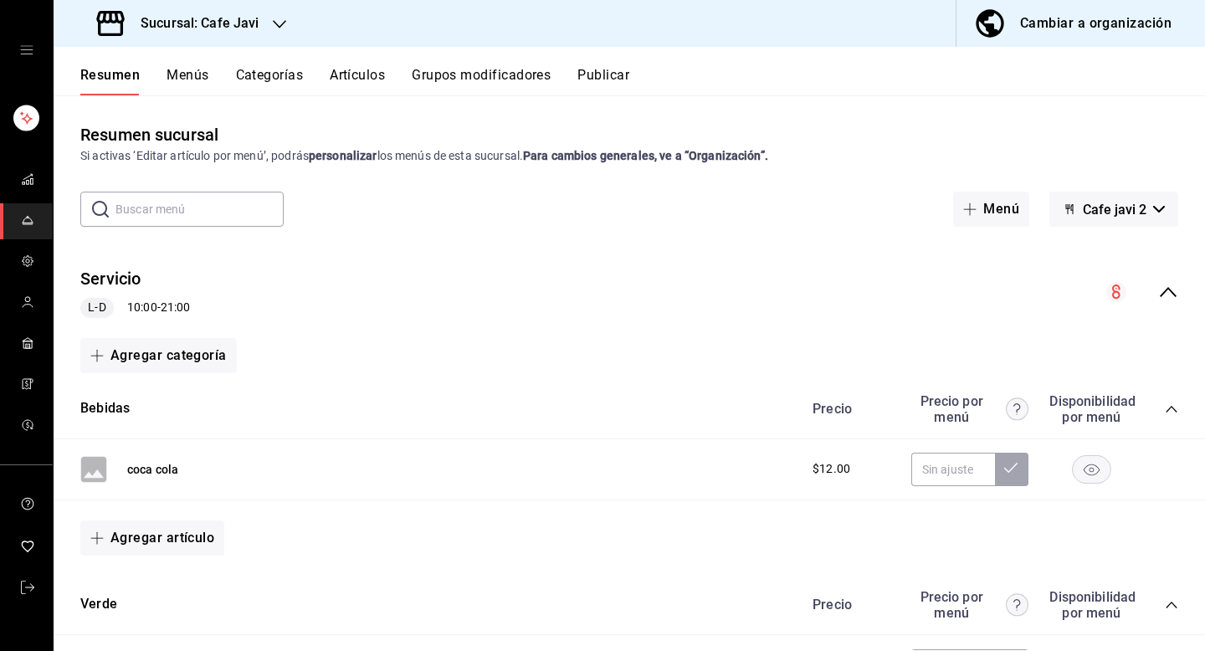
click at [178, 71] on button "Menús" at bounding box center [187, 81] width 42 height 28
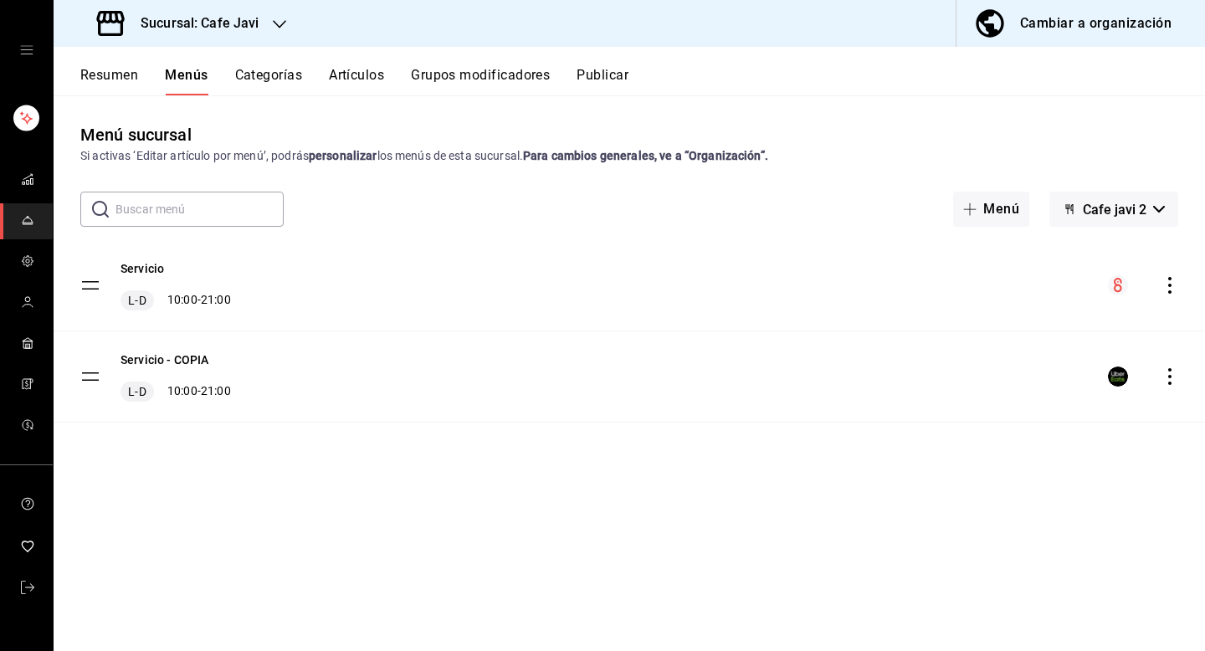
click at [350, 84] on button "Artículos" at bounding box center [356, 81] width 55 height 28
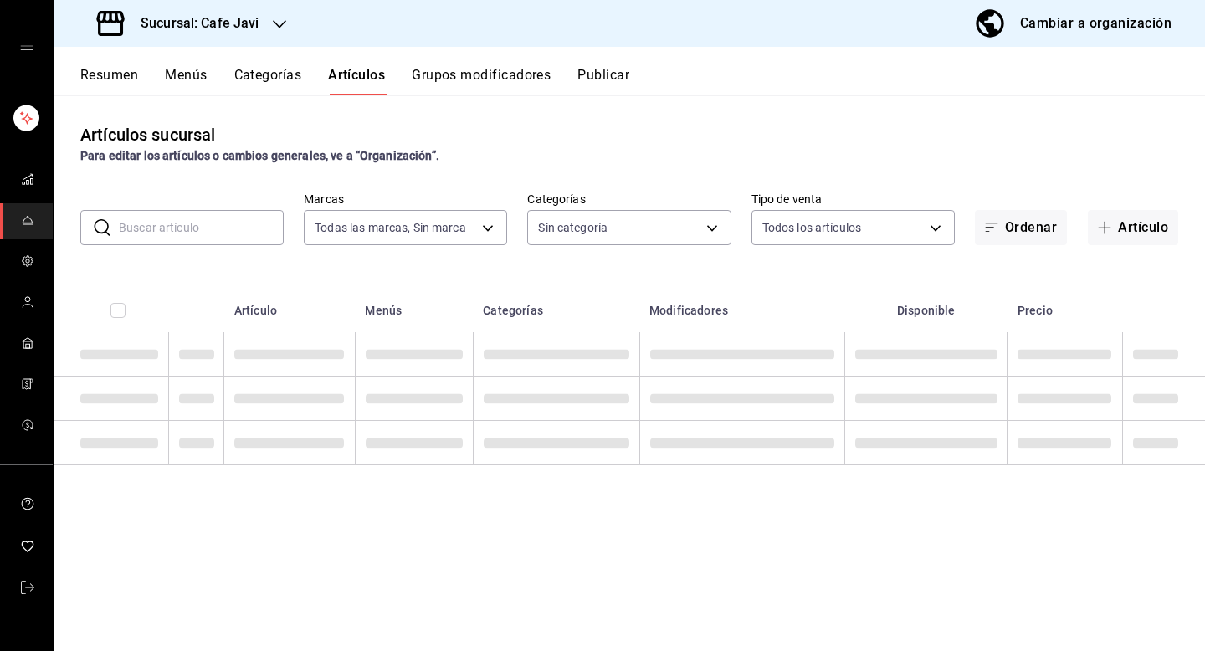
type input "76c069c3-bcff-435d-a94b-648ec5996950,401dc347-6996-41f4-a021-20cbf7befbe1"
type input "11f3a654-a9e7-4b8a-8131-6030cf7c39be,3c86d482-fe83-4593-ae78-d33094e98e9d,48b14…"
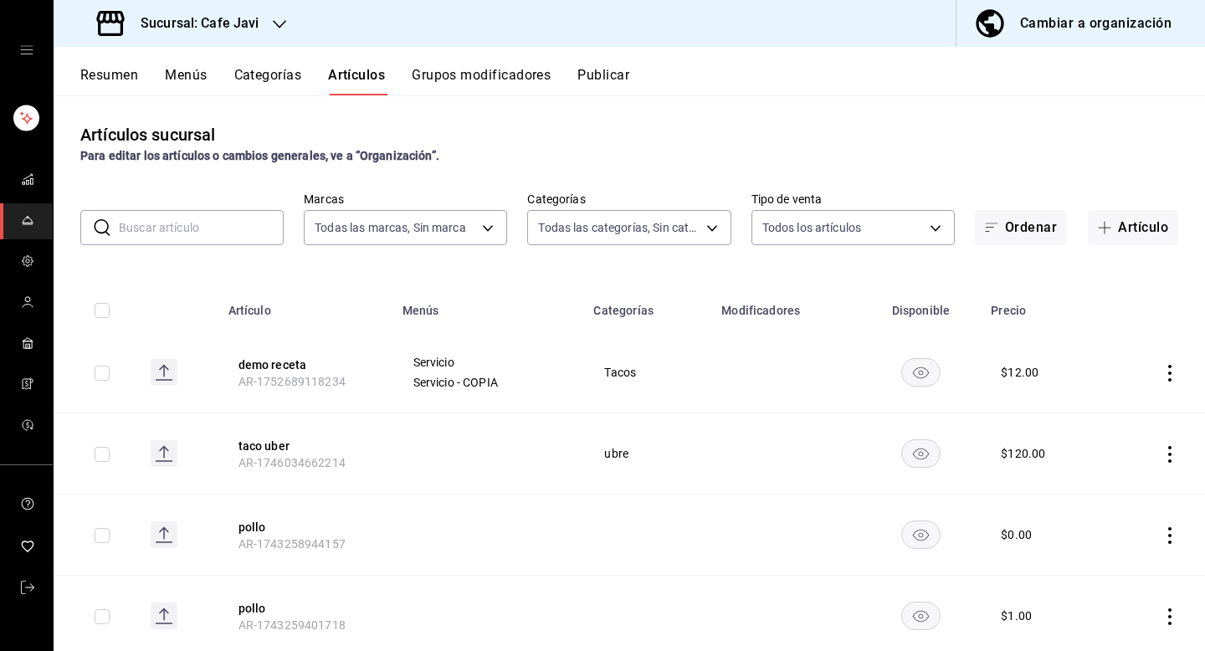
click at [237, 220] on input "text" at bounding box center [201, 227] width 165 height 33
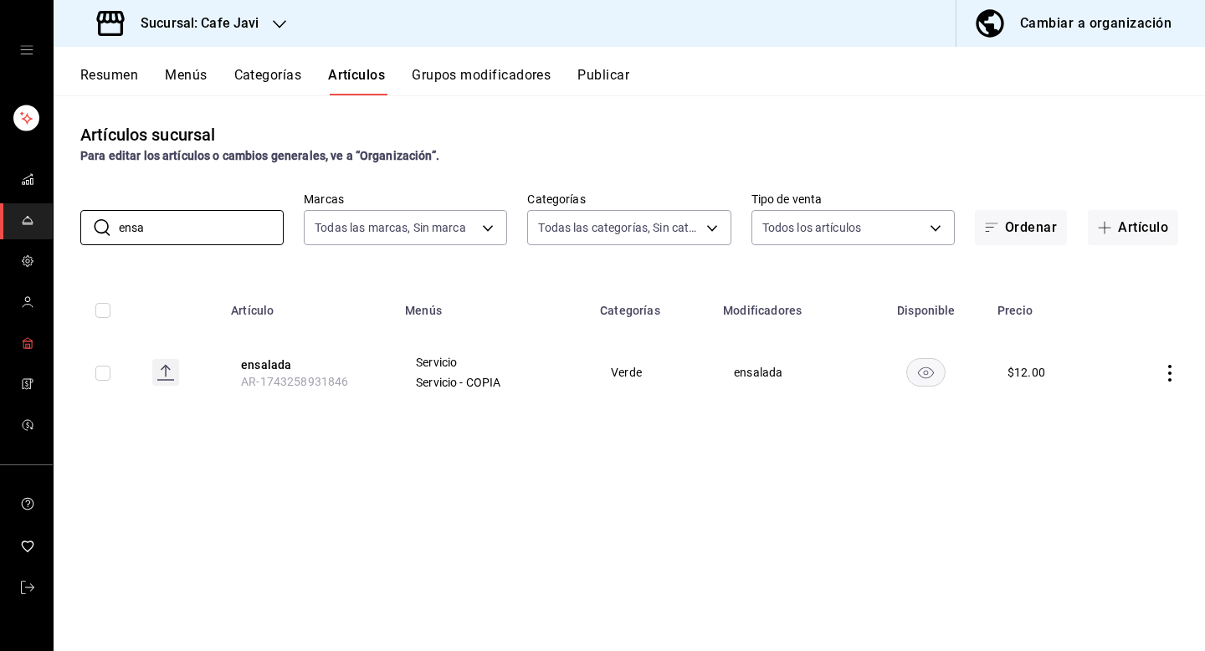
type input "ensa"
click at [29, 347] on rect "mailbox folders" at bounding box center [27, 344] width 8 height 7
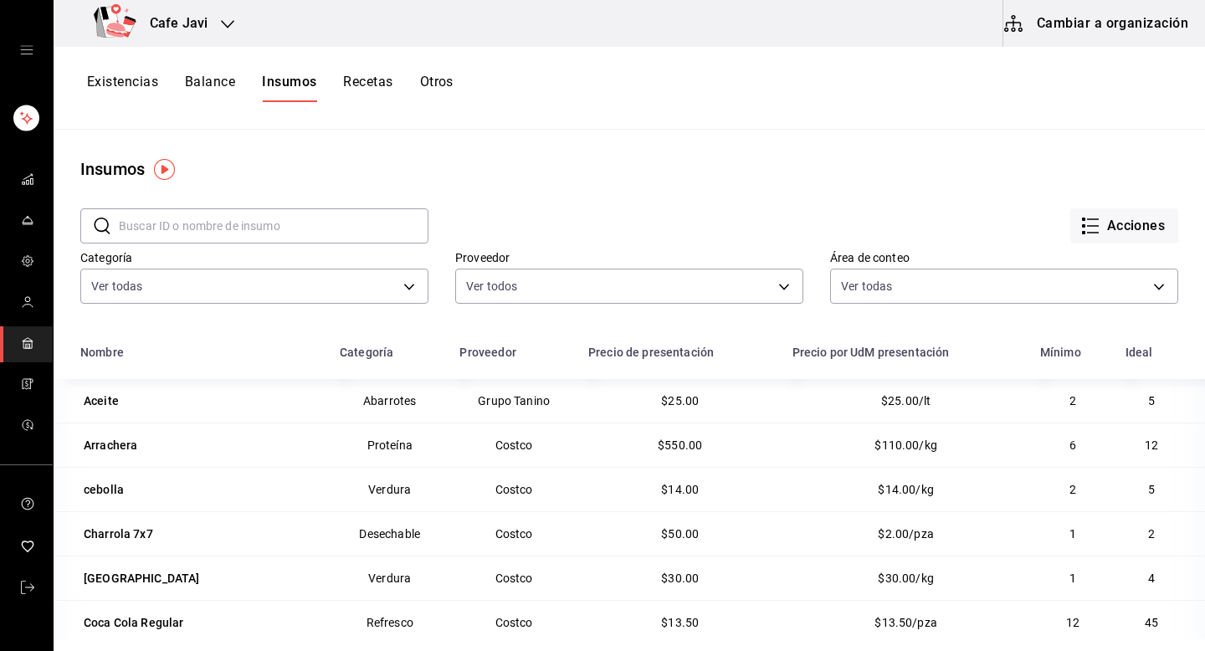
click at [1148, 28] on button "Cambiar a organización" at bounding box center [1097, 23] width 188 height 47
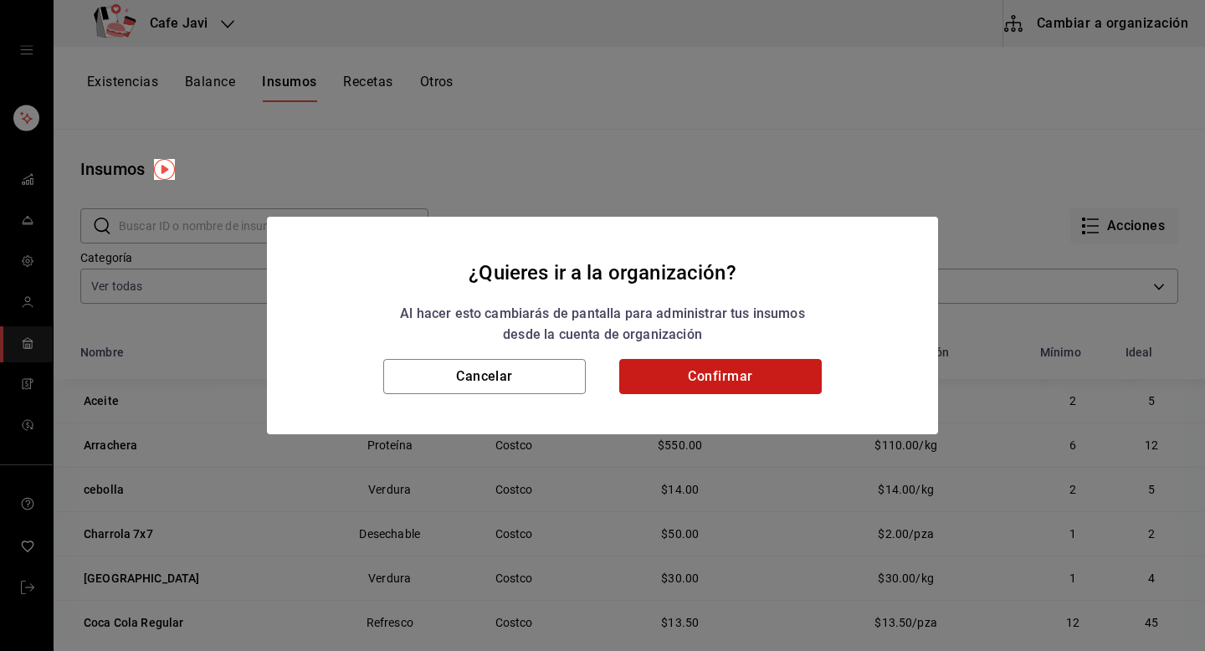
click at [742, 371] on button "Confirmar" at bounding box center [720, 376] width 202 height 35
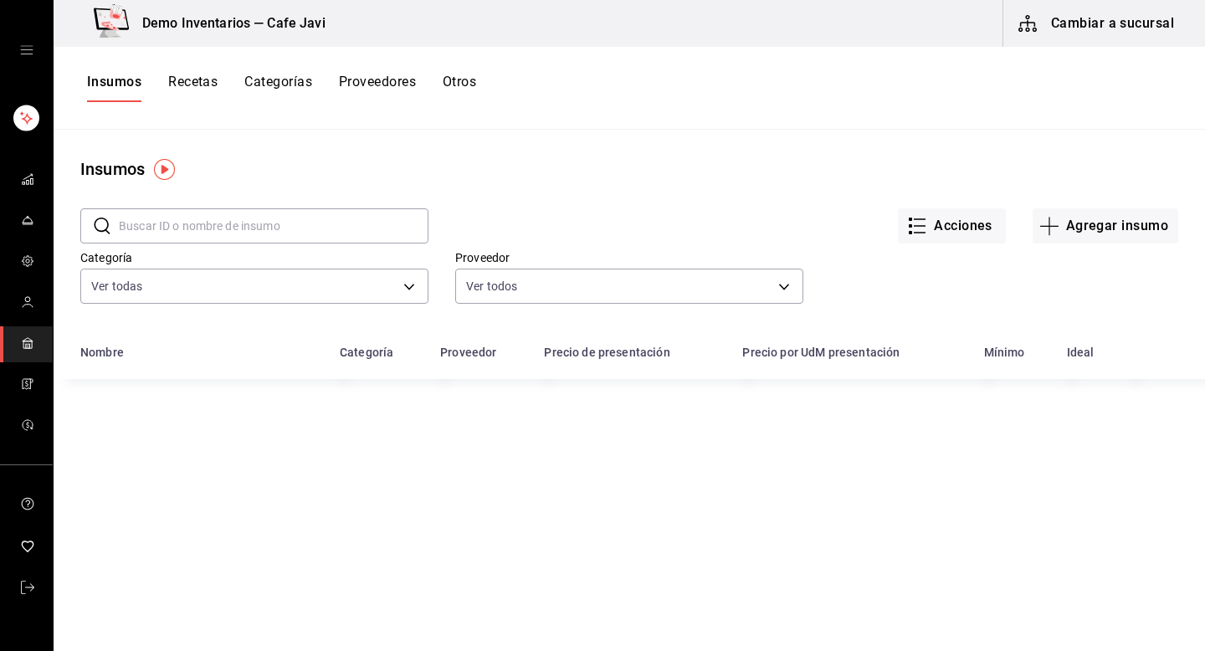
click at [208, 78] on button "Recetas" at bounding box center [192, 88] width 49 height 28
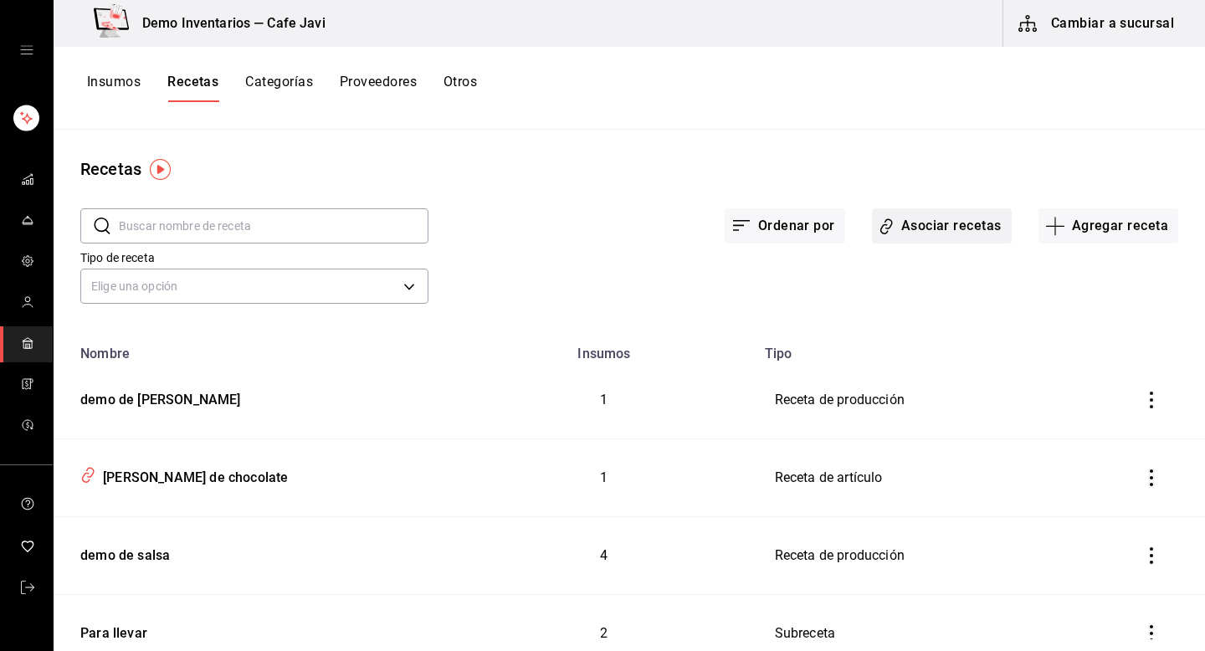
click at [959, 231] on button "Asociar recetas" at bounding box center [942, 225] width 140 height 35
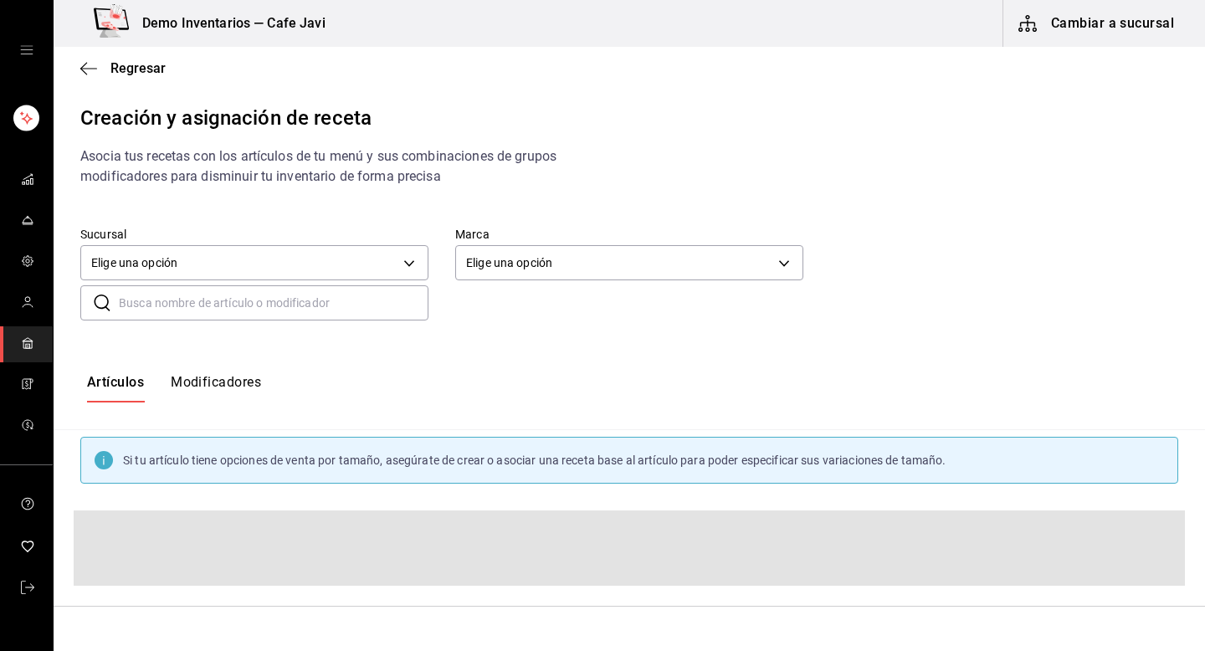
click at [341, 306] on input "text" at bounding box center [274, 302] width 310 height 33
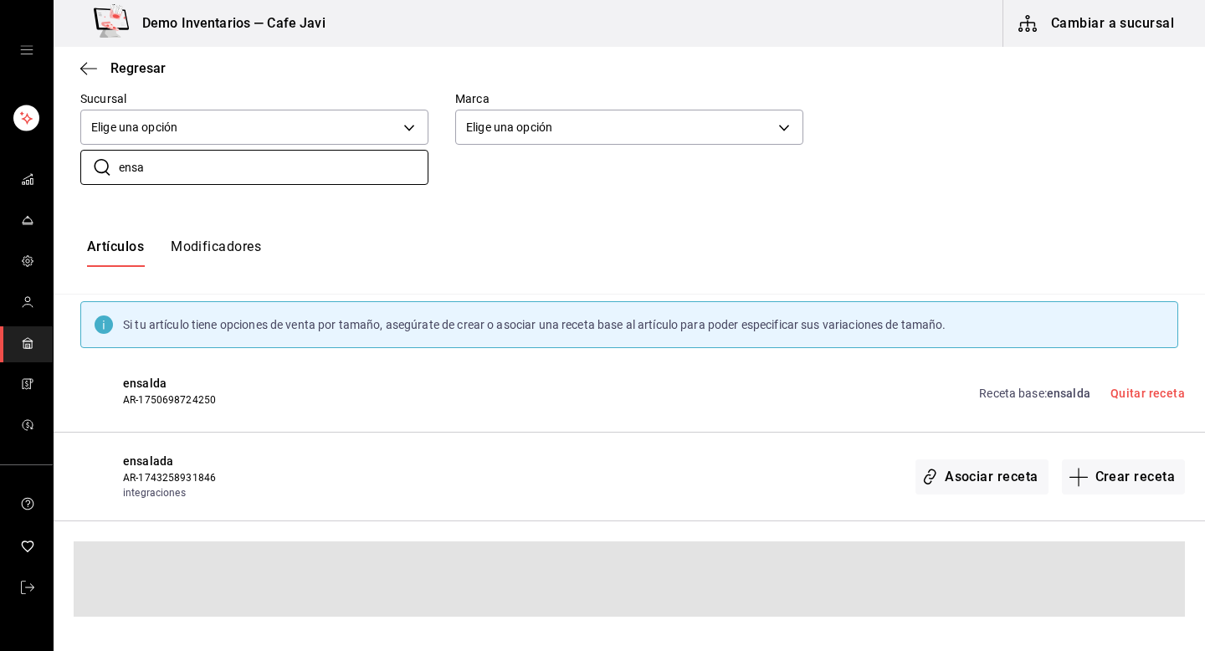
scroll to position [34, 0]
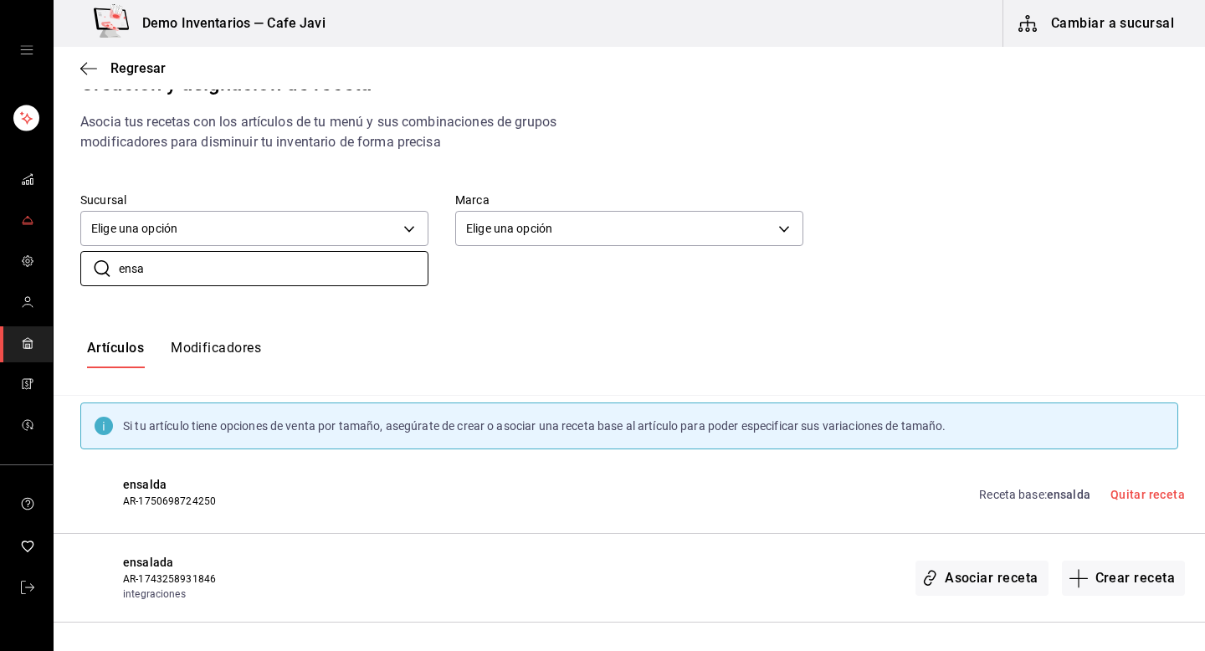
type input "ensa"
click at [25, 232] on span "mailbox folders" at bounding box center [27, 221] width 13 height 23
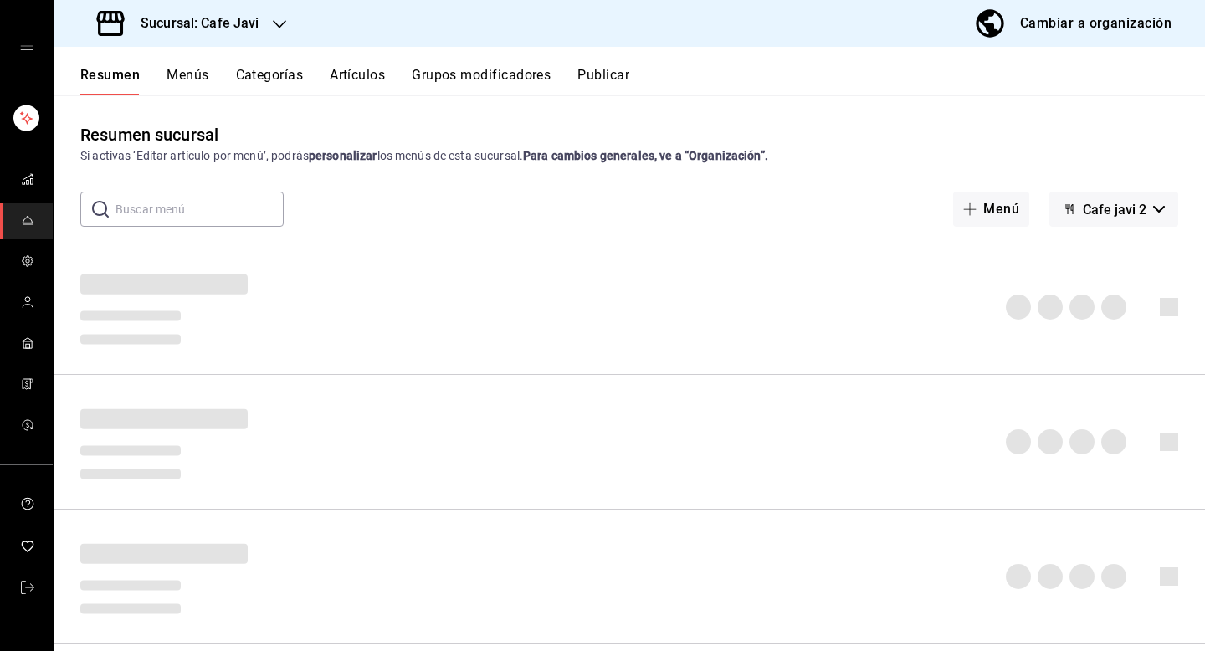
click at [1038, 43] on button "Cambiar a organización" at bounding box center [1073, 23] width 235 height 47
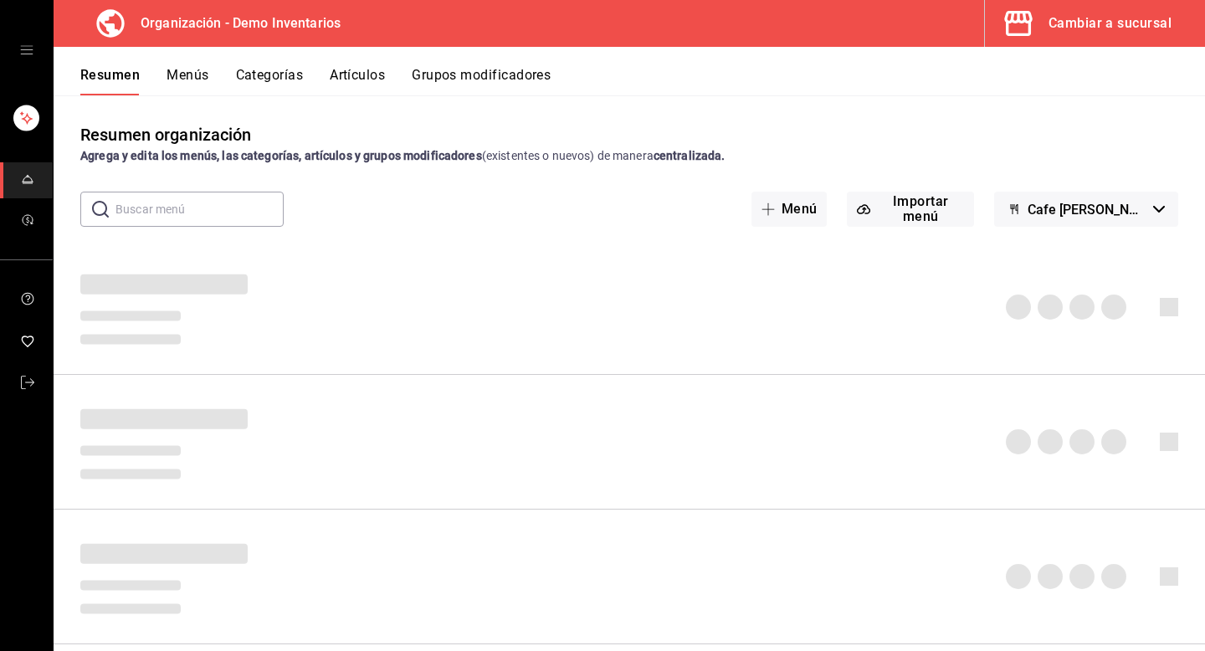
click at [359, 73] on button "Artículos" at bounding box center [357, 81] width 55 height 28
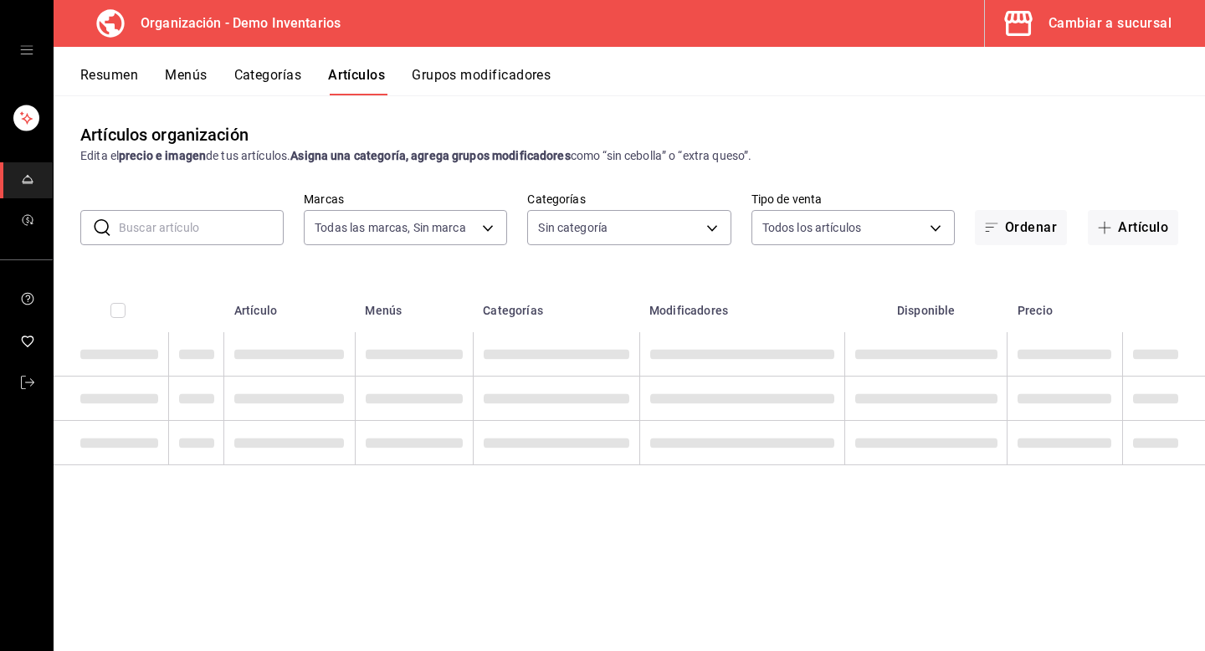
type input "13335262-4013-4051-9720-05416abd8f3f,fc4009e3-3f0e-4521-b45f-90179645b4bb"
click at [234, 227] on input "text" at bounding box center [201, 227] width 165 height 33
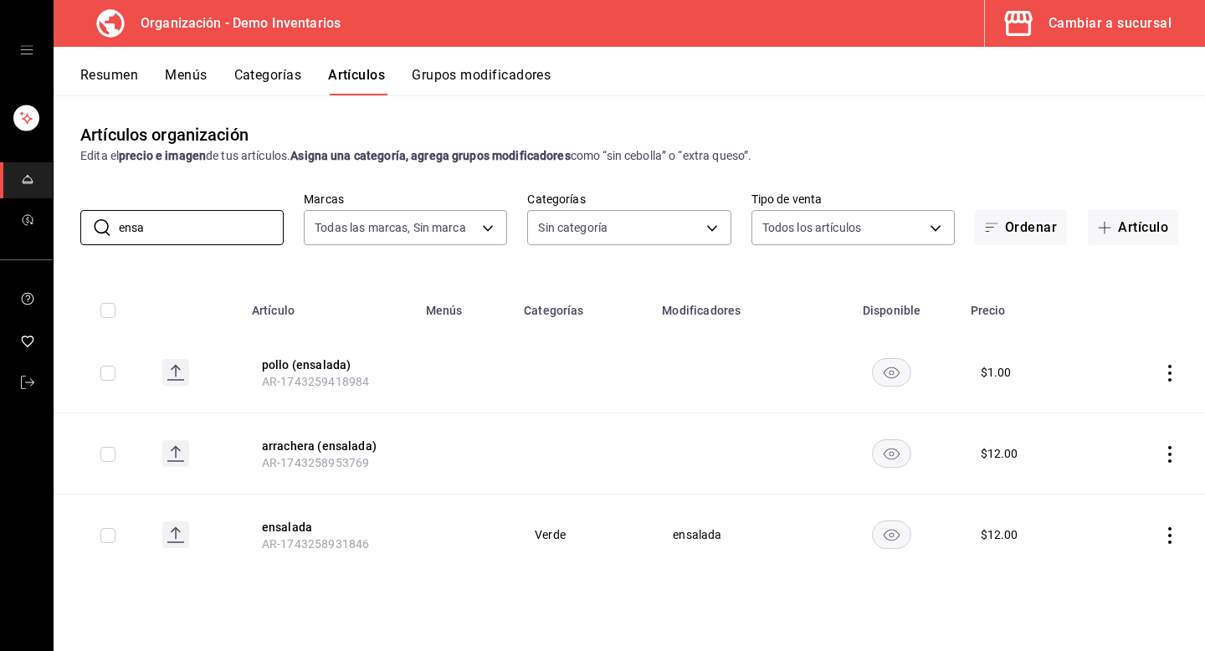
type input "ensa"
click at [917, 141] on div "Artículos organización Edita el precio e imagen de tus artículos. Asigna una ca…" at bounding box center [629, 143] width 1151 height 43
click at [1047, 34] on button "Cambiar a sucursal" at bounding box center [1088, 23] width 207 height 47
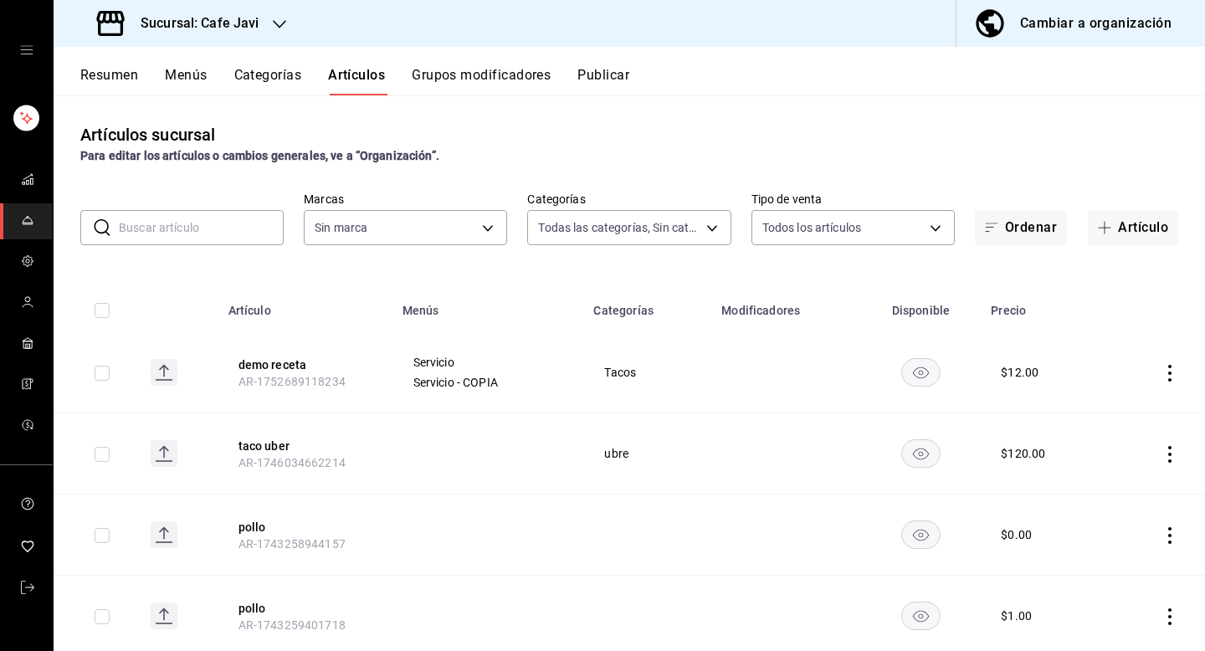
type input "11f3a654-a9e7-4b8a-8131-6030cf7c39be,3c86d482-fe83-4593-ae78-d33094e98e9d,48b14…"
type input "76c069c3-bcff-435d-a94b-648ec5996950,401dc347-6996-41f4-a021-20cbf7befbe1"
click at [261, 28] on div "Sucursal: Cafe Javi" at bounding box center [180, 23] width 226 height 47
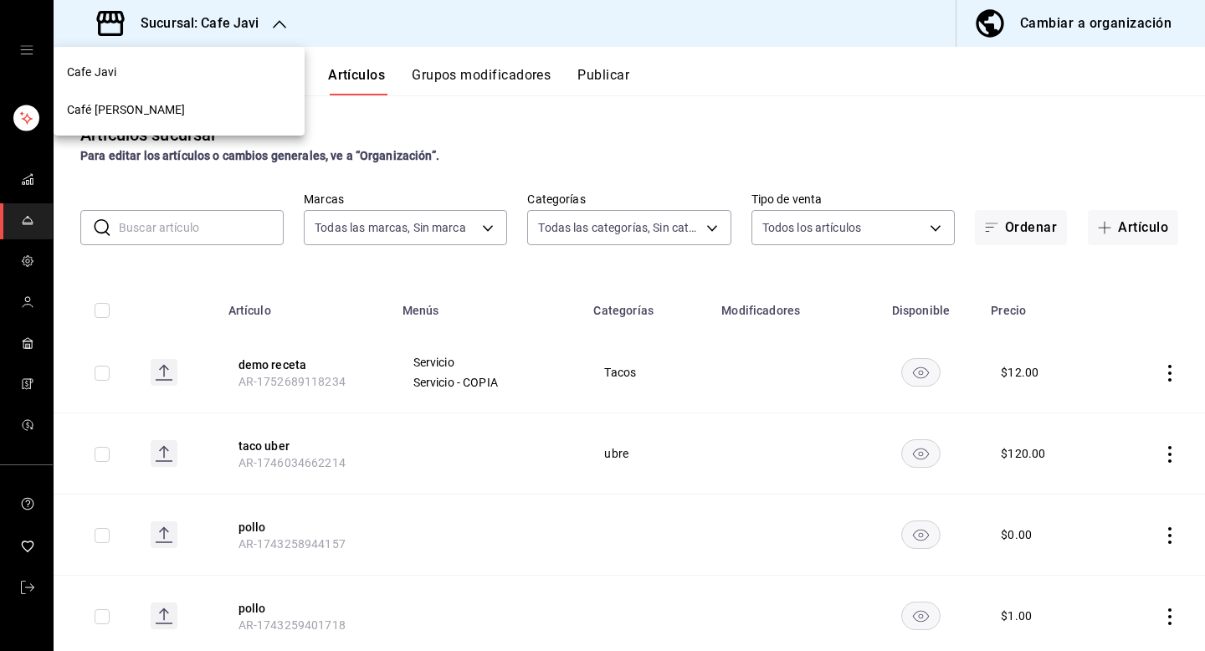
click at [182, 110] on div "Café Javier" at bounding box center [179, 110] width 224 height 18
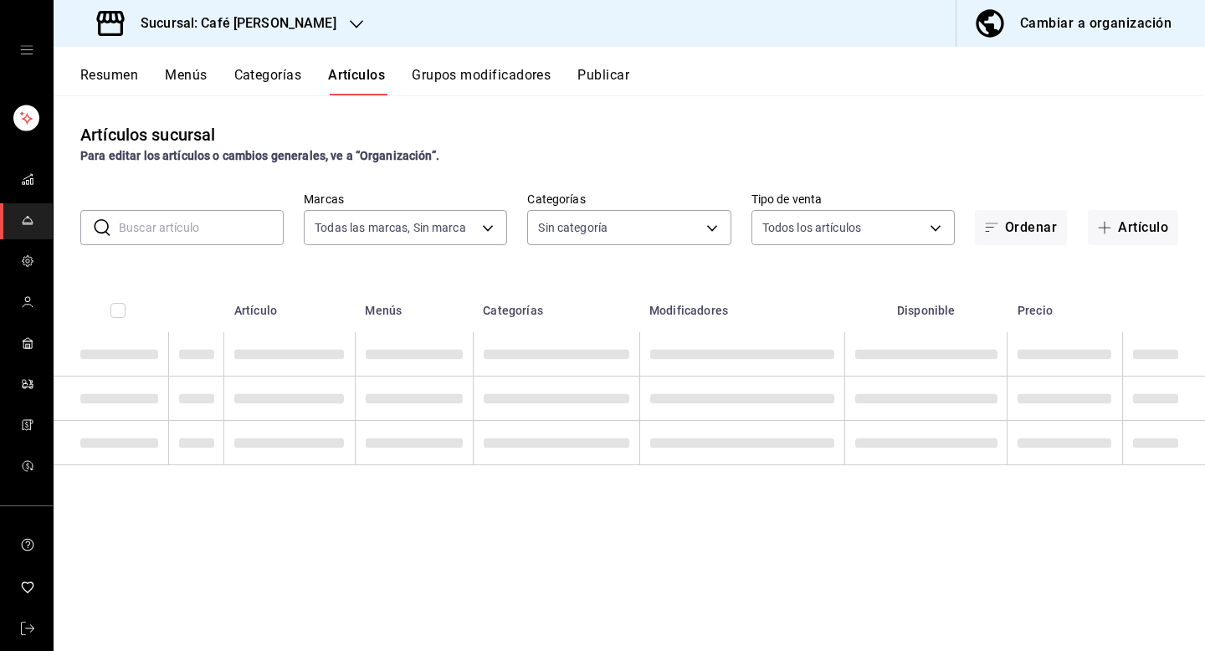
type input "25d4bfd4-7fe8-4cff-9377-fd53365d6d2b,fc484621-7f8c-46ab-8f81-eca861bed5cc"
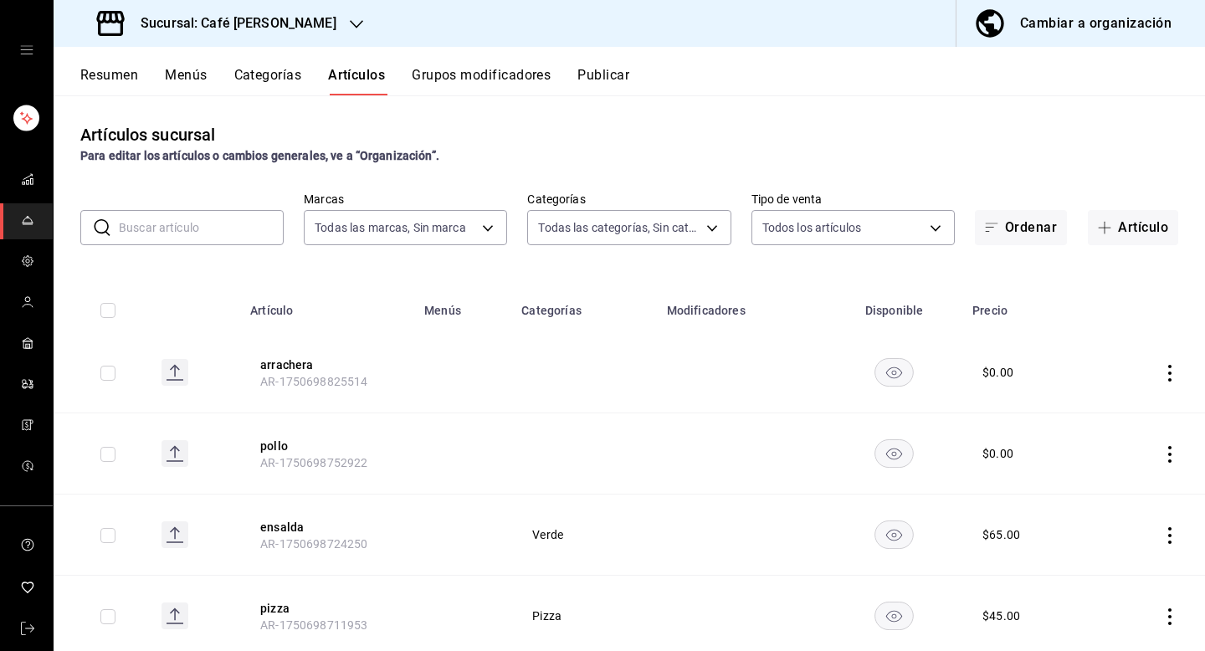
type input "25058a46-12b7-41b0-b53d-5b2152545162,2f665479-6b61-41f7-b4fc-5067c048c5fd,f308f…"
click at [250, 241] on input "text" at bounding box center [201, 227] width 165 height 33
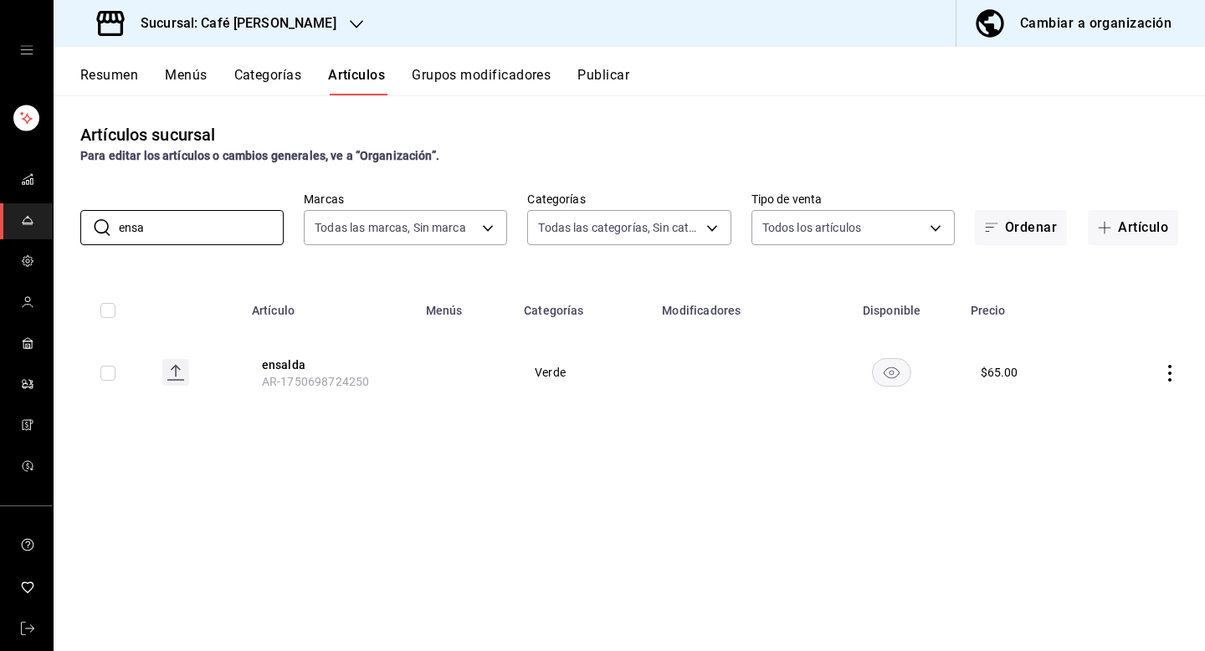
type input "ensa"
click at [457, 498] on div "Artículos sucursal Para editar los artículos o cambios generales, ve a “Organiz…" at bounding box center [629, 372] width 1151 height 555
click at [269, 44] on div "Sucursal: Café Javier" at bounding box center [218, 23] width 303 height 47
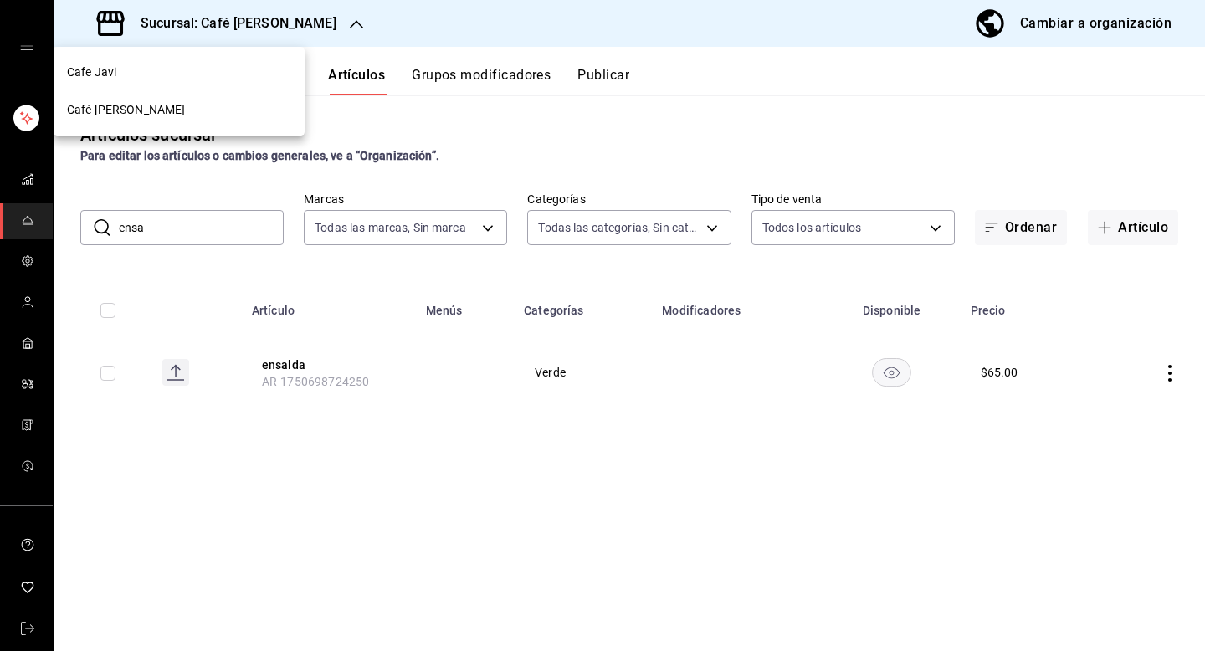
click at [130, 68] on div "Cafe Javi" at bounding box center [179, 73] width 224 height 18
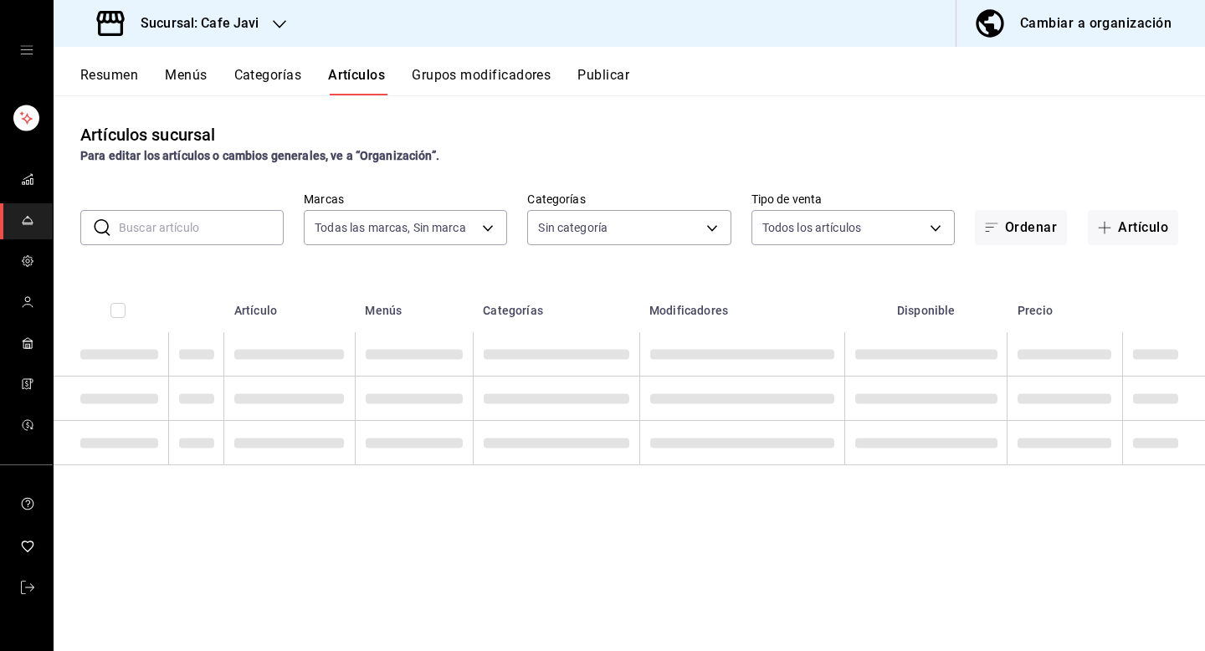
type input "76c069c3-bcff-435d-a94b-648ec5996950,401dc347-6996-41f4-a021-20cbf7befbe1"
click at [1092, 56] on div "Resumen Menús Categorías Artículos Grupos modificadores Publicar" at bounding box center [629, 71] width 1151 height 49
click at [1106, 34] on div "Cambiar a organización" at bounding box center [1095, 23] width 151 height 23
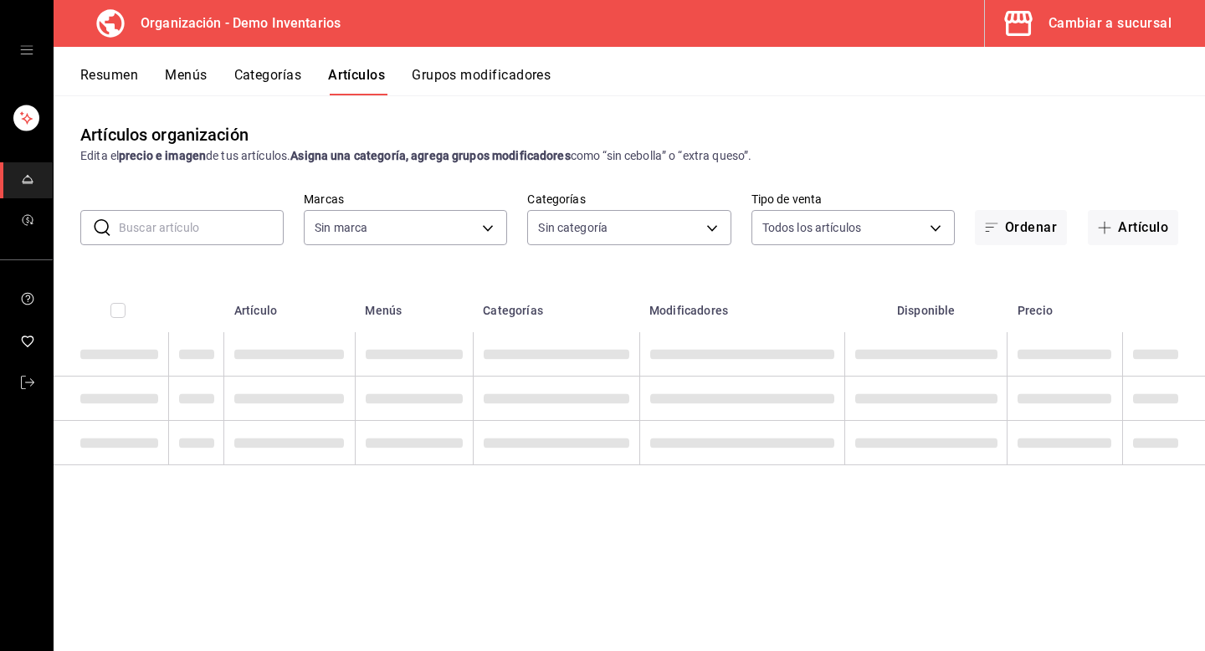
type input "13335262-4013-4051-9720-05416abd8f3f,fc4009e3-3f0e-4521-b45f-90179645b4bb"
click at [242, 231] on input "text" at bounding box center [201, 227] width 165 height 33
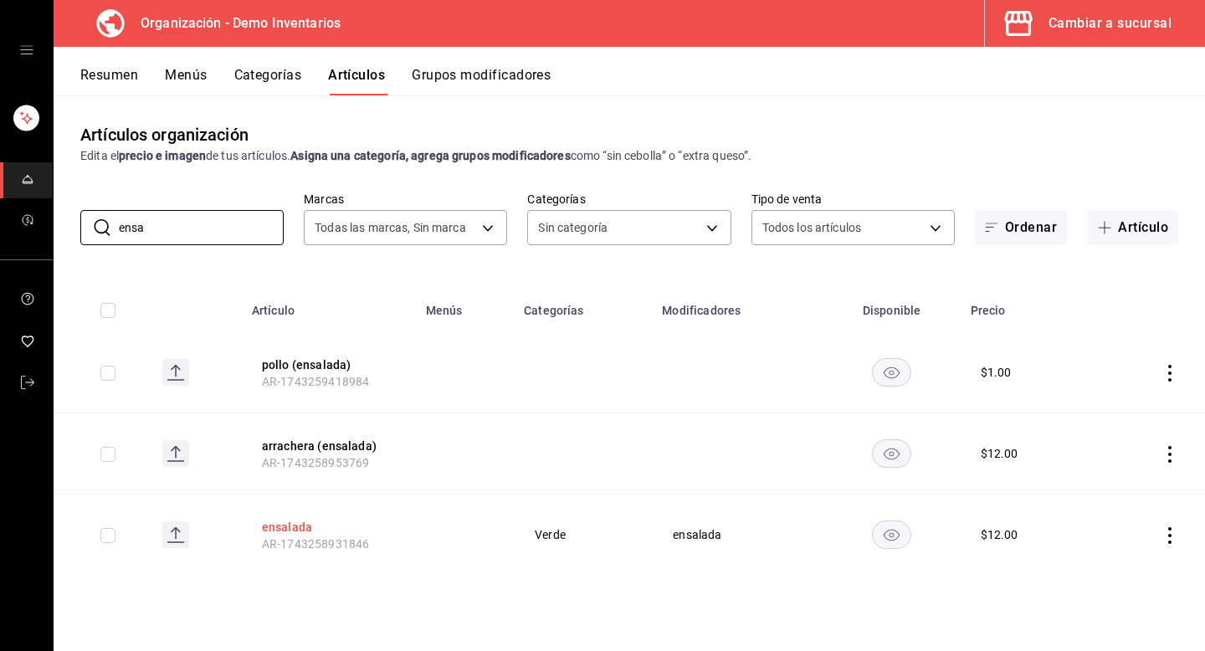
type input "ensa"
drag, startPoint x: 384, startPoint y: 534, endPoint x: 319, endPoint y: 541, distance: 65.7
click at [319, 541] on th "ensalada AR-1743258931846" at bounding box center [329, 534] width 174 height 81
drag, startPoint x: 374, startPoint y: 541, endPoint x: 234, endPoint y: 542, distance: 139.7
click at [234, 542] on tr "ensalada AR-1743258931846 Verde ensalada $ 12.00" at bounding box center [629, 534] width 1151 height 81
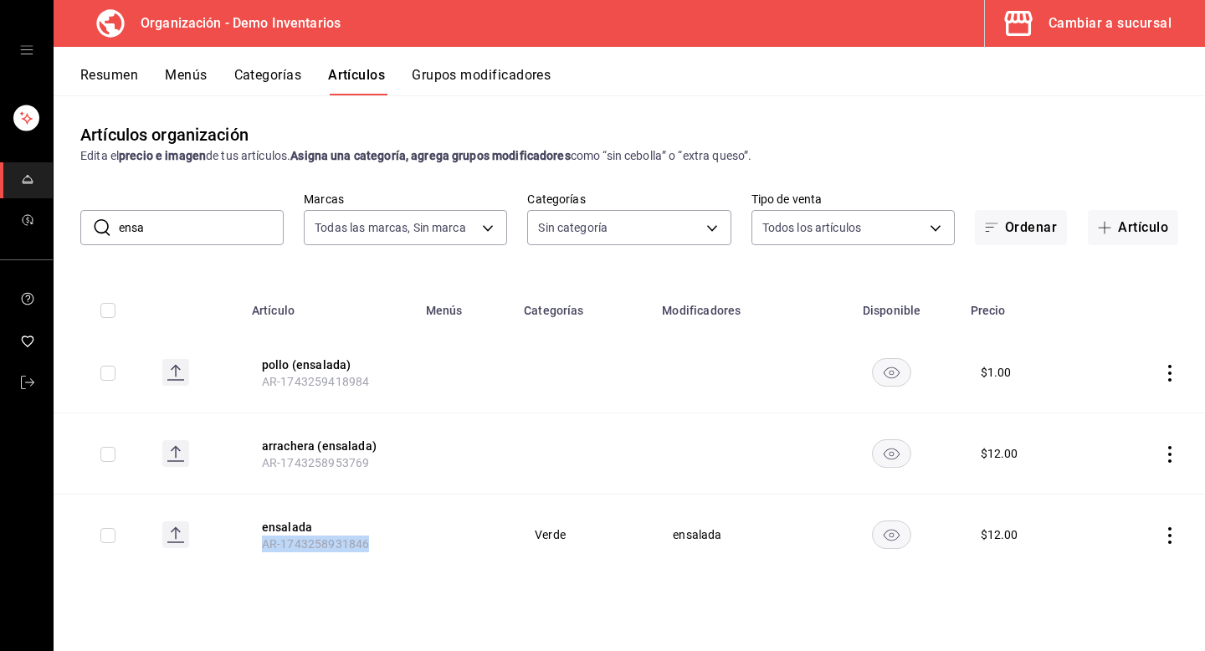
copy span "AR-1743258931846"
click at [1150, 41] on button "Cambiar a sucursal" at bounding box center [1088, 23] width 207 height 47
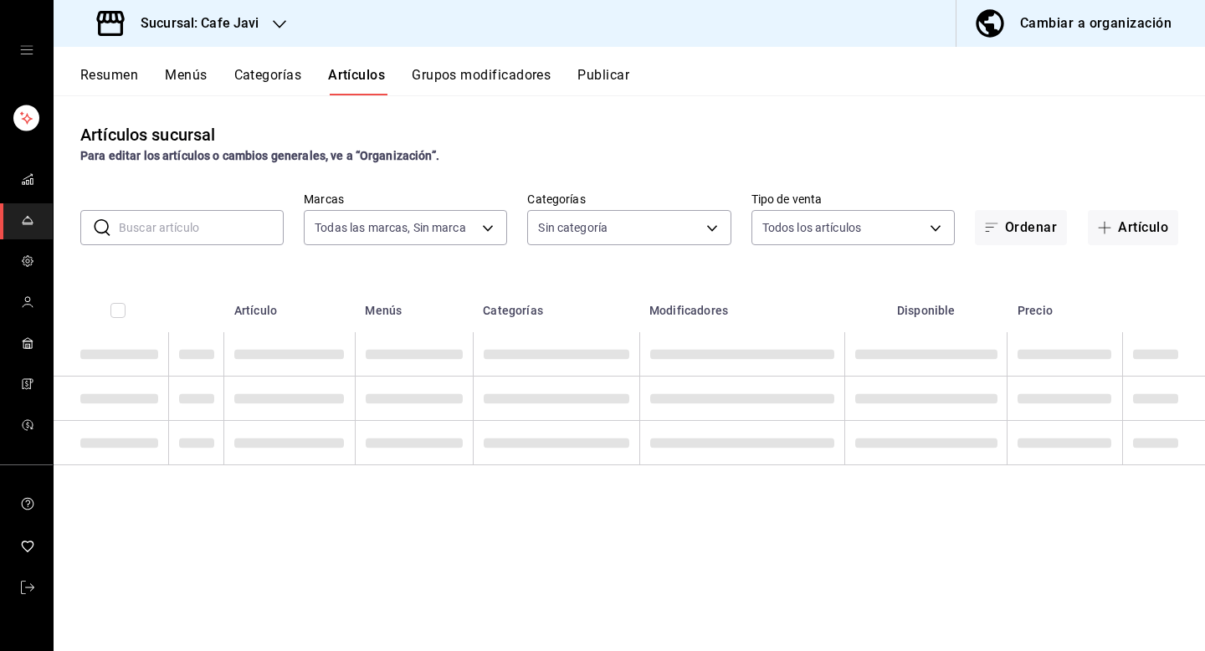
type input "76c069c3-bcff-435d-a94b-648ec5996950,401dc347-6996-41f4-a021-20cbf7befbe1"
click at [246, 229] on input "text" at bounding box center [201, 227] width 165 height 33
paste input "AR-1743258931846"
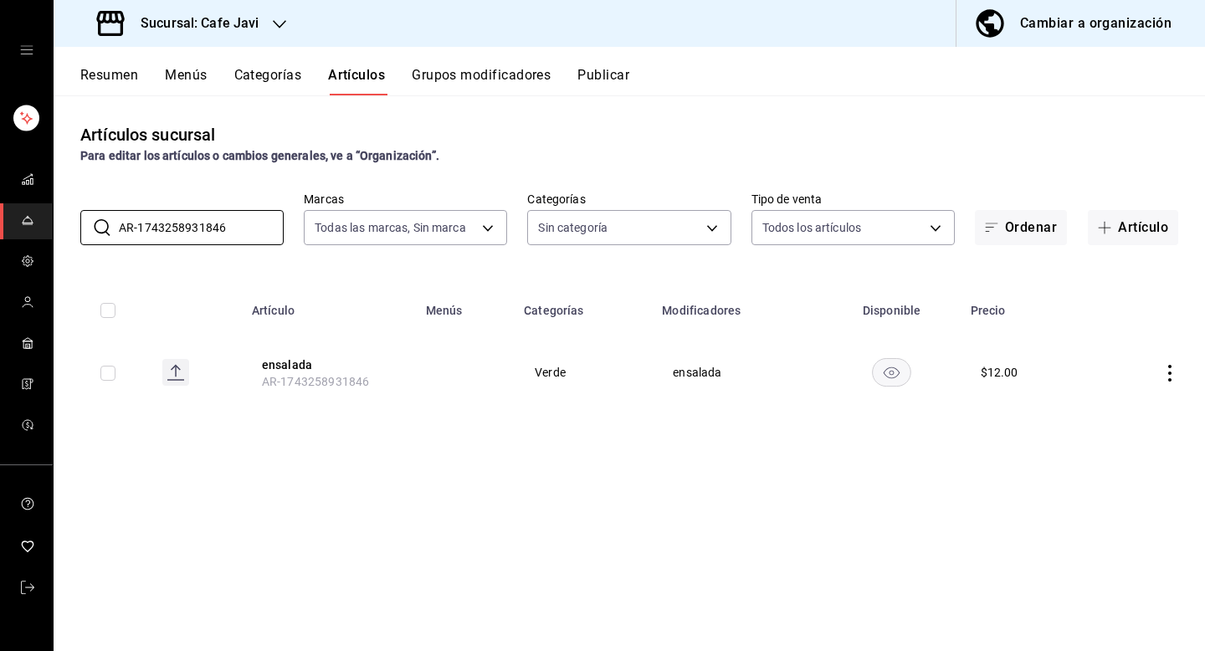
click at [258, 40] on div "Sucursal: Cafe Javi" at bounding box center [180, 23] width 226 height 47
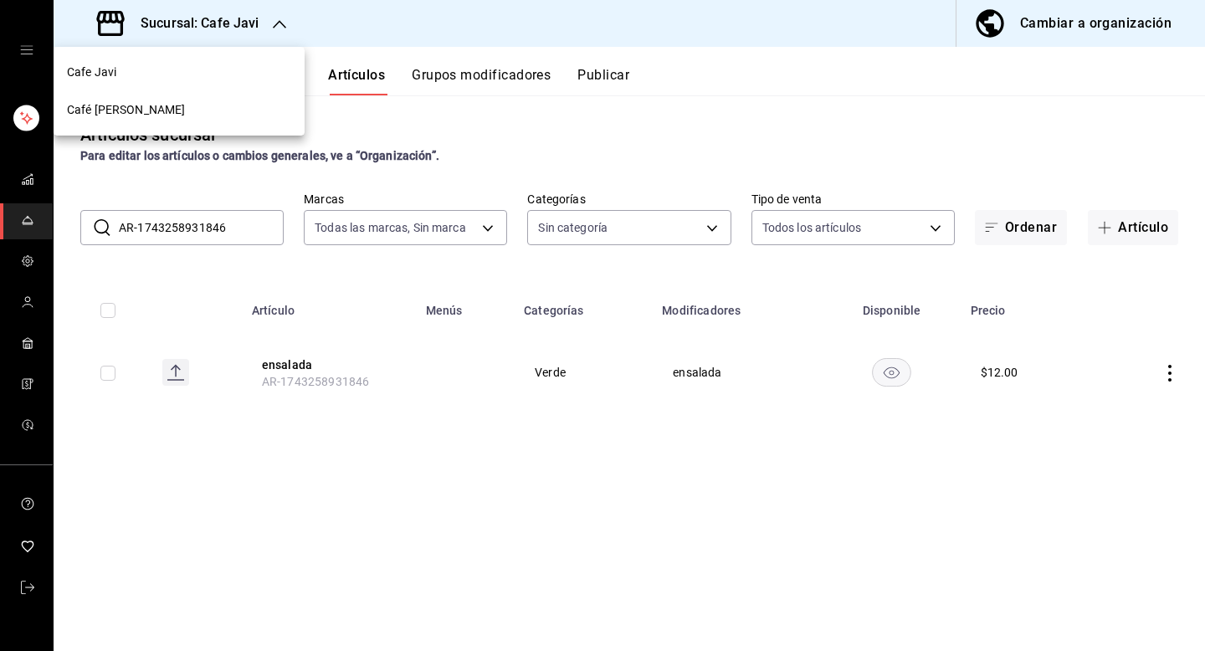
click at [130, 64] on div "Cafe Javi" at bounding box center [179, 73] width 224 height 18
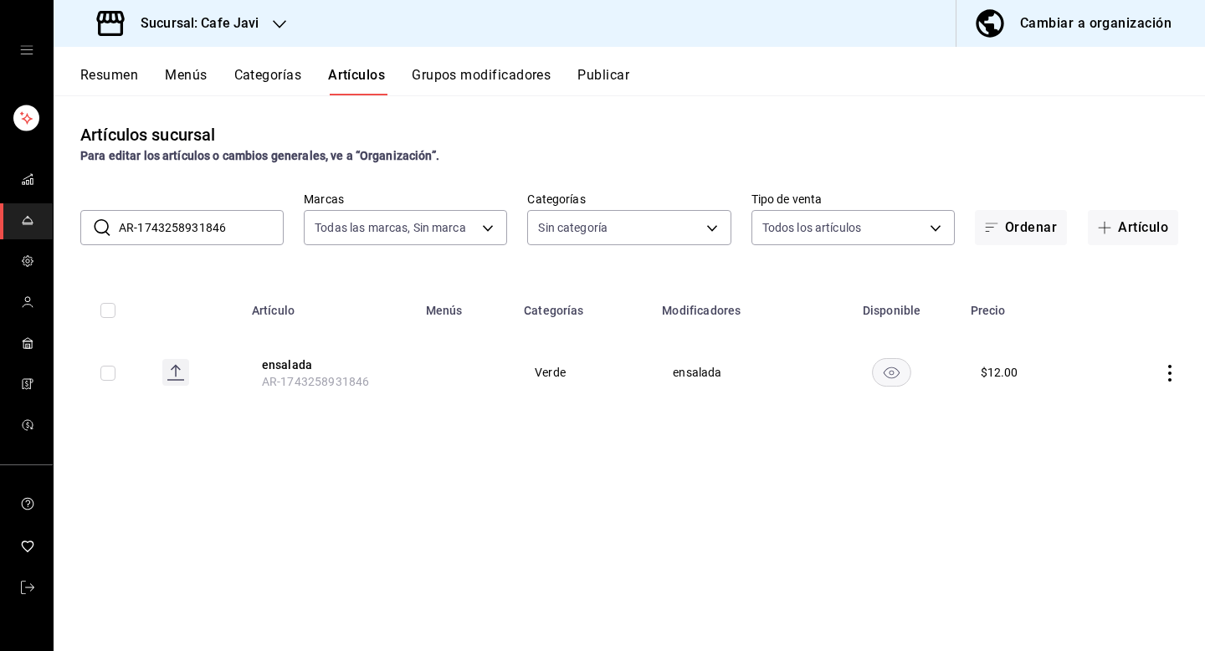
click at [229, 228] on input "AR-1743258931846" at bounding box center [201, 227] width 165 height 33
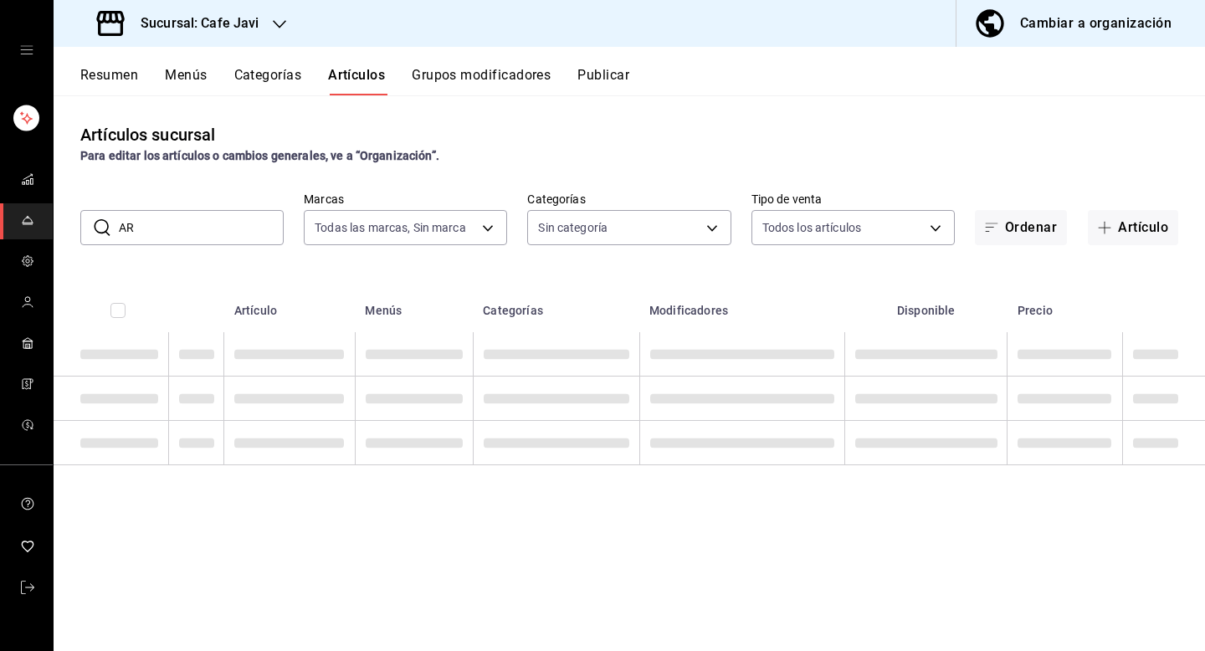
type input "A"
paste input "AR-1750698724250"
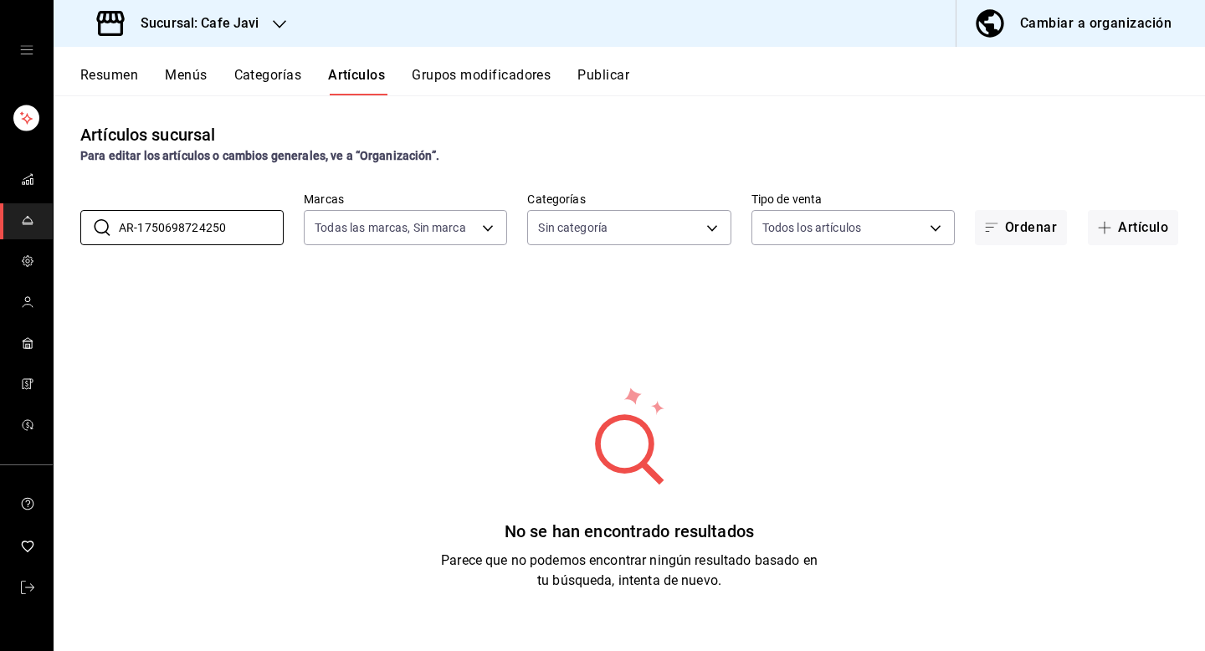
type input "AR-1750698724250"
click at [280, 31] on div at bounding box center [279, 24] width 13 height 18
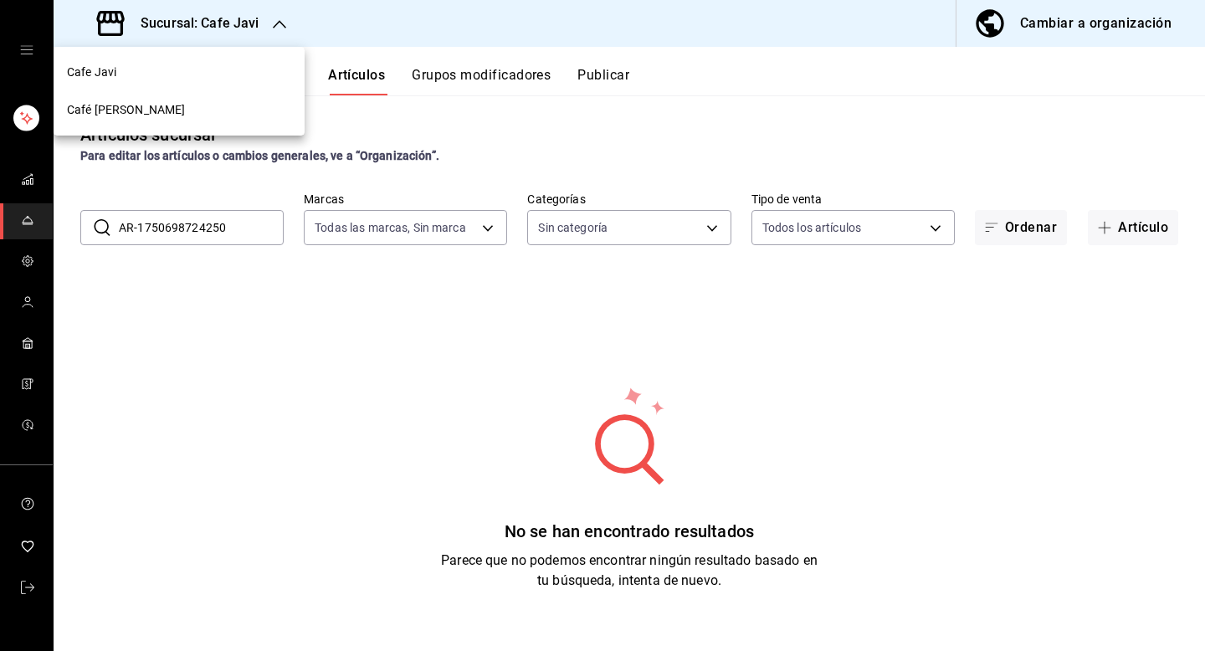
click at [166, 104] on div "Café Javier" at bounding box center [179, 110] width 224 height 18
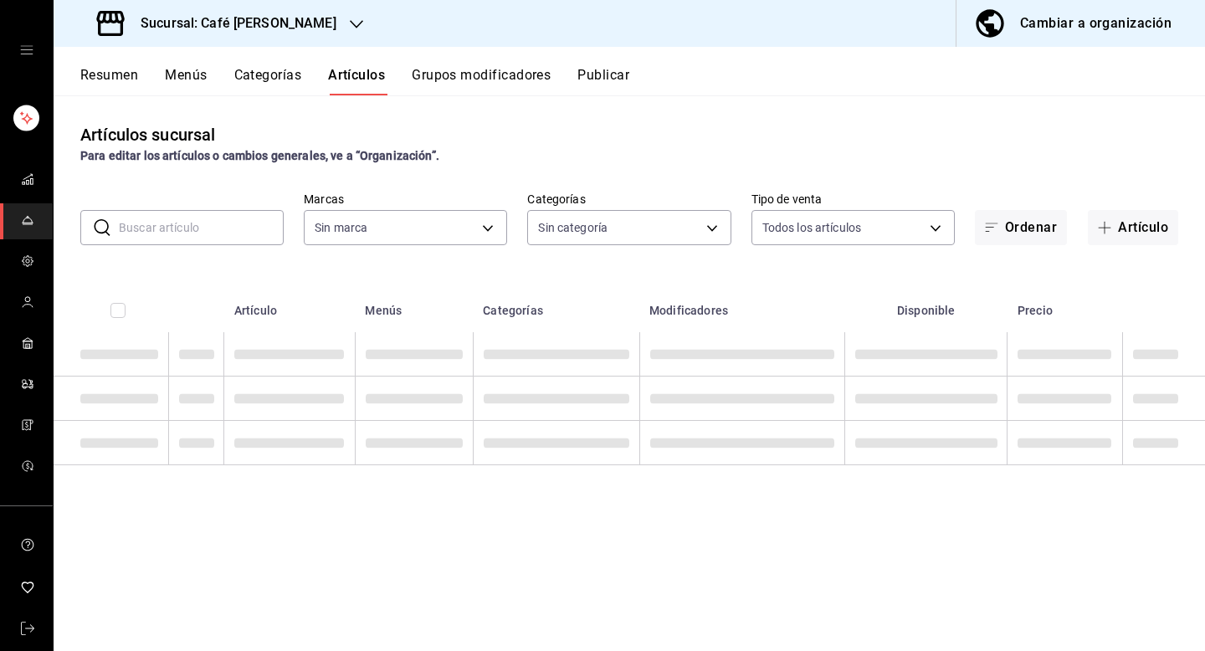
type input "25058a46-12b7-41b0-b53d-5b2152545162,2f665479-6b61-41f7-b4fc-5067c048c5fd,f308f…"
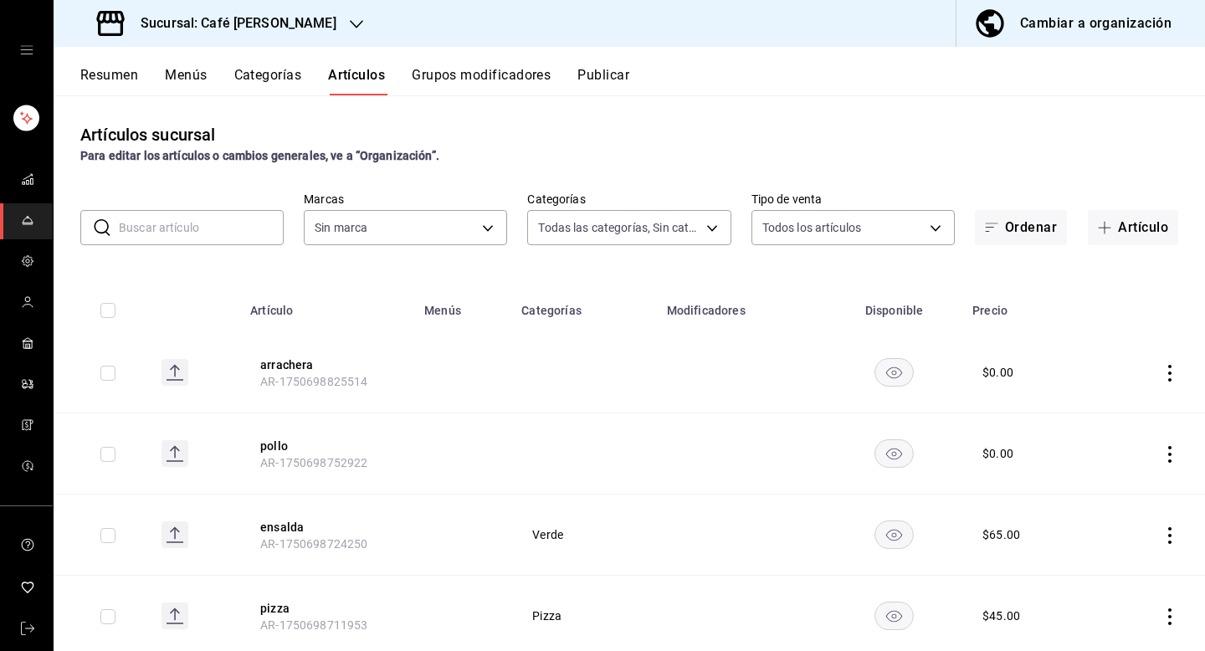
type input "25d4bfd4-7fe8-4cff-9377-fd53365d6d2b,fc484621-7f8c-46ab-8f81-eca861bed5cc"
click at [244, 228] on input "text" at bounding box center [201, 227] width 165 height 33
paste input "AR-1750698724250"
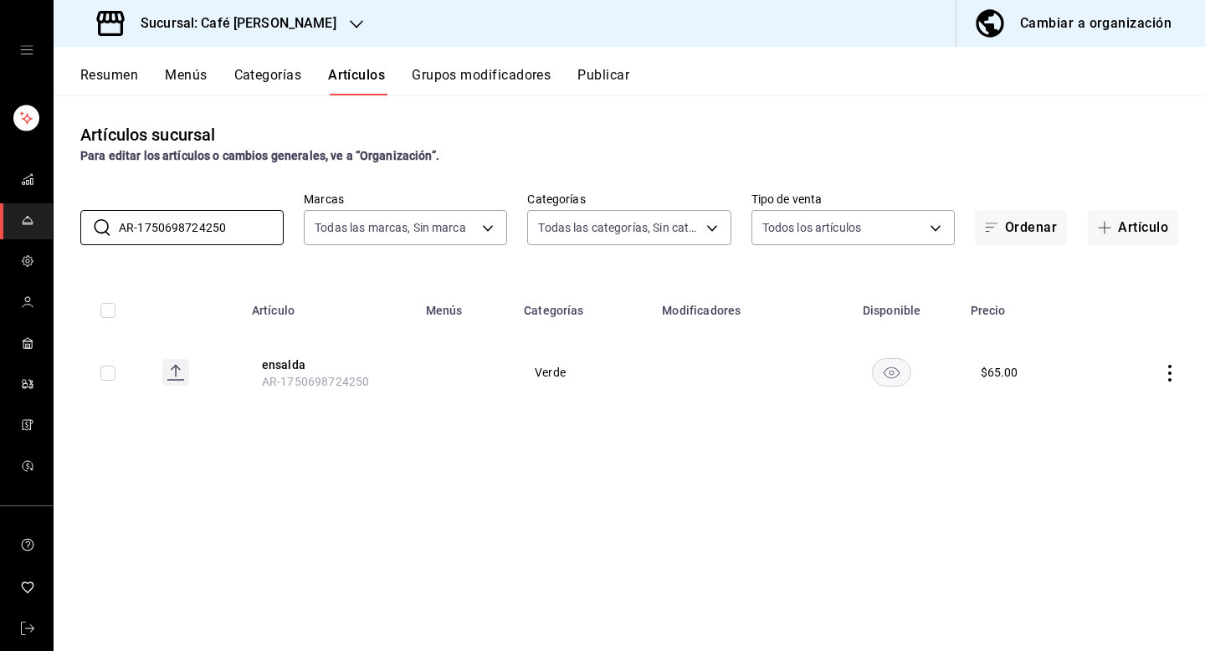
type input "AR-1750698724250"
click at [1170, 374] on icon "actions" at bounding box center [1169, 373] width 3 height 17
click at [1104, 480] on span "Eliminar" at bounding box center [1119, 479] width 43 height 13
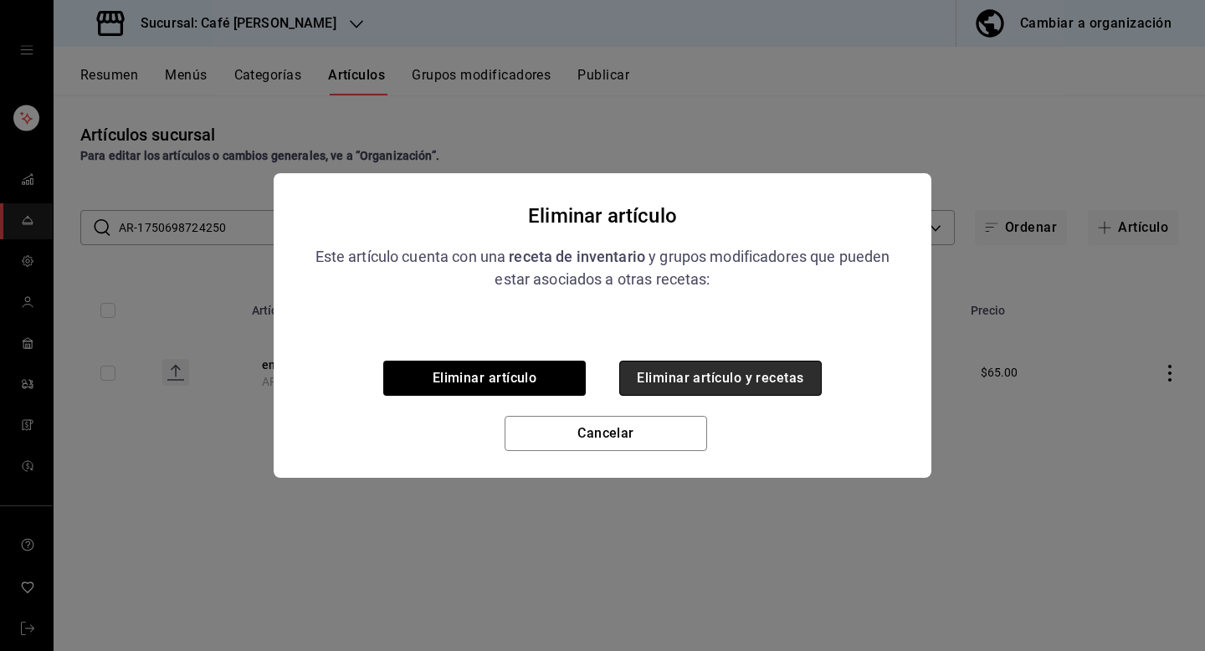
click at [725, 373] on button "Eliminar artículo y recetas" at bounding box center [720, 378] width 202 height 35
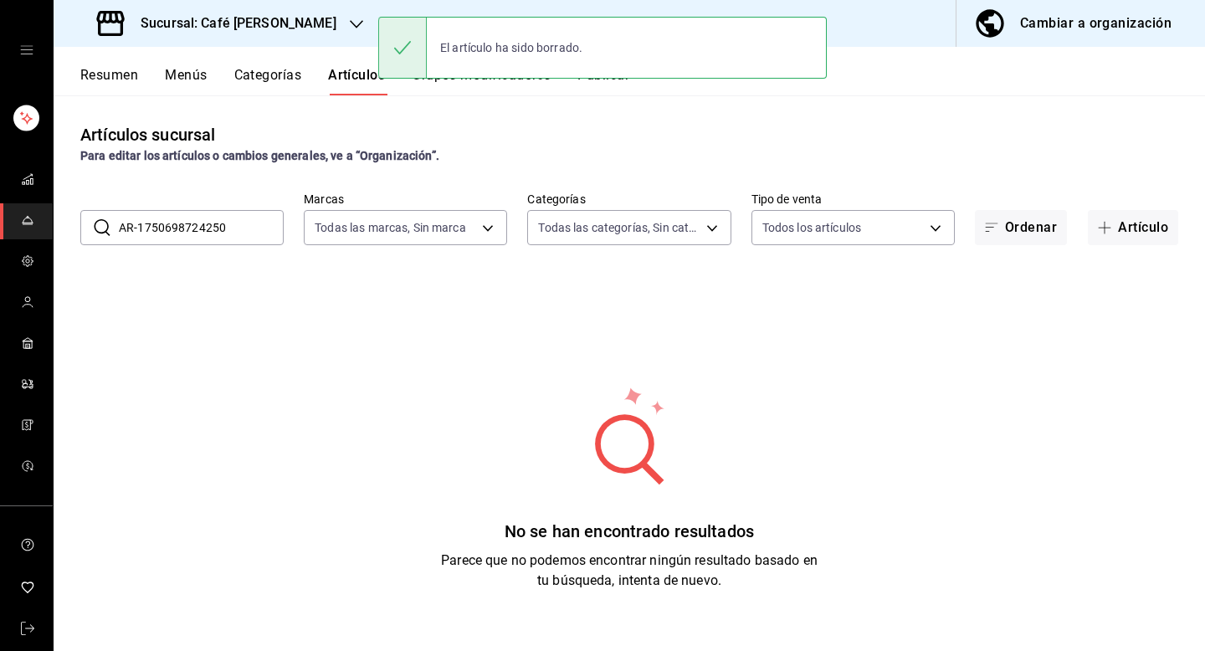
click at [1101, 27] on div "Cambiar a organización" at bounding box center [1095, 23] width 151 height 23
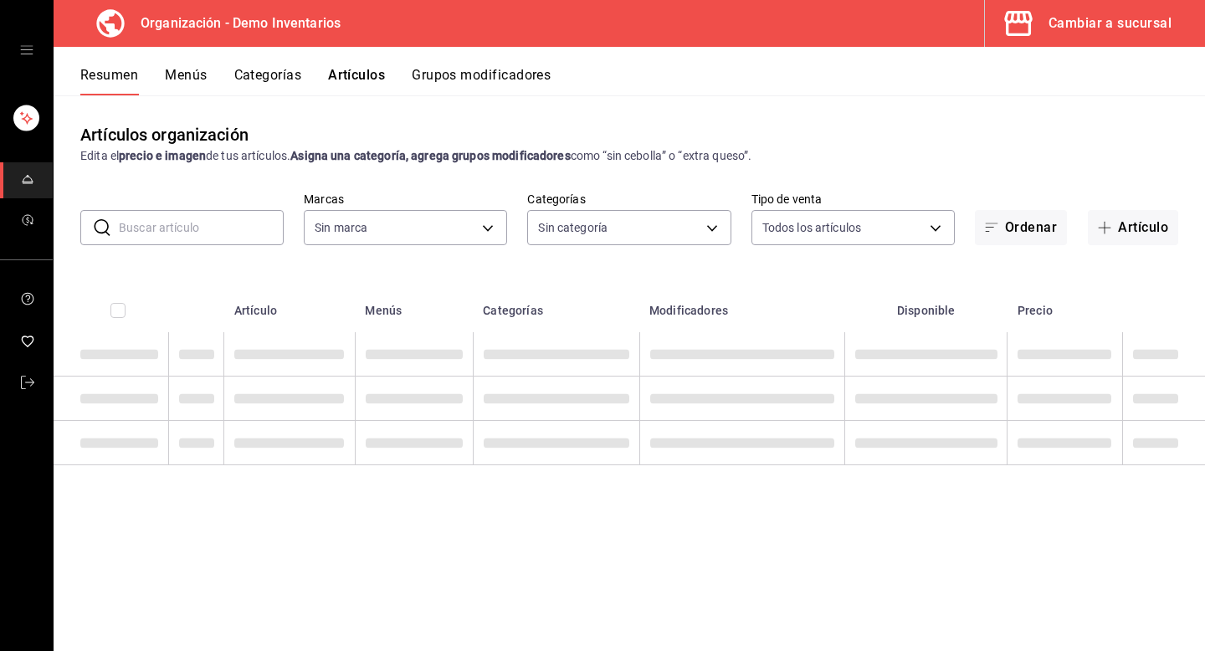
type input "b285b542-68a7-4448-af8b-00a30f5689b0,8b1ffc60-64ac-468a-8d3e-225397fbc2c0,16c51…"
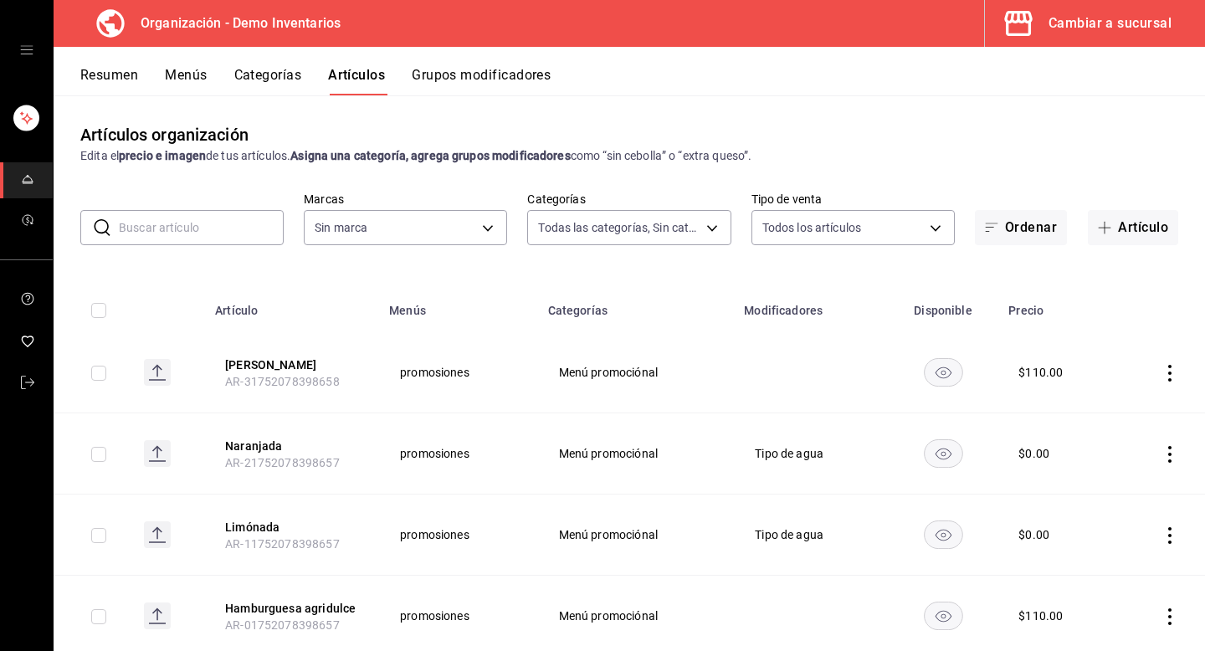
type input "13335262-4013-4051-9720-05416abd8f3f,fc4009e3-3f0e-4521-b45f-90179645b4bb"
click at [233, 231] on input "text" at bounding box center [201, 227] width 165 height 33
paste input "AR-1750698724250"
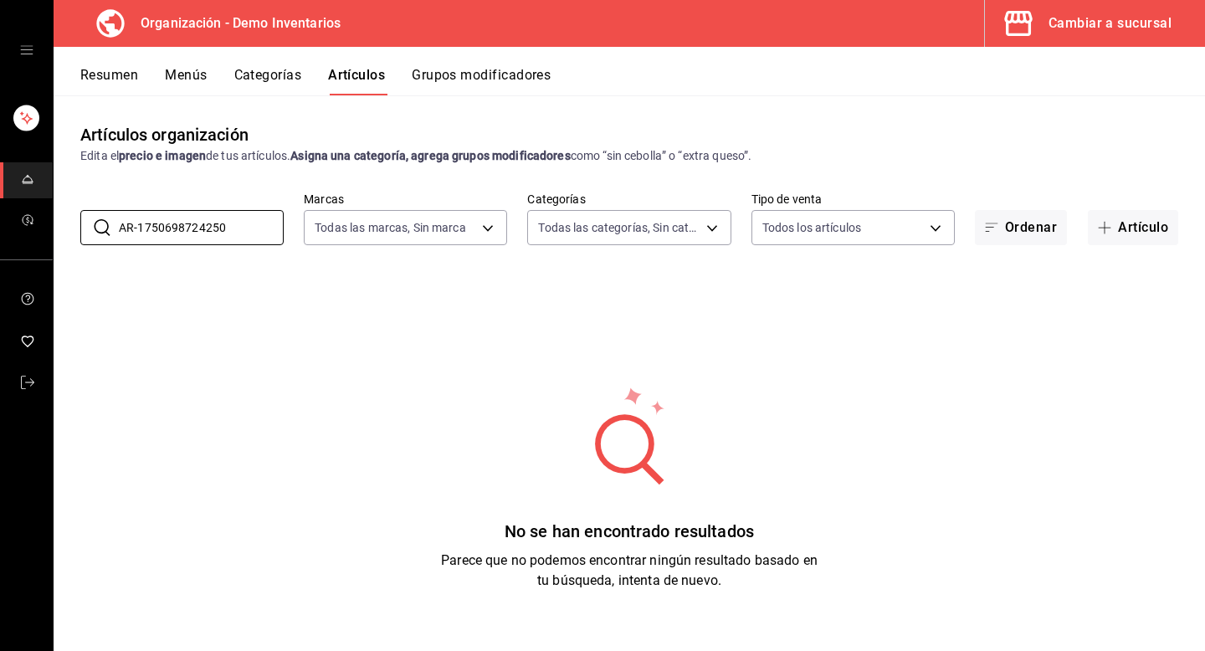
type input "AR-1750698724250"
click at [1151, 37] on button "Cambiar a sucursal" at bounding box center [1088, 23] width 207 height 47
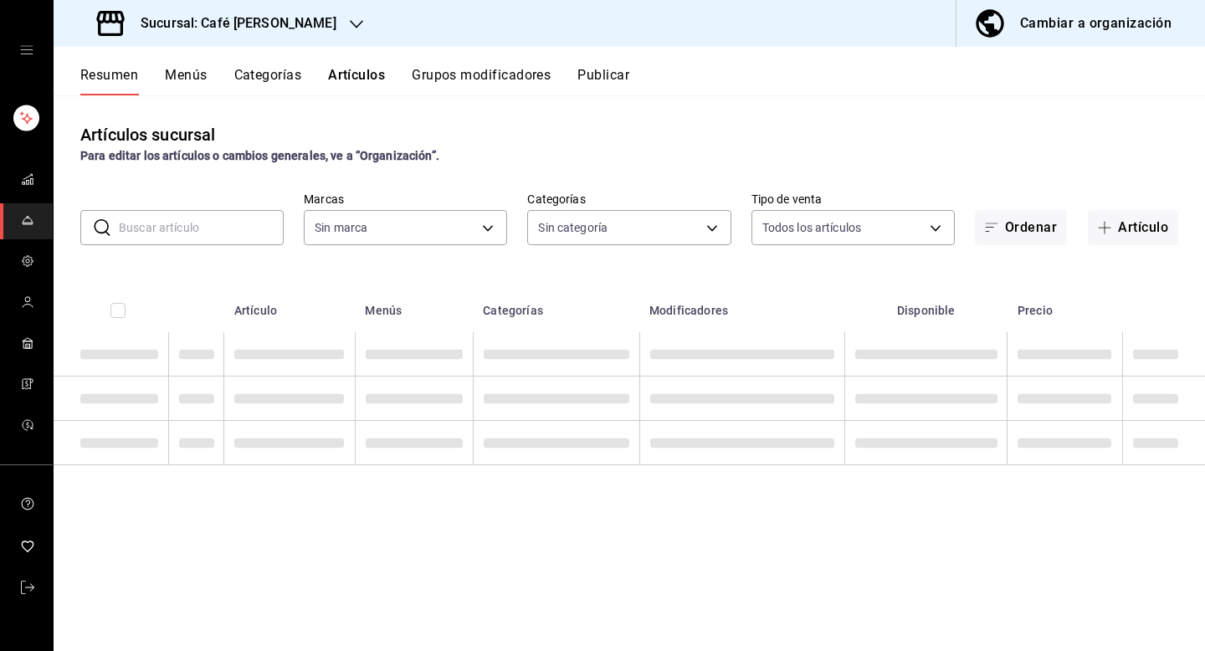
type input "25058a46-12b7-41b0-b53d-5b2152545162,2f665479-6b61-41f7-b4fc-5067c048c5fd,f308f…"
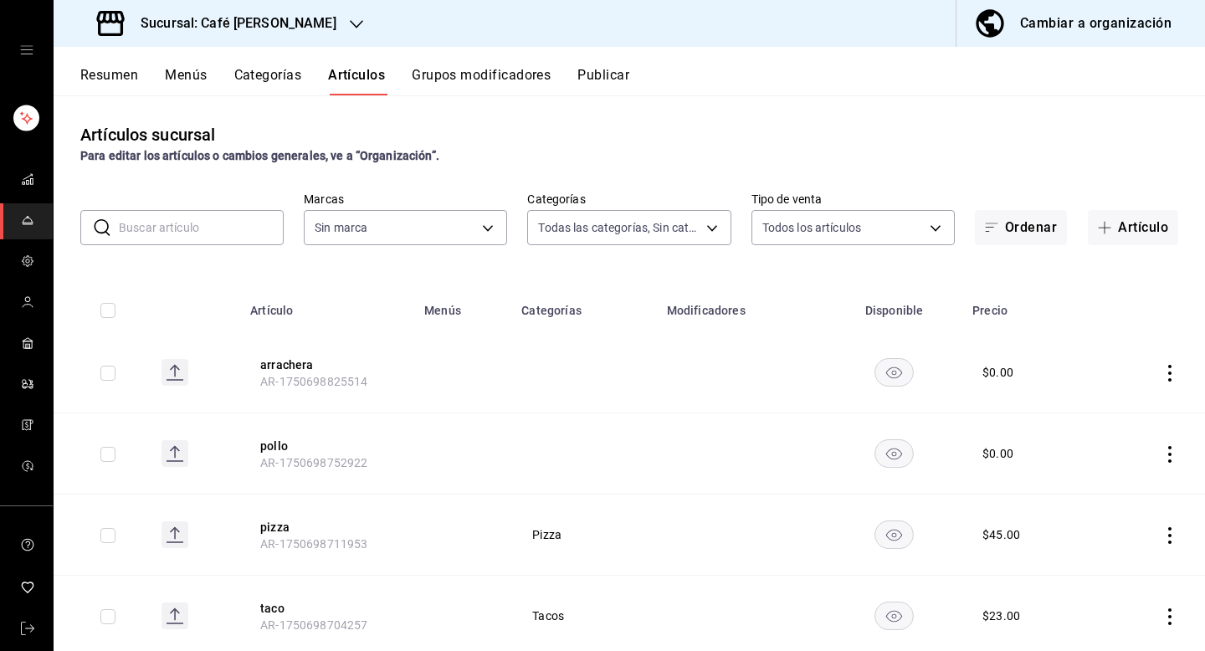
type input "25d4bfd4-7fe8-4cff-9377-fd53365d6d2b,fc484621-7f8c-46ab-8f81-eca861bed5cc"
click at [195, 73] on button "Menús" at bounding box center [186, 81] width 42 height 28
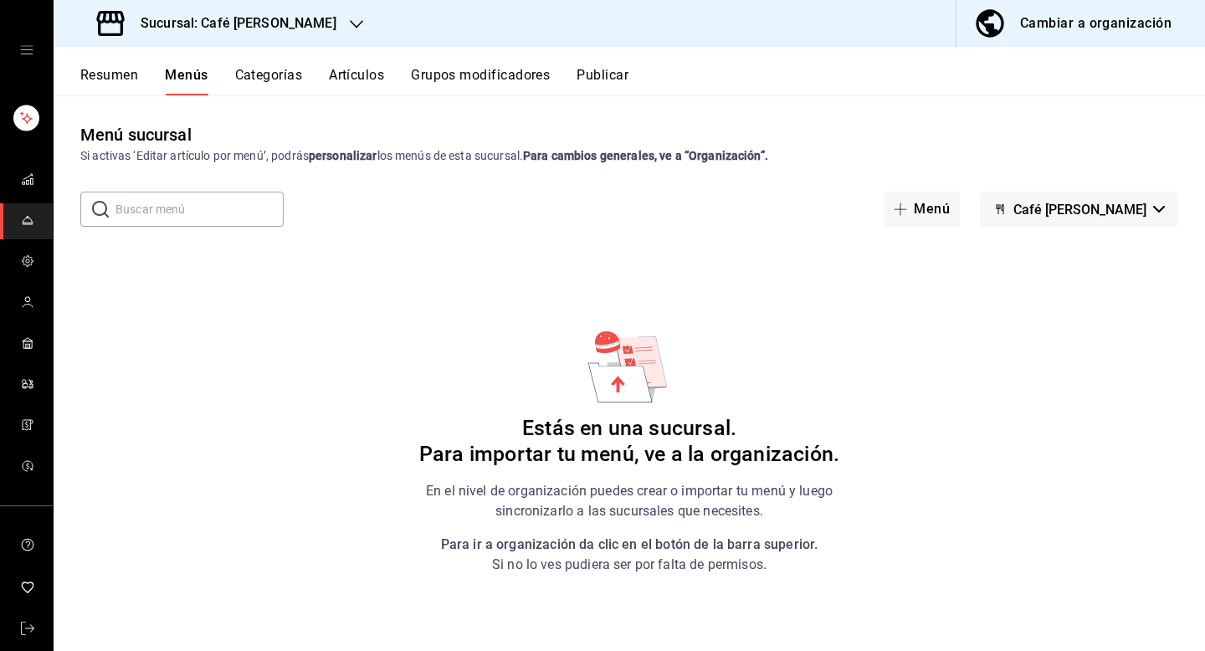
click at [274, 18] on div "Sucursal: Café Javier" at bounding box center [218, 23] width 303 height 47
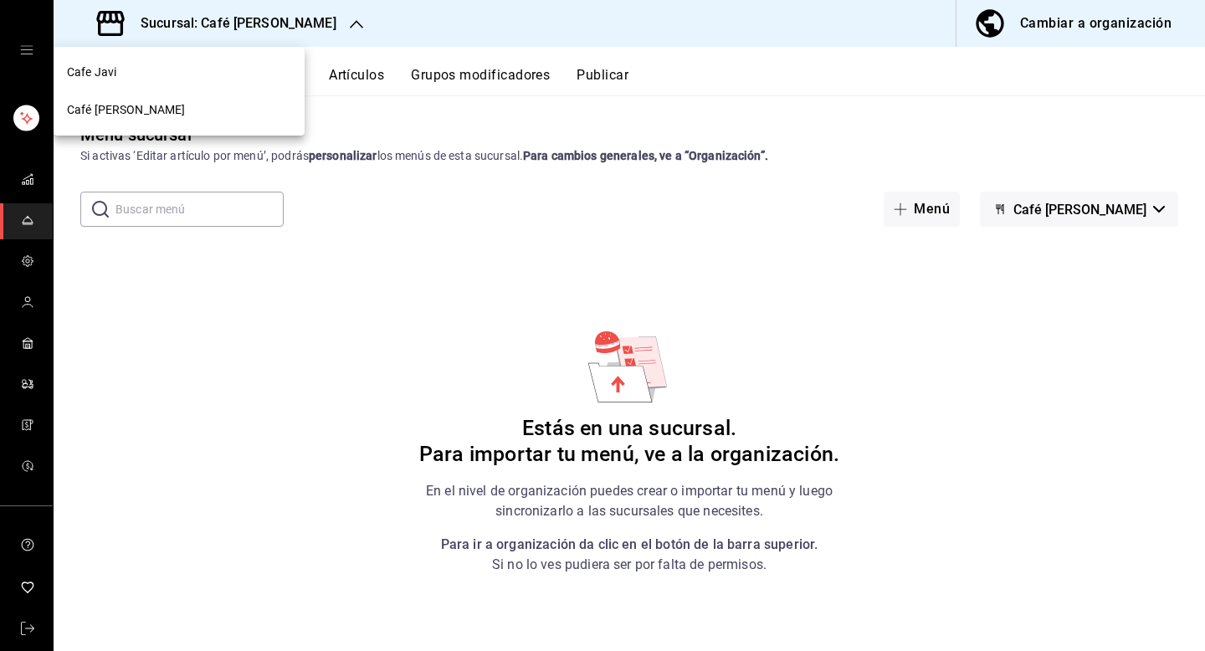
click at [133, 71] on div "Cafe Javi" at bounding box center [179, 73] width 224 height 18
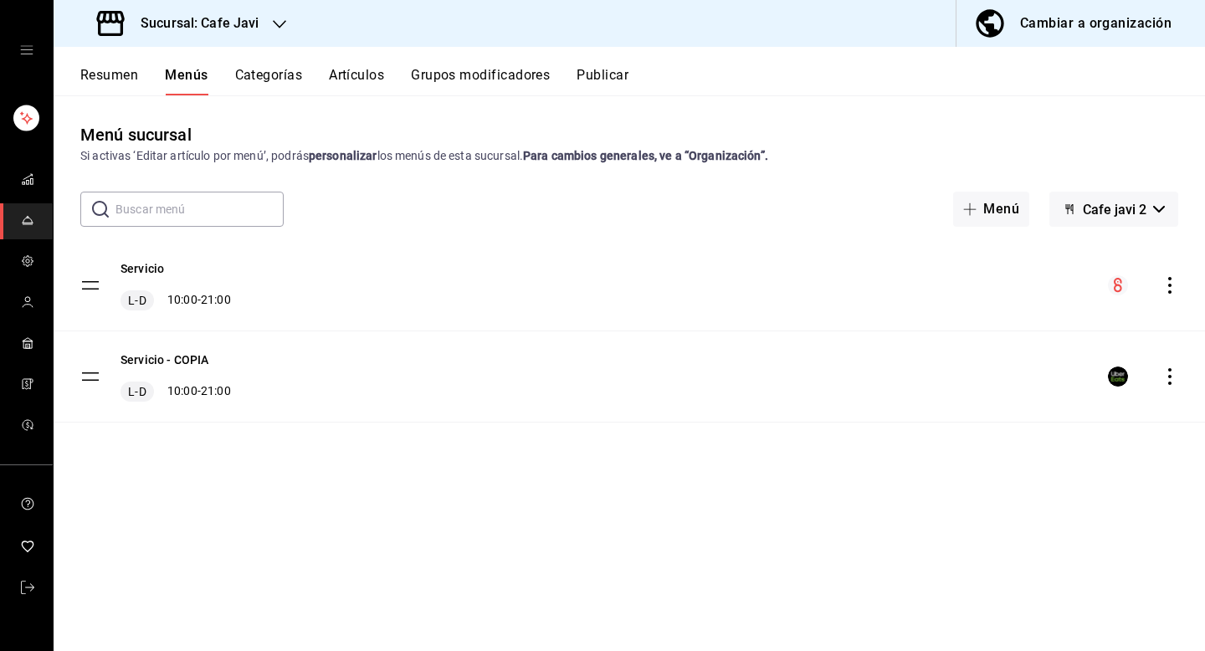
click at [372, 73] on button "Artículos" at bounding box center [356, 81] width 55 height 28
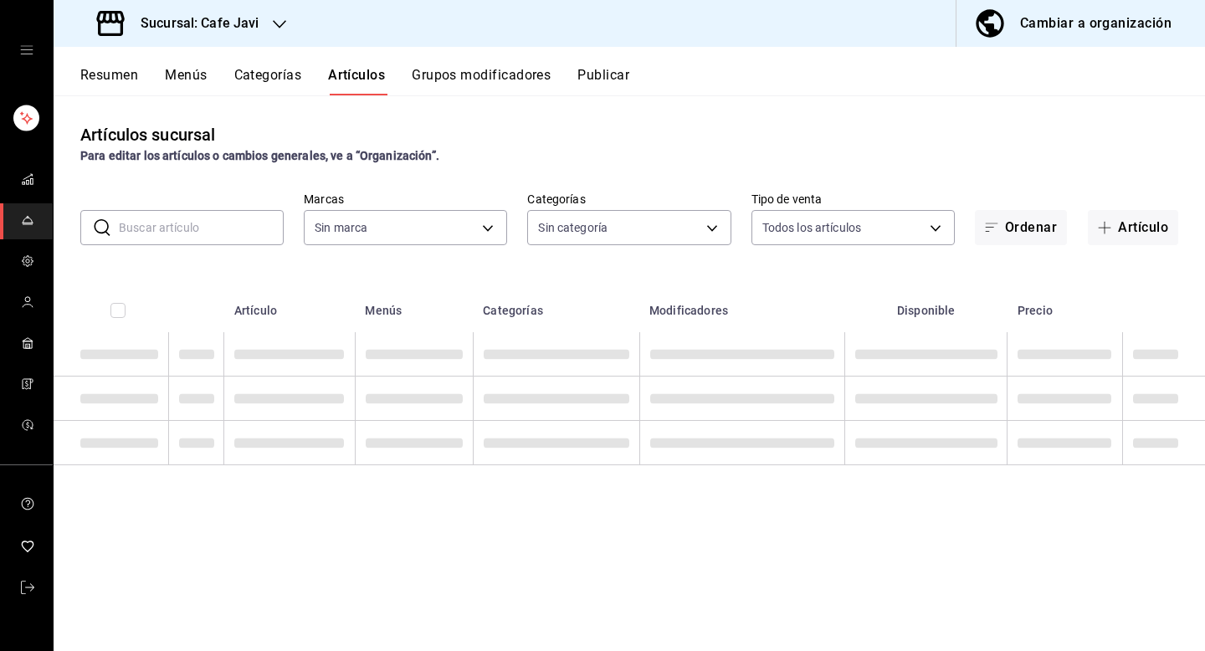
type input "76c069c3-bcff-435d-a94b-648ec5996950,401dc347-6996-41f4-a021-20cbf7befbe1"
click at [238, 227] on input "text" at bounding box center [201, 227] width 165 height 33
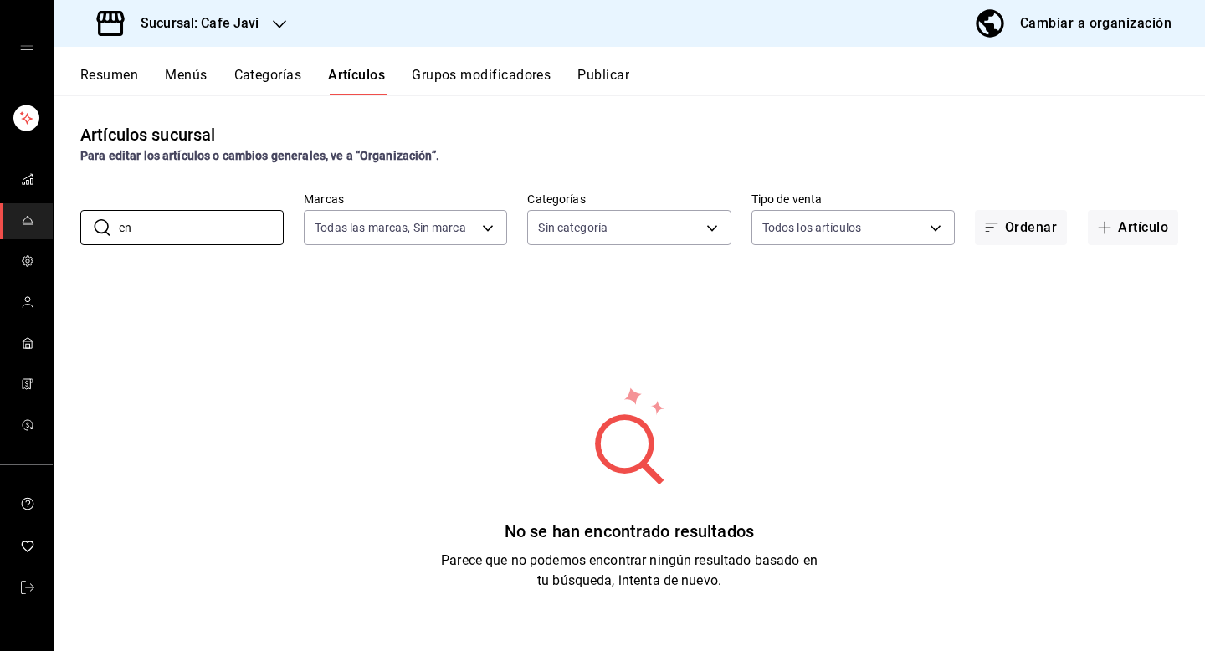
type input "e"
click at [1109, 40] on button "Cambiar a organización" at bounding box center [1073, 23] width 235 height 47
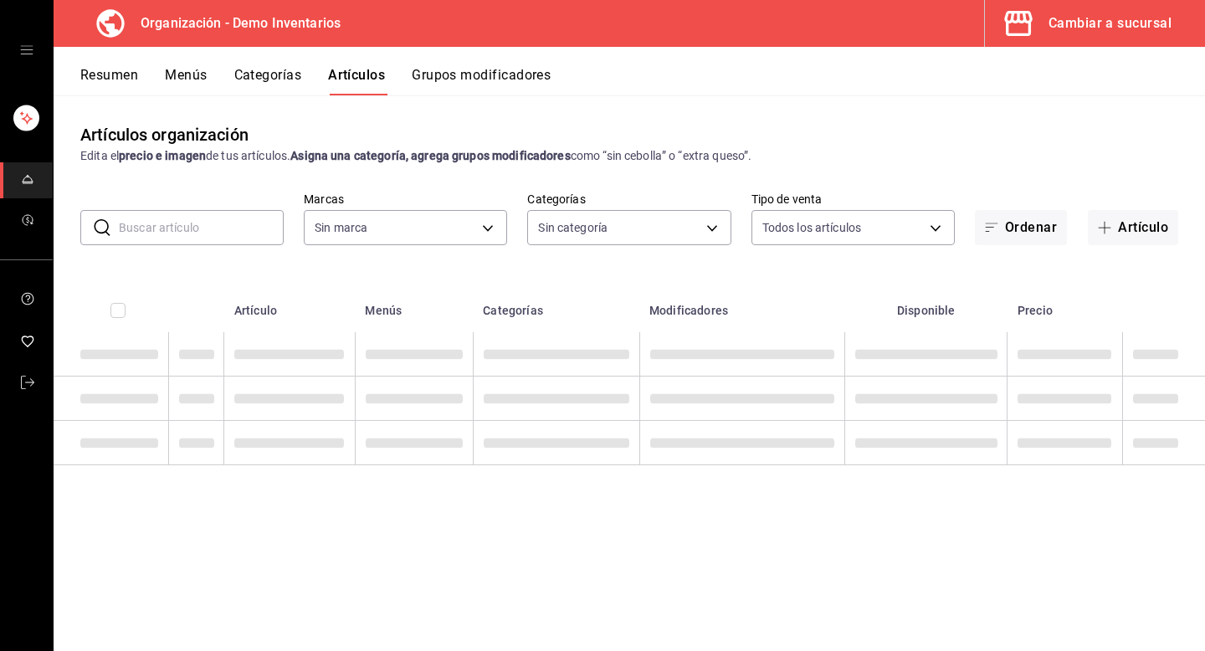
type input "13335262-4013-4051-9720-05416abd8f3f,fc4009e3-3f0e-4521-b45f-90179645b4bb"
click at [137, 226] on input "text" at bounding box center [201, 227] width 165 height 33
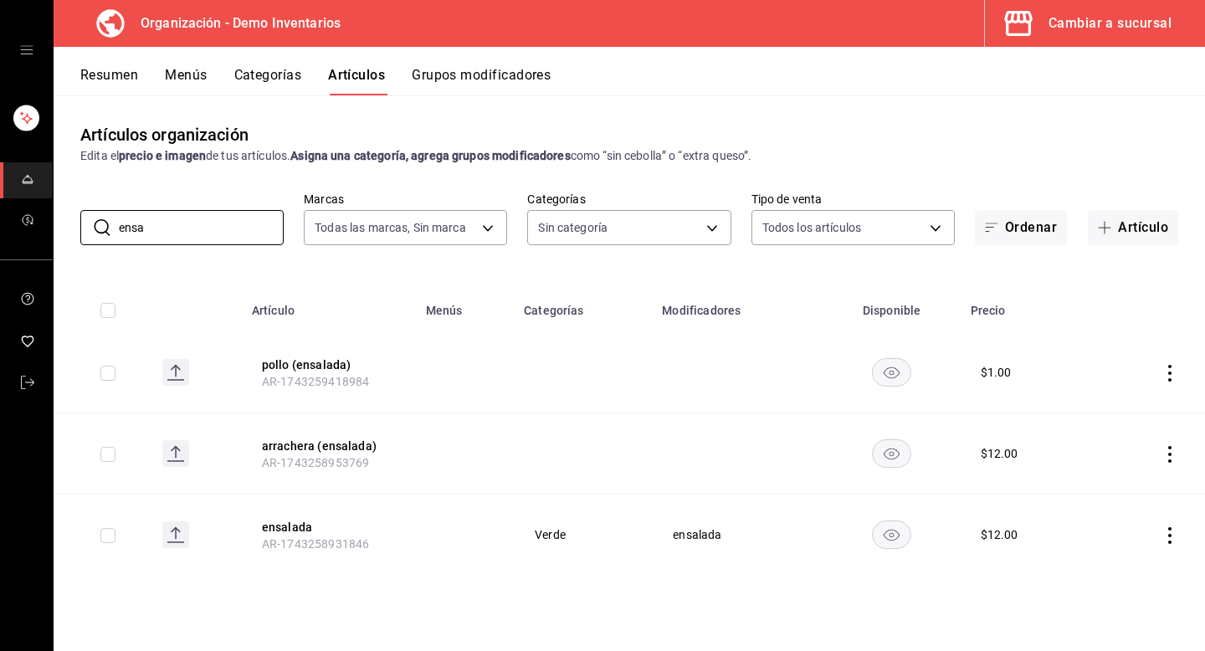
type input "ensa"
click at [1170, 531] on icon "actions" at bounding box center [1169, 535] width 17 height 17
click at [1113, 576] on span "Duplicar" at bounding box center [1120, 573] width 44 height 18
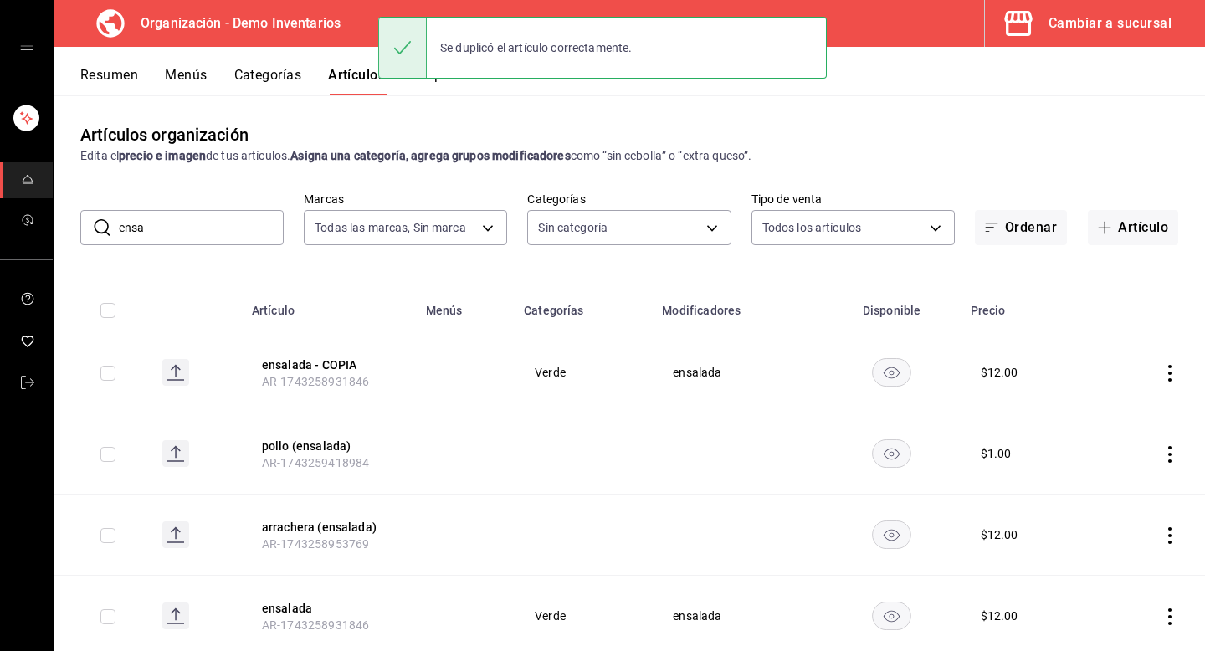
scroll to position [46, 0]
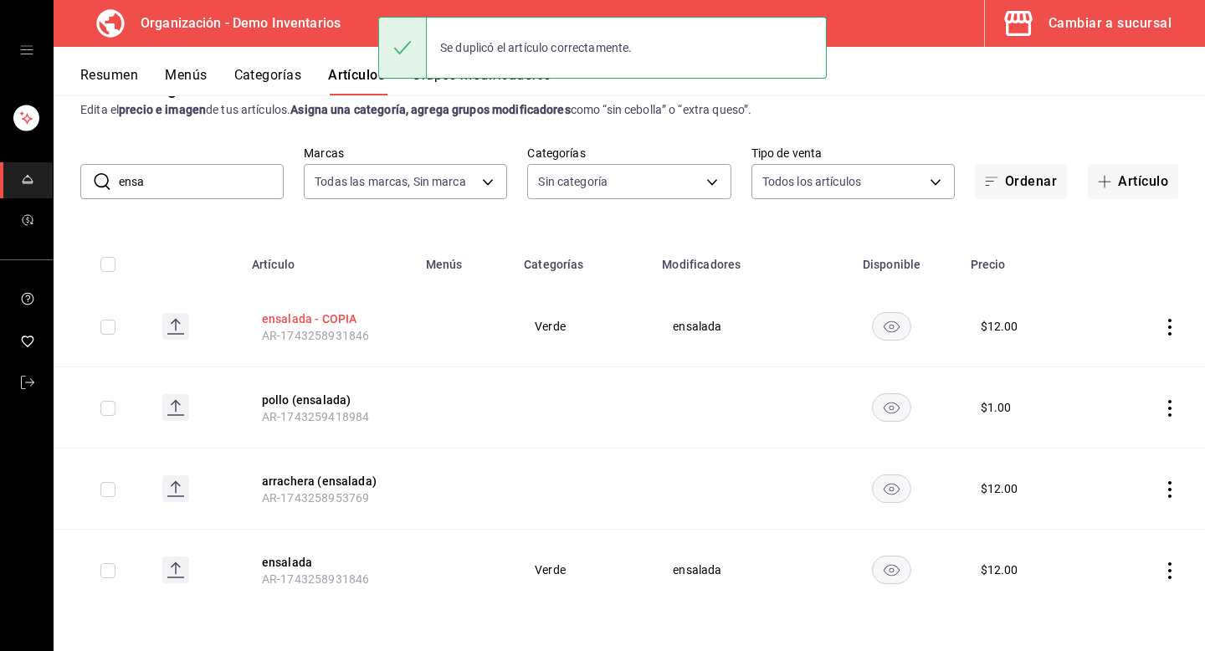
click at [298, 320] on button "ensalada - COPIA" at bounding box center [329, 318] width 134 height 17
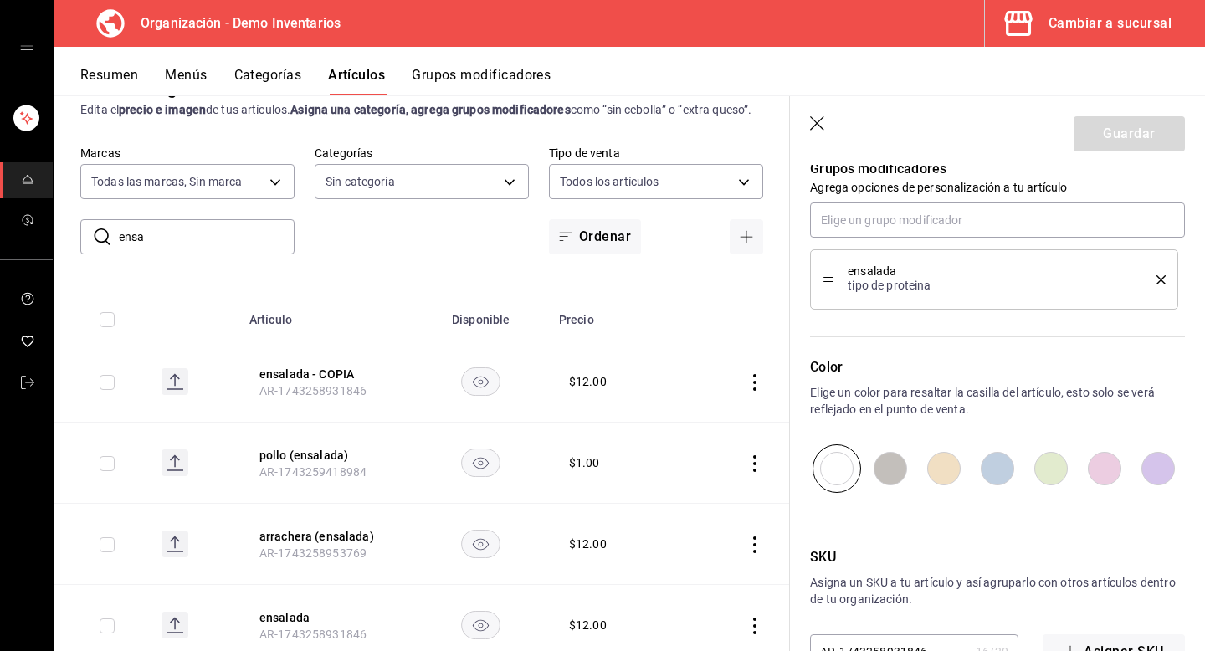
scroll to position [814, 0]
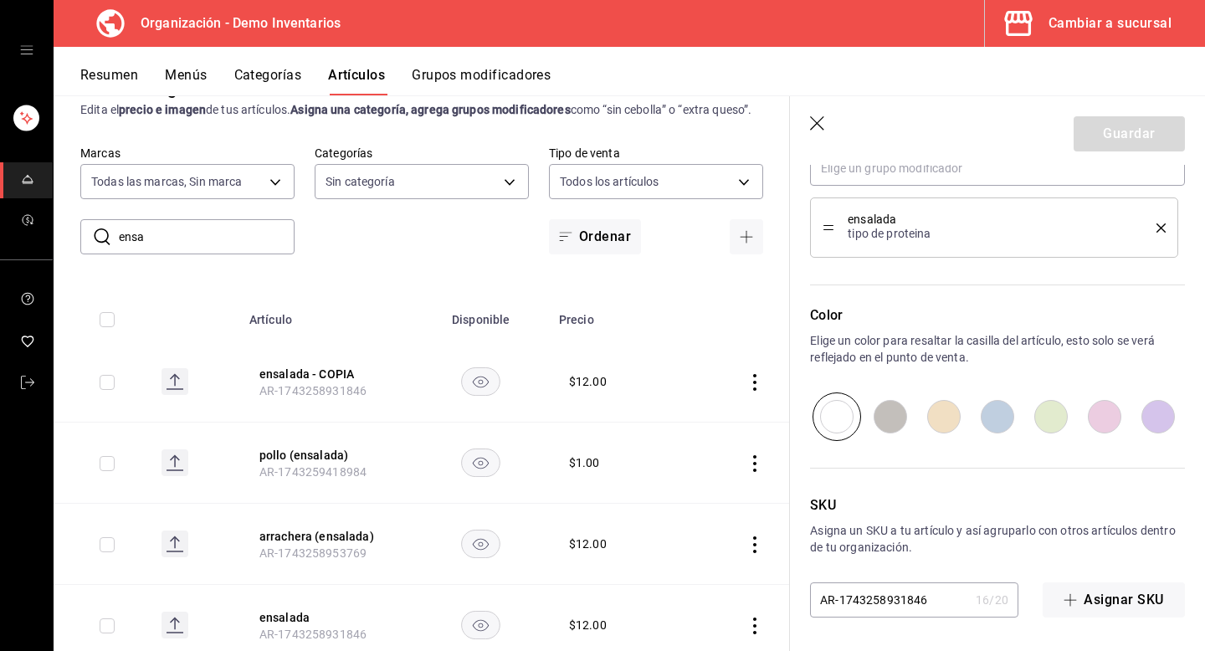
click at [901, 592] on input "AR-1743258931846" at bounding box center [889, 599] width 159 height 33
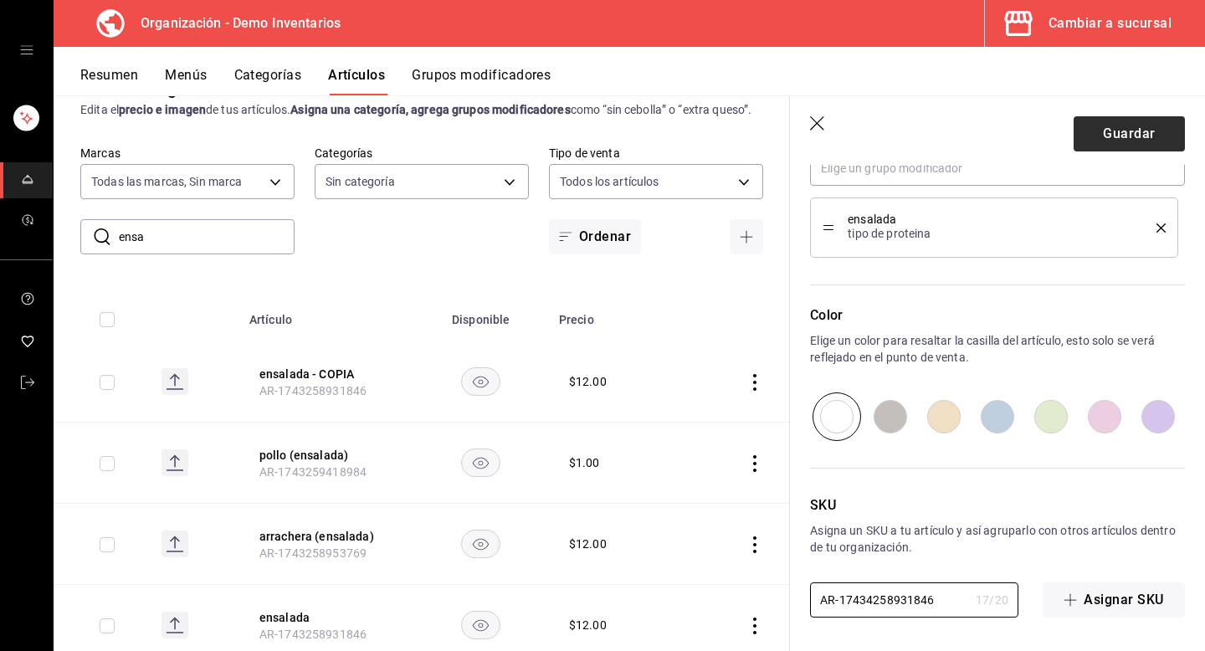
type input "AR-17434258931846"
click at [1158, 128] on button "Guardar" at bounding box center [1128, 133] width 111 height 35
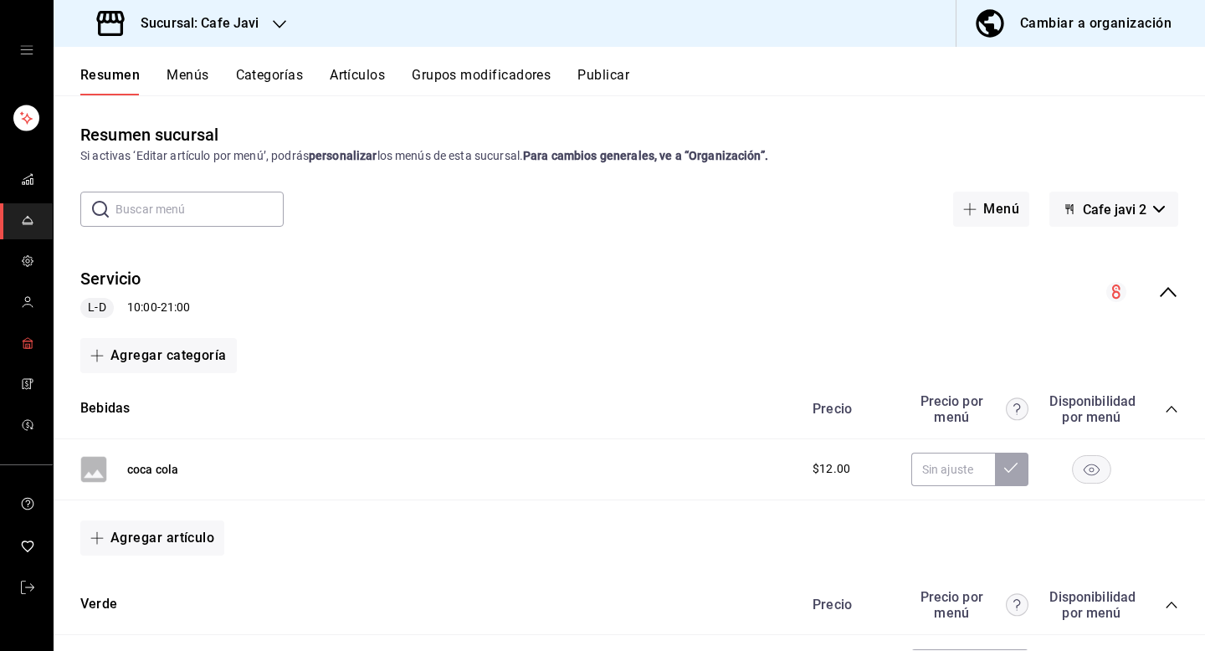
click at [38, 343] on link "mailbox folders" at bounding box center [26, 344] width 53 height 36
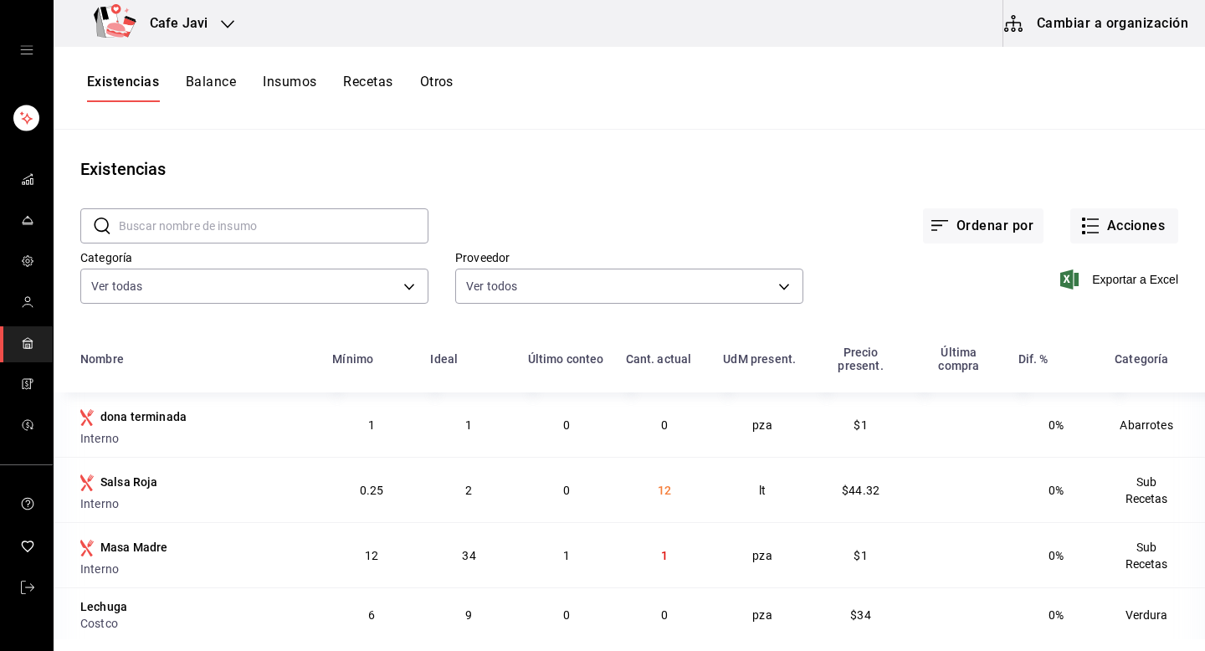
click at [1060, 26] on button "Cambiar a organización" at bounding box center [1097, 23] width 188 height 47
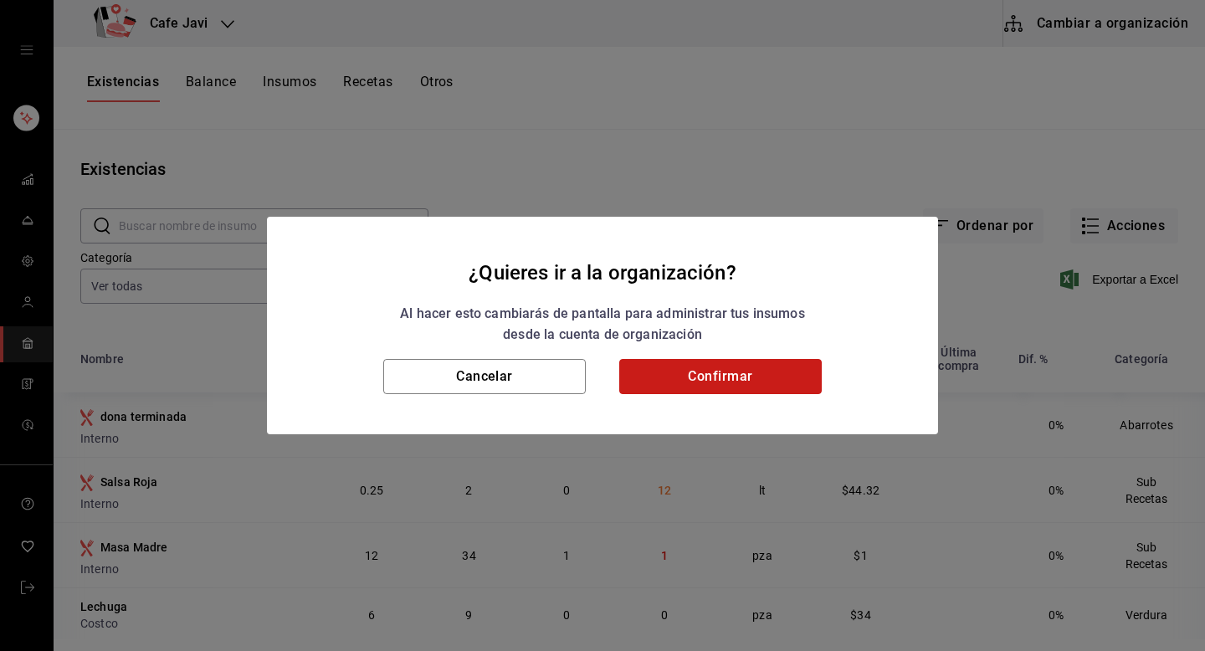
click at [750, 370] on button "Confirmar" at bounding box center [720, 376] width 202 height 35
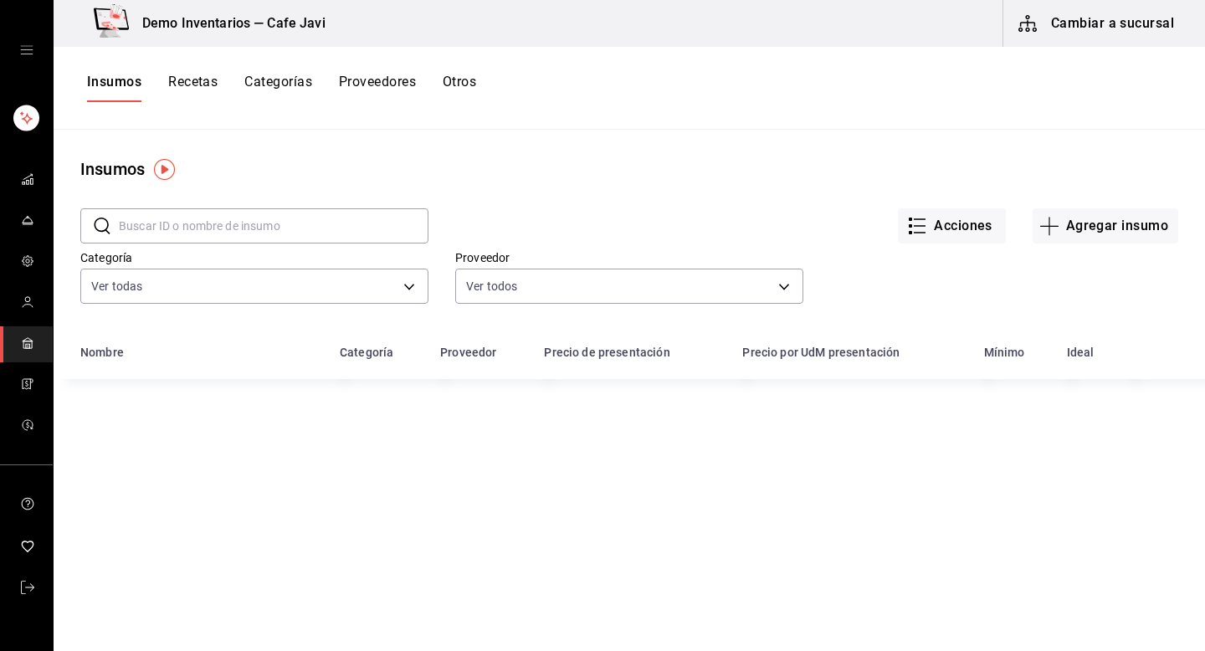
click at [200, 79] on button "Recetas" at bounding box center [192, 88] width 49 height 28
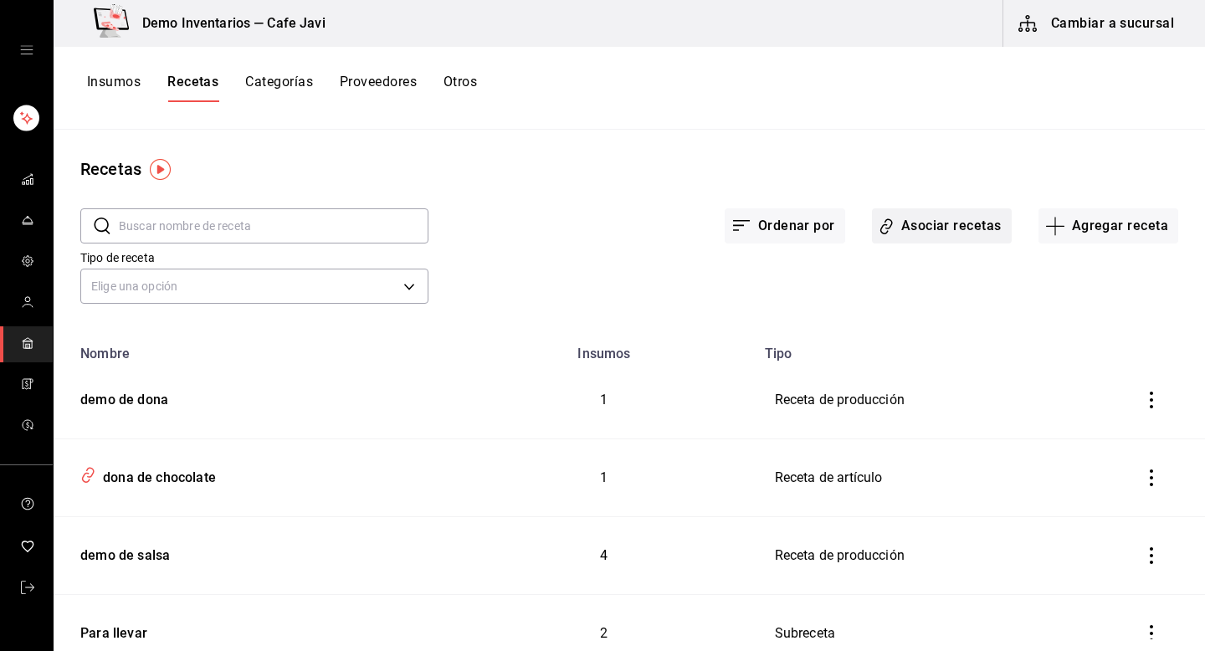
click at [955, 225] on button "Asociar recetas" at bounding box center [942, 225] width 140 height 35
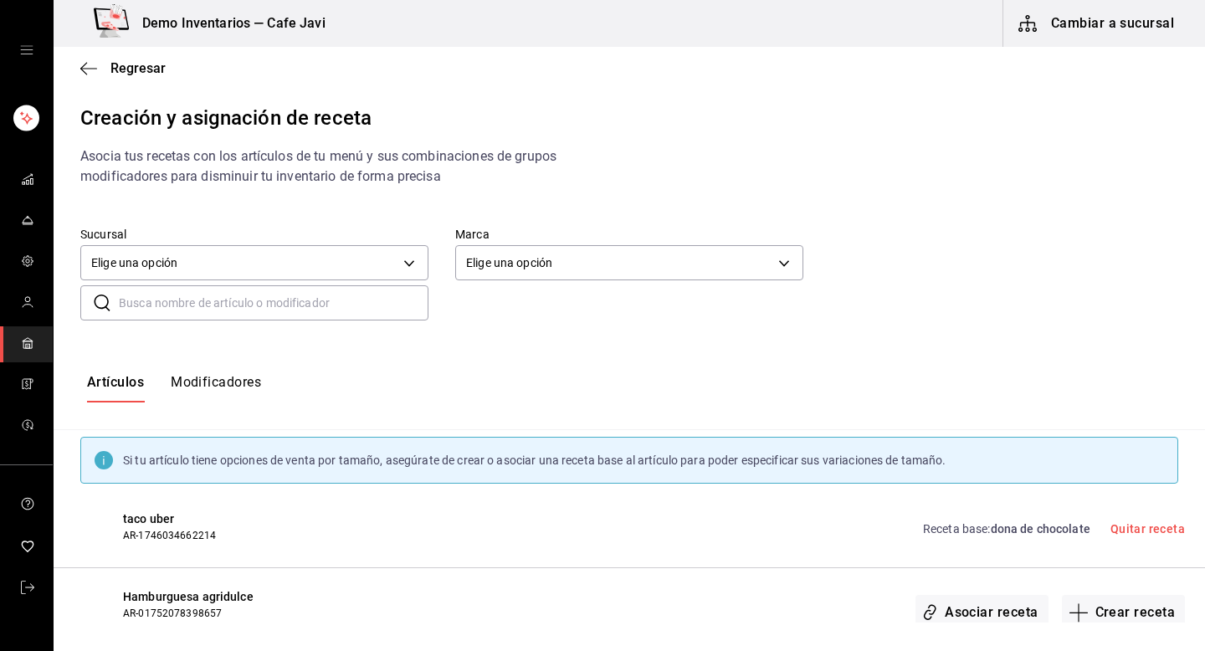
click at [254, 314] on input "text" at bounding box center [274, 302] width 310 height 33
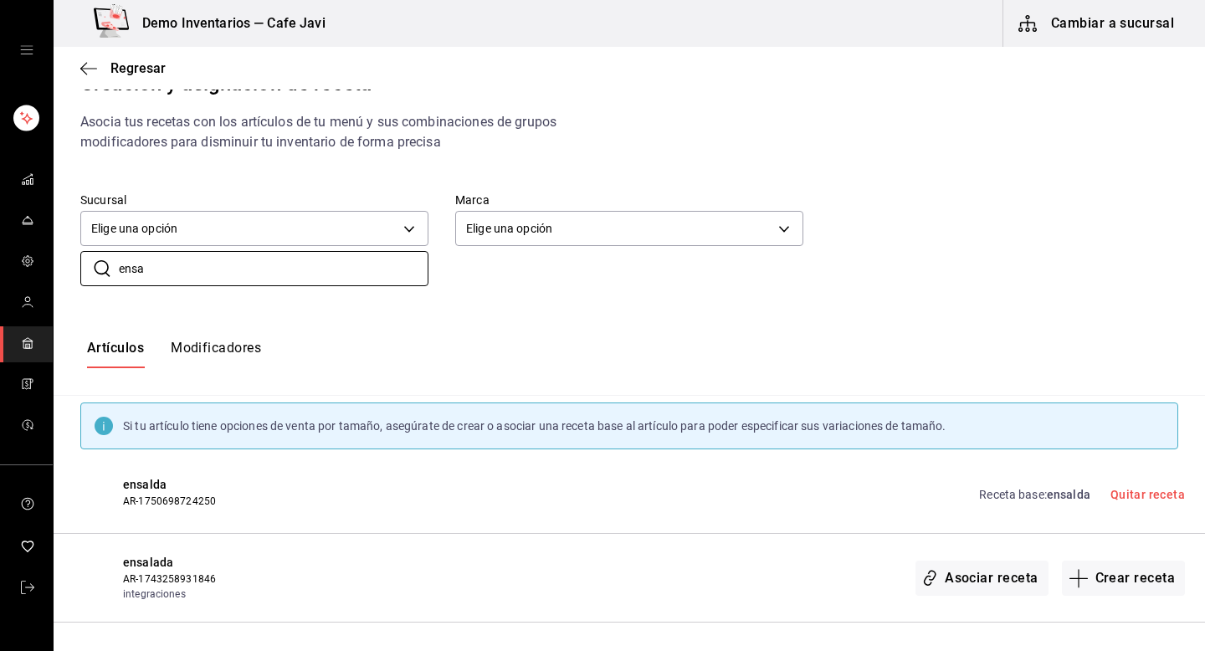
scroll to position [34, 0]
drag, startPoint x: 225, startPoint y: 502, endPoint x: 137, endPoint y: 499, distance: 87.9
click at [137, 500] on span "AR-1750698724250" at bounding box center [245, 501] width 245 height 15
drag, startPoint x: 229, startPoint y: 504, endPoint x: 120, endPoint y: 505, distance: 109.6
click at [119, 505] on div "ensalda AR-1750698724250 Receta base : ensalda Quitar receta" at bounding box center [629, 495] width 1151 height 78
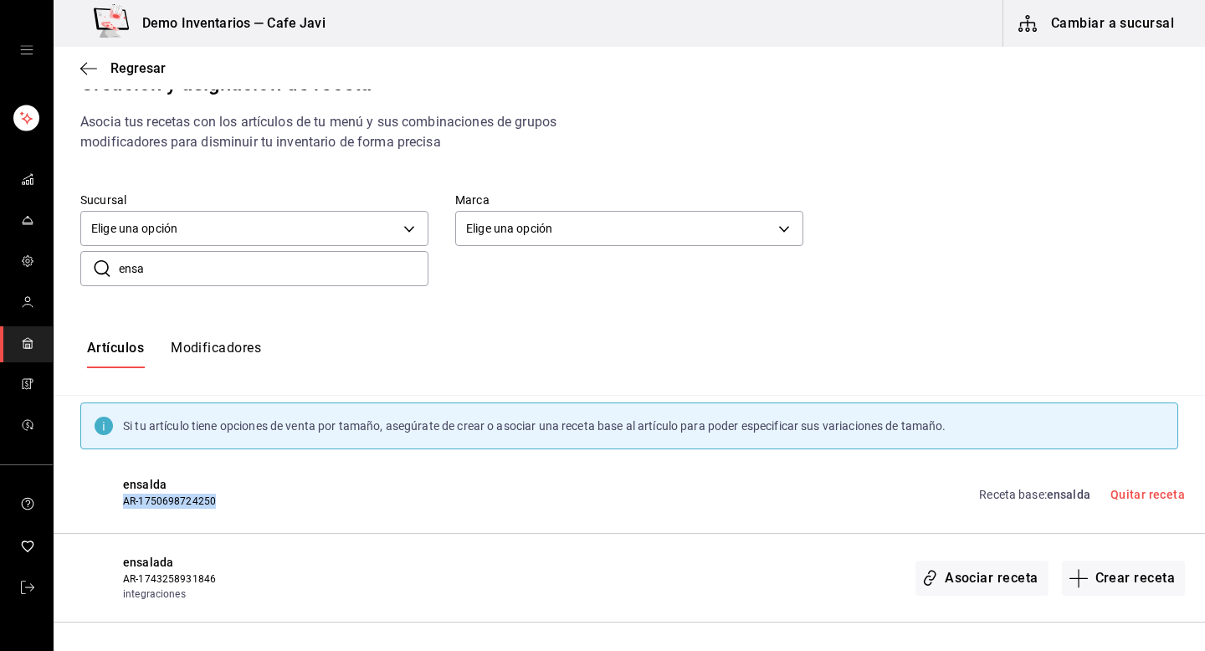
copy span "AR-1750698724250"
click at [187, 274] on input "ensa" at bounding box center [274, 268] width 310 height 33
type input "e"
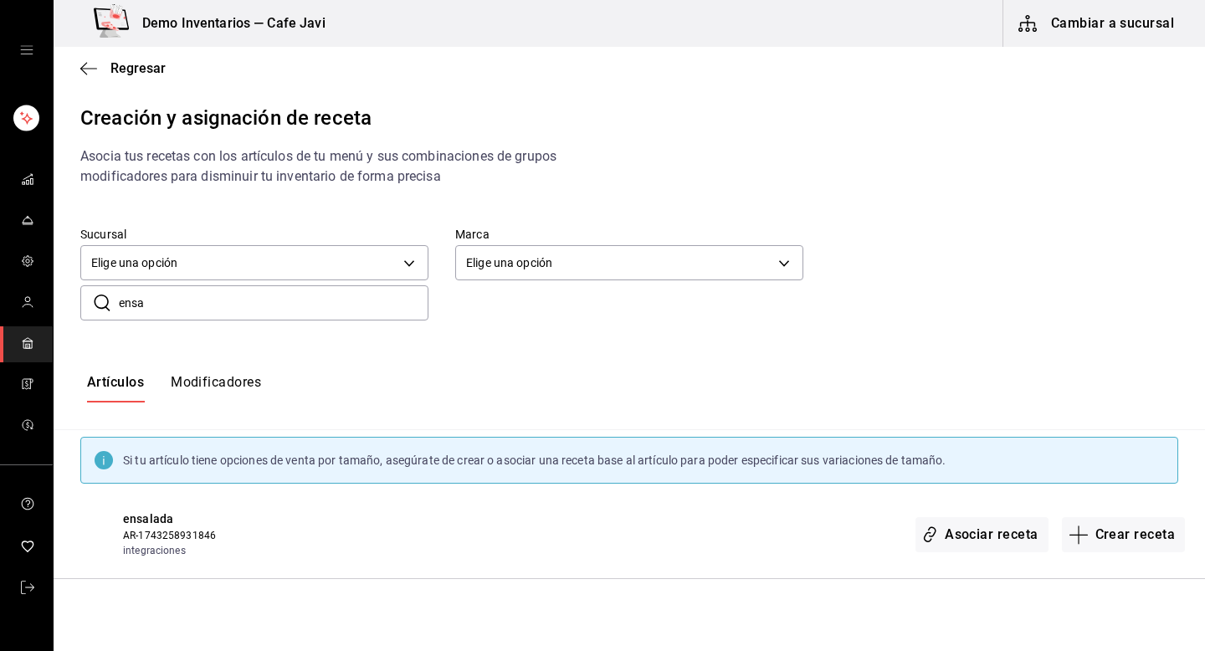
click at [200, 305] on input "ensa" at bounding box center [274, 302] width 310 height 33
type input "e"
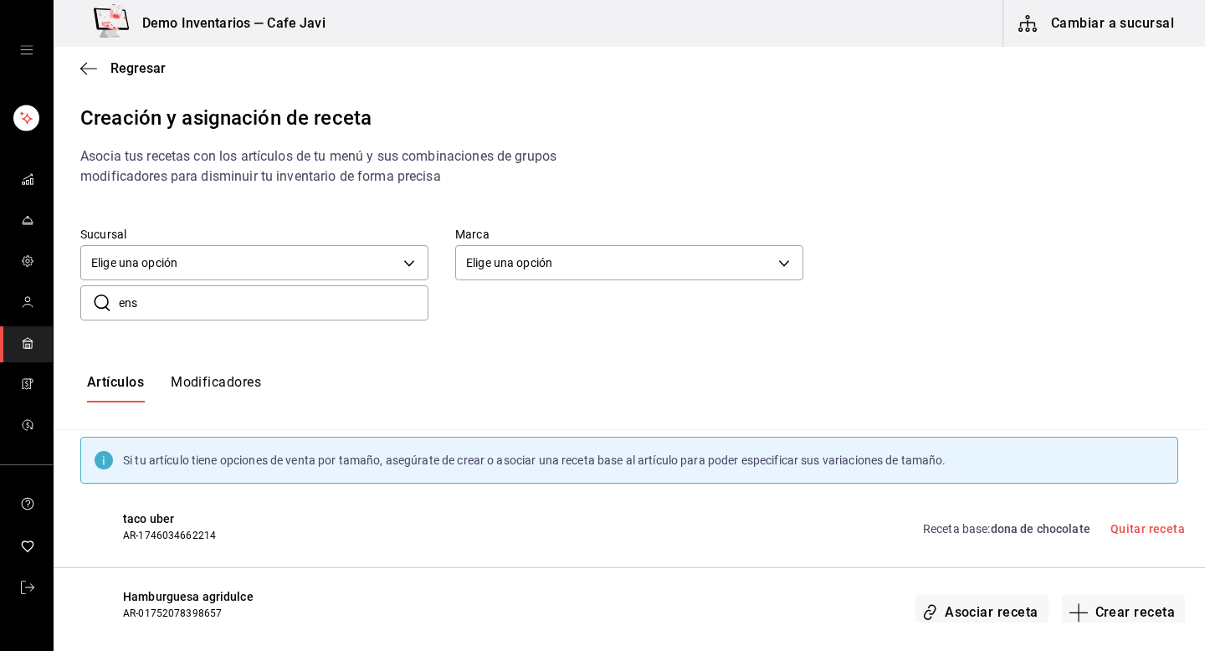
type input "ensa"
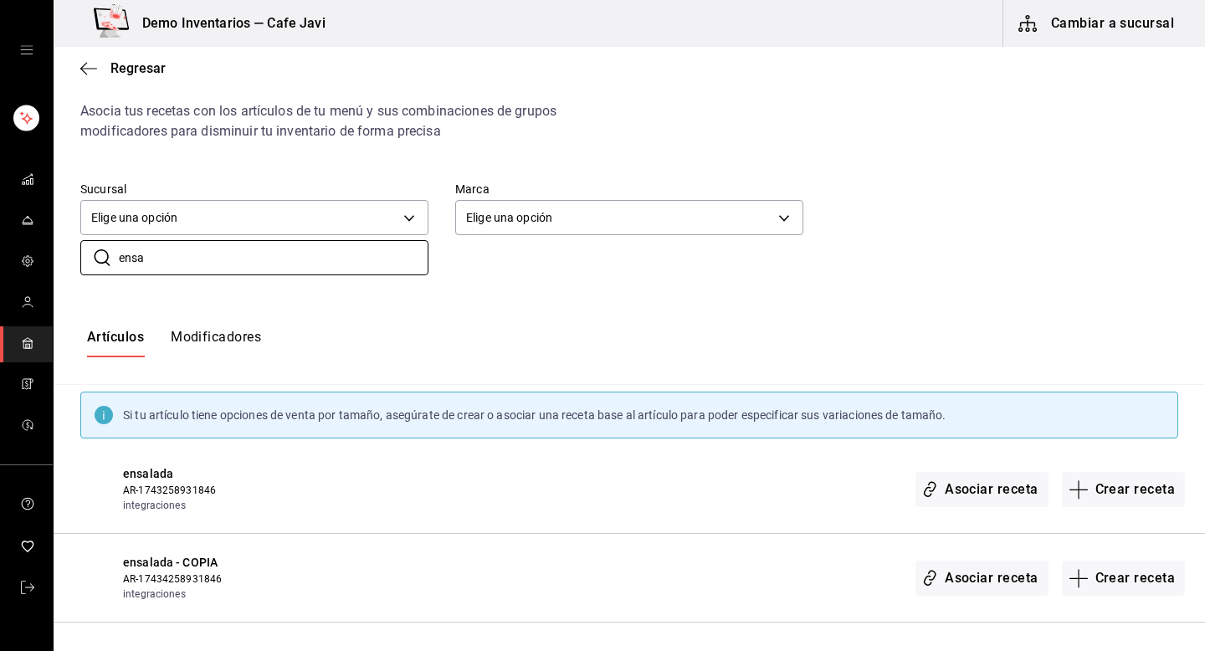
scroll to position [45, 0]
click at [11, 580] on link "mailbox folders" at bounding box center [26, 589] width 53 height 36
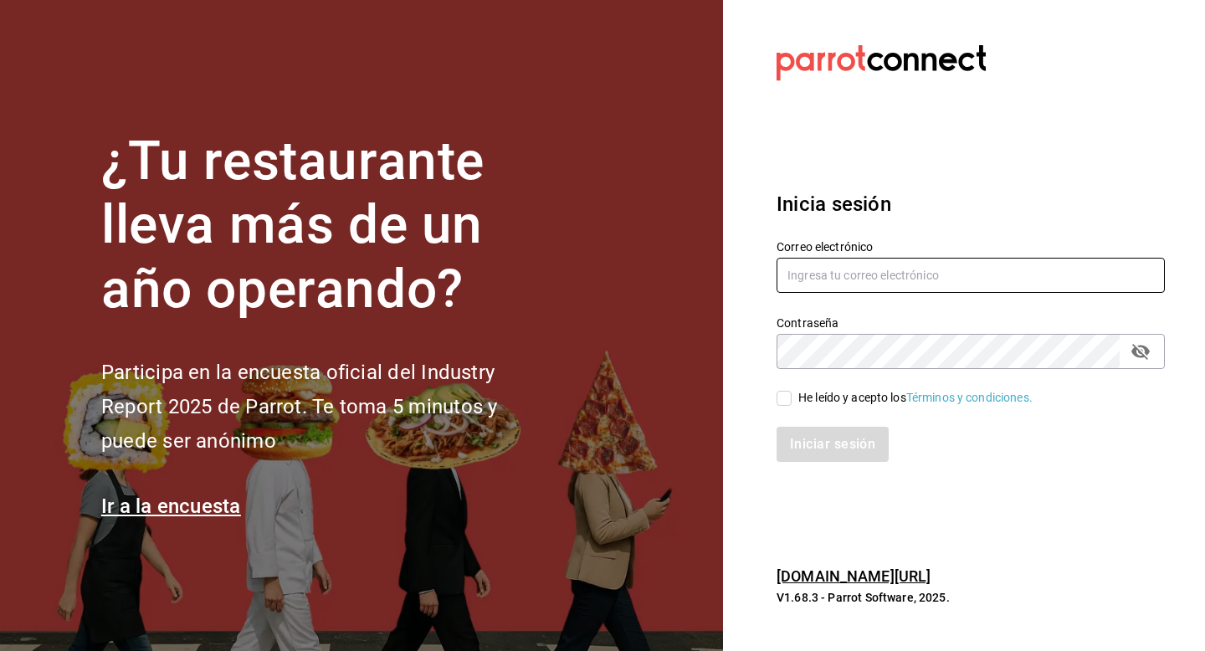
type input "multiuser@javi.com"
click at [827, 398] on div "He leído y acepto los Términos y condiciones." at bounding box center [915, 398] width 234 height 18
click at [791, 398] on input "He leído y acepto los Términos y condiciones." at bounding box center [783, 398] width 15 height 15
checkbox input "true"
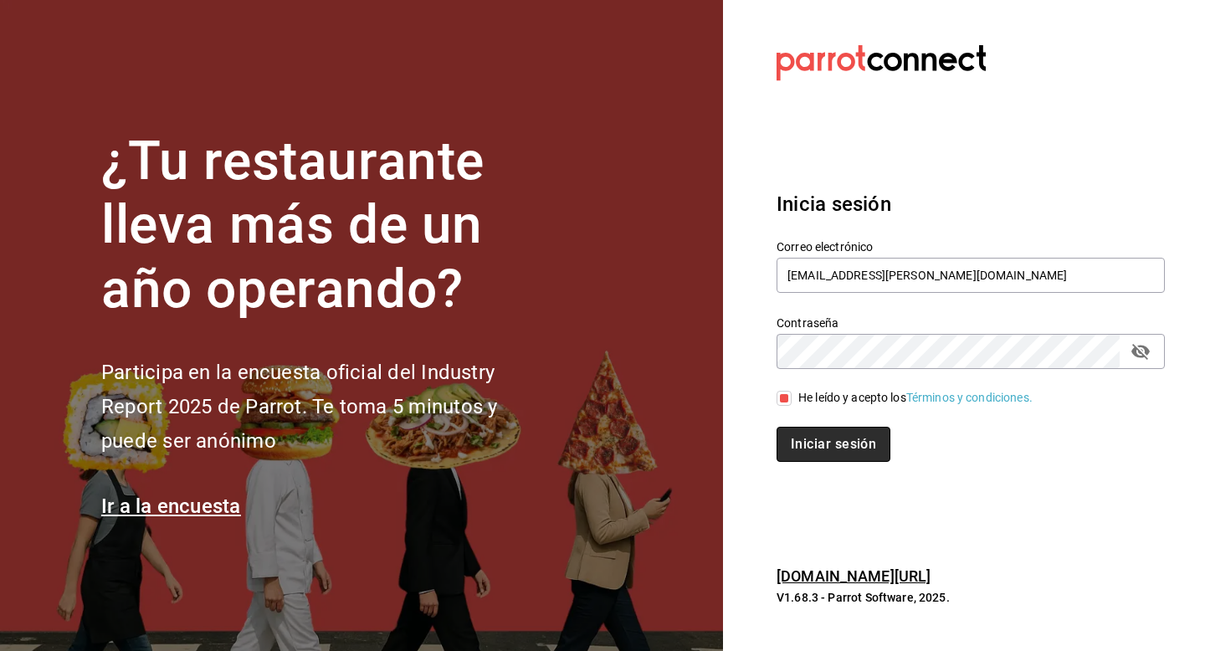
click at [817, 453] on button "Iniciar sesión" at bounding box center [833, 444] width 114 height 35
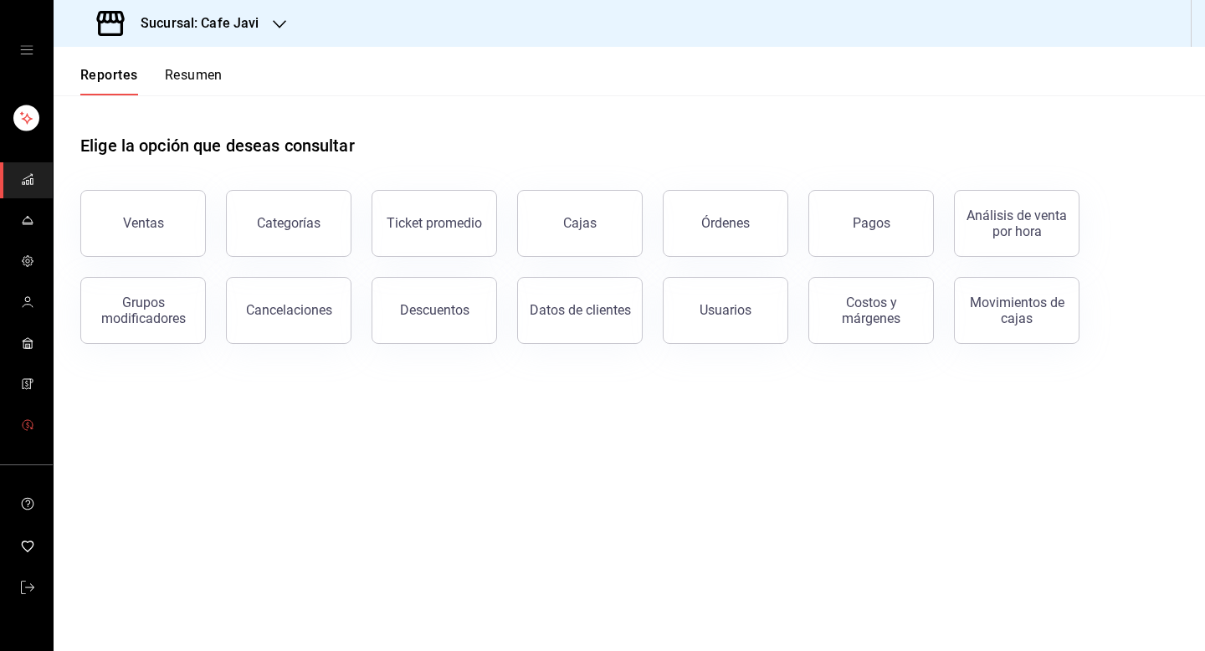
click at [44, 427] on link "mailbox folders" at bounding box center [26, 426] width 53 height 36
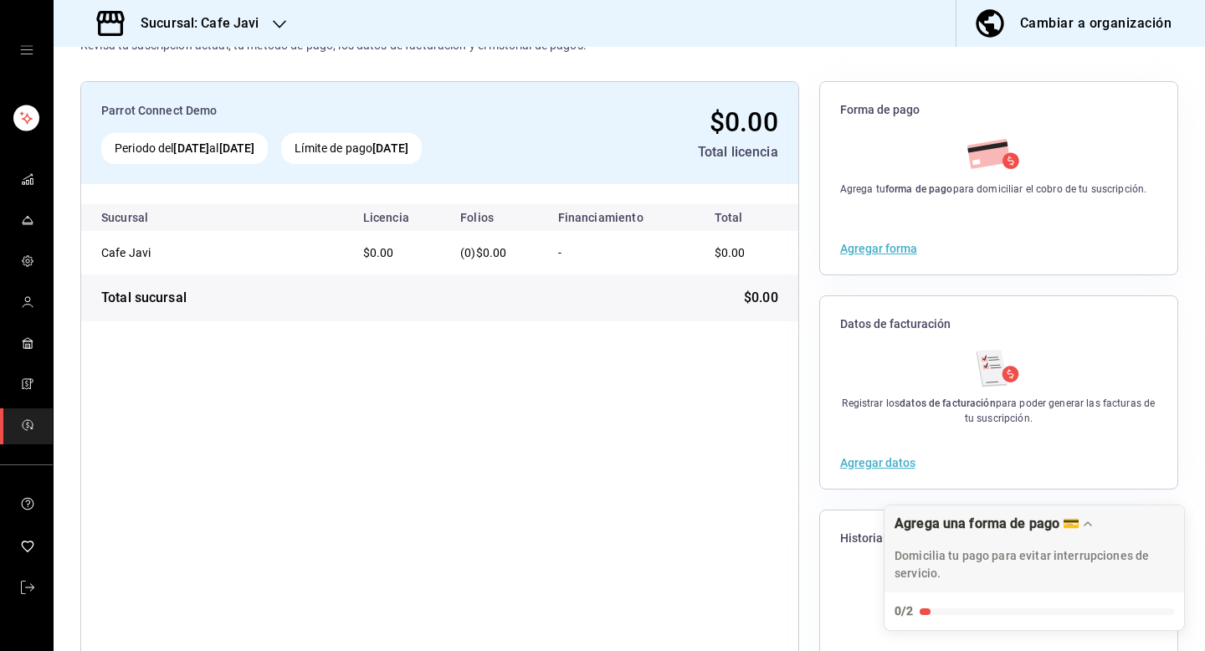
scroll to position [66, 0]
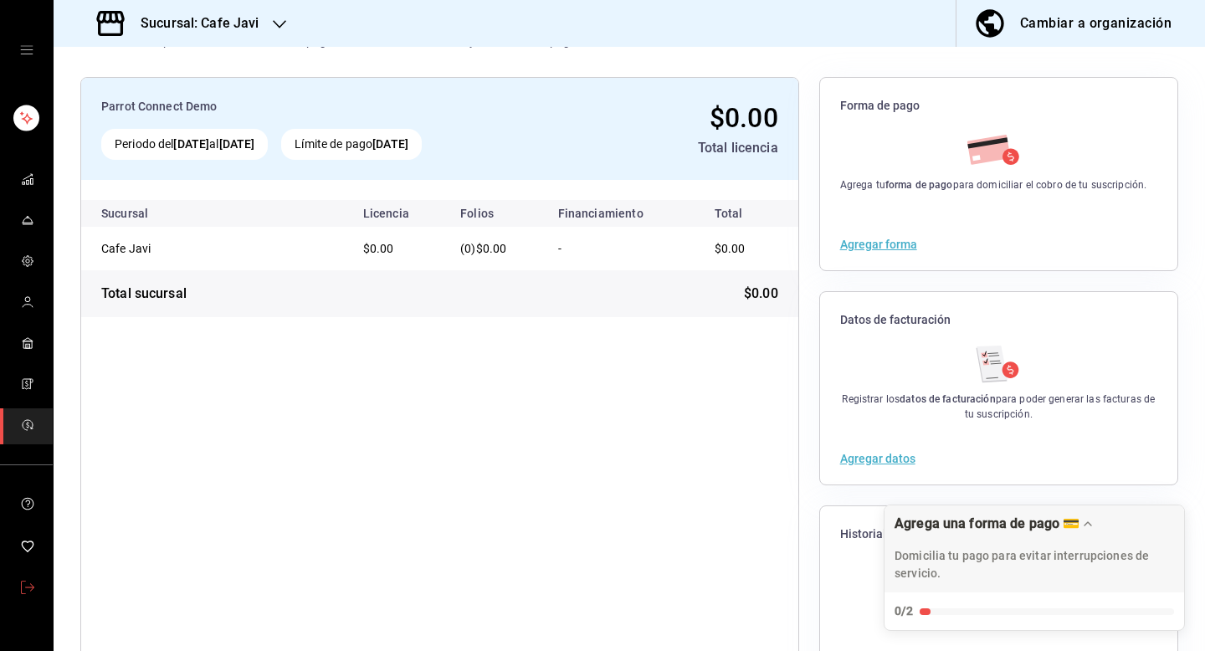
click at [29, 602] on link "mailbox folders" at bounding box center [26, 589] width 53 height 36
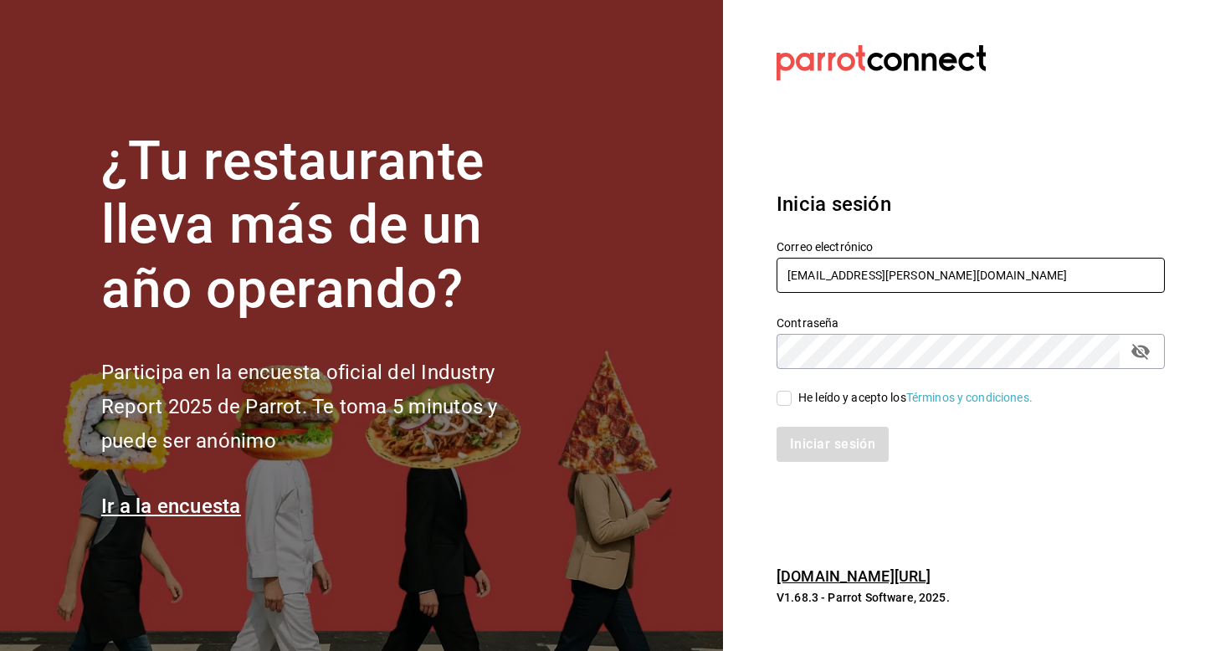
click at [919, 263] on input "[EMAIL_ADDRESS][PERSON_NAME][DOMAIN_NAME]" at bounding box center [970, 275] width 388 height 35
type input "[EMAIL_ADDRESS][DOMAIN_NAME]"
click at [801, 401] on div "He leído y acepto los Términos y condiciones." at bounding box center [915, 398] width 234 height 18
click at [791, 401] on input "He leído y acepto los Términos y condiciones." at bounding box center [783, 398] width 15 height 15
checkbox input "true"
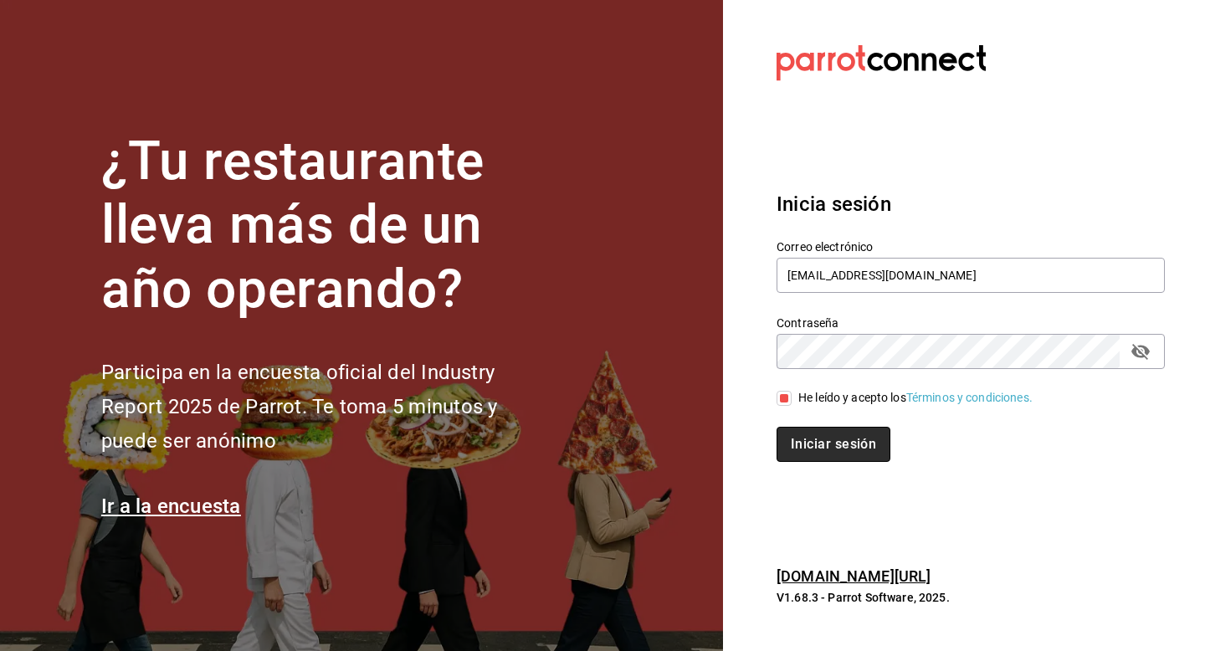
click at [817, 439] on button "Iniciar sesión" at bounding box center [833, 444] width 114 height 35
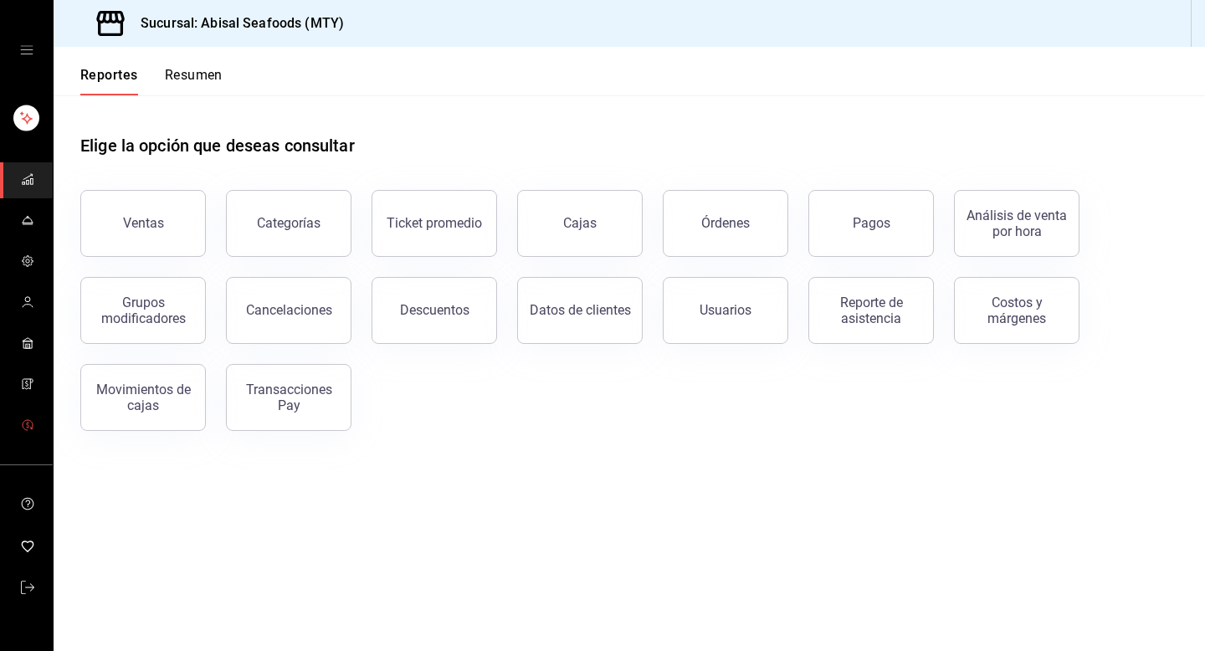
click at [29, 438] on link "mailbox folders" at bounding box center [26, 426] width 53 height 36
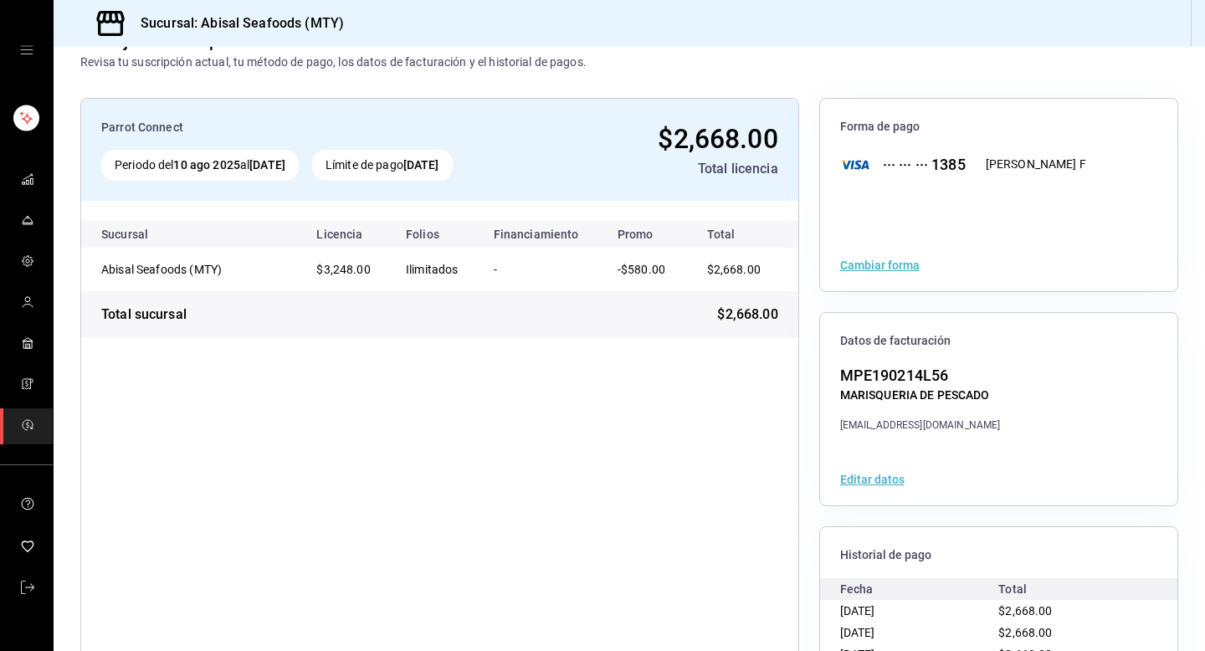
scroll to position [141, 0]
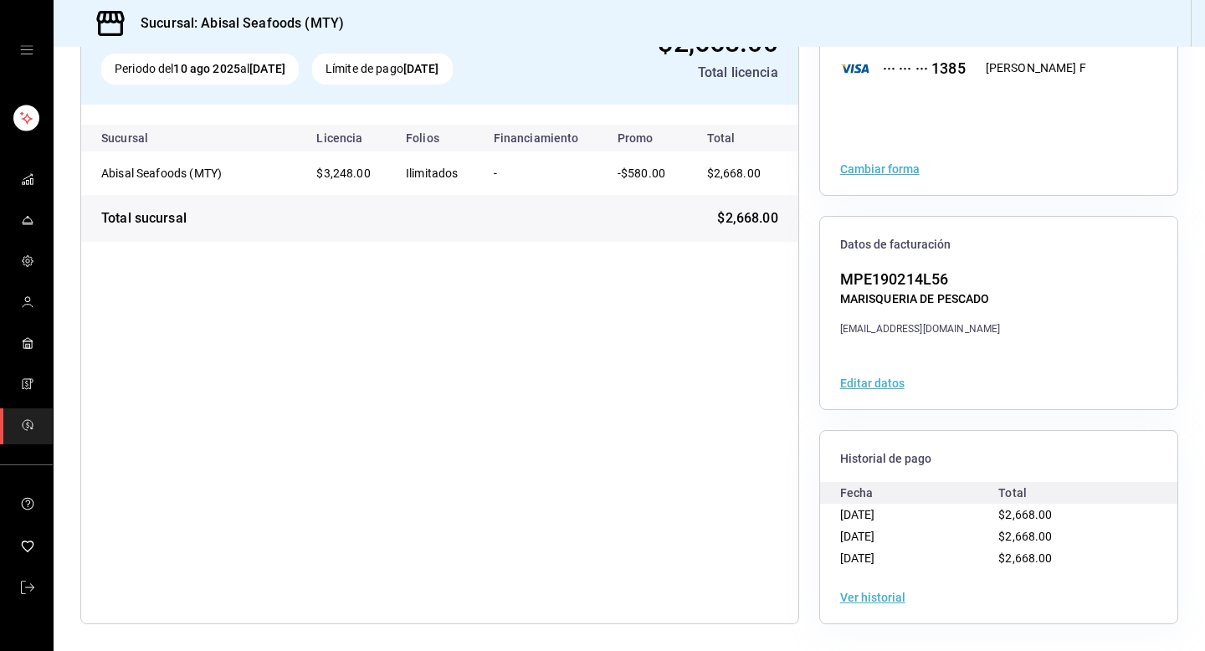
click at [873, 594] on button "Ver historial" at bounding box center [872, 597] width 65 height 12
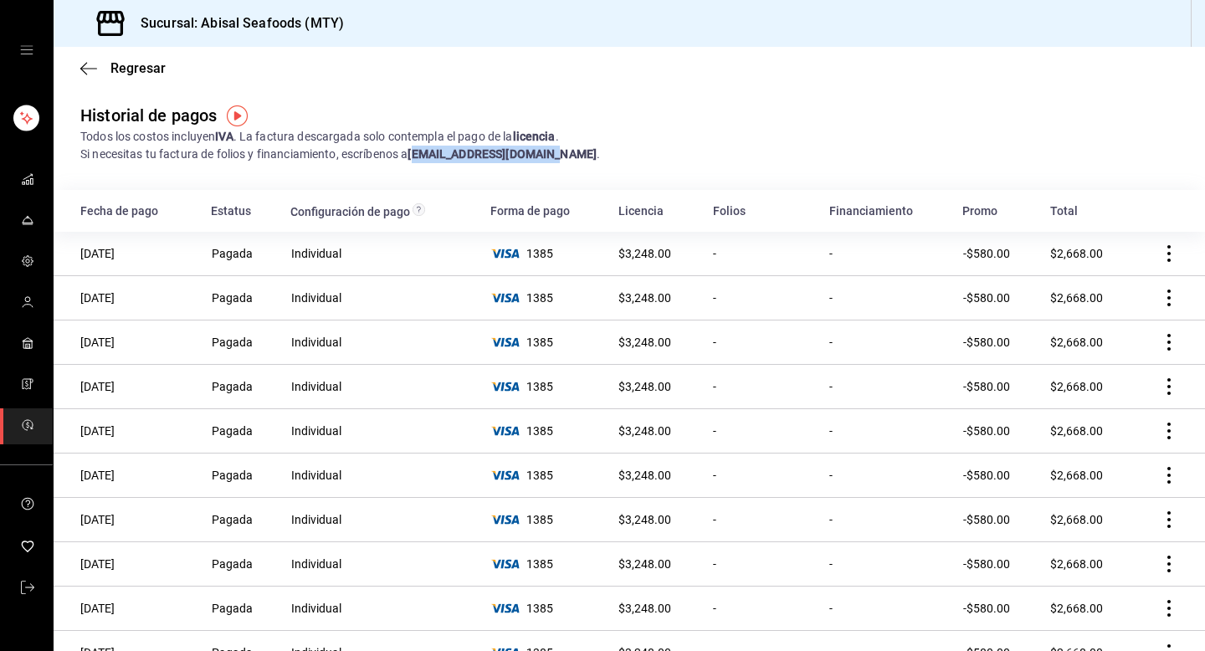
drag, startPoint x: 423, startPoint y: 156, endPoint x: 554, endPoint y: 155, distance: 130.5
click at [554, 155] on strong "[EMAIL_ADDRESS][DOMAIN_NAME]" at bounding box center [501, 153] width 189 height 13
click at [121, 66] on span "Regresar" at bounding box center [137, 68] width 55 height 16
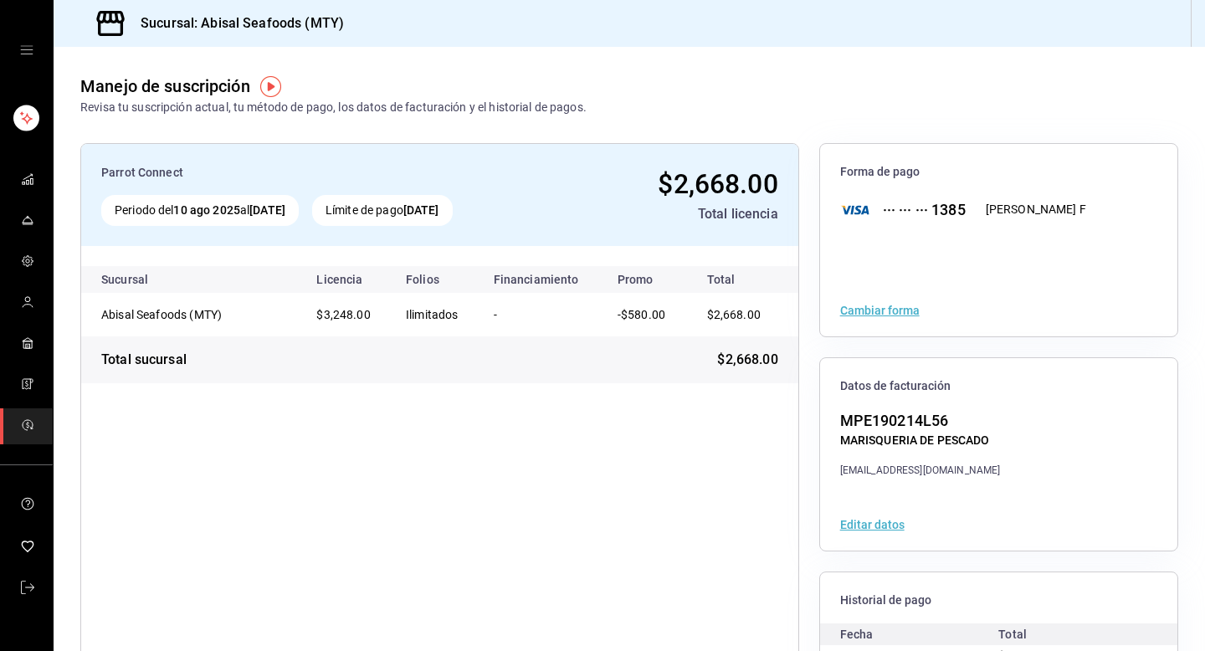
click at [32, 54] on icon "open drawer" at bounding box center [26, 50] width 13 height 13
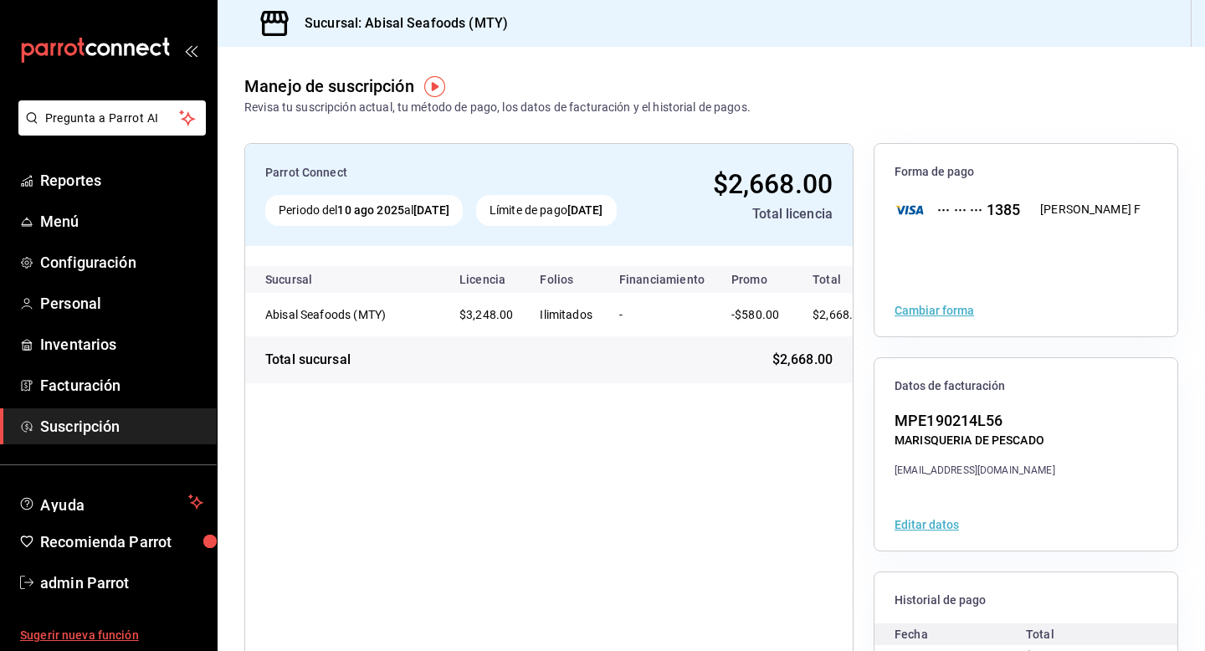
click at [106, 638] on span "Sugerir nueva función" at bounding box center [111, 636] width 183 height 18
